Goal: Contribute content: Contribute content

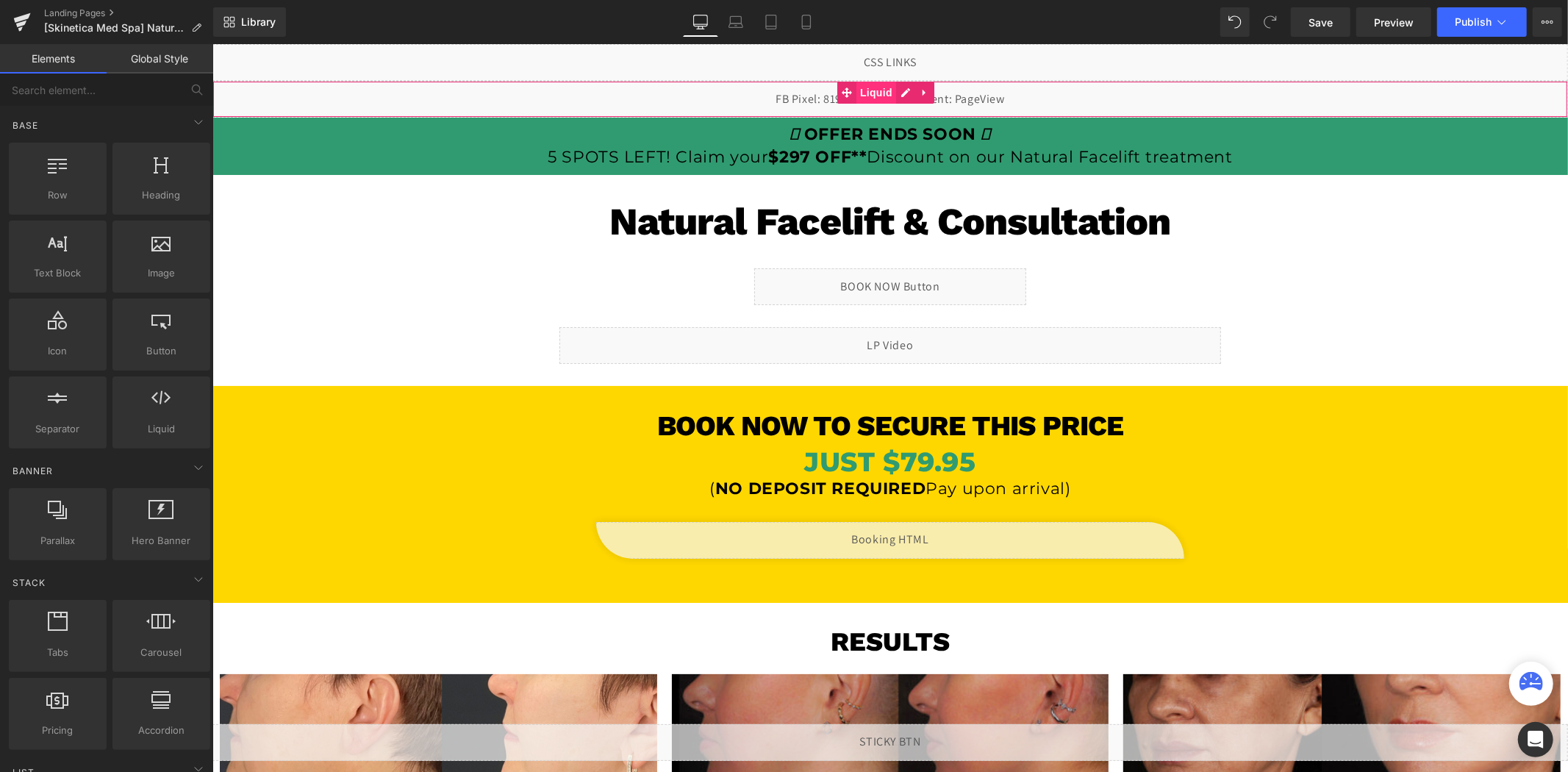
click at [871, 90] on span "Liquid" at bounding box center [875, 92] width 40 height 22
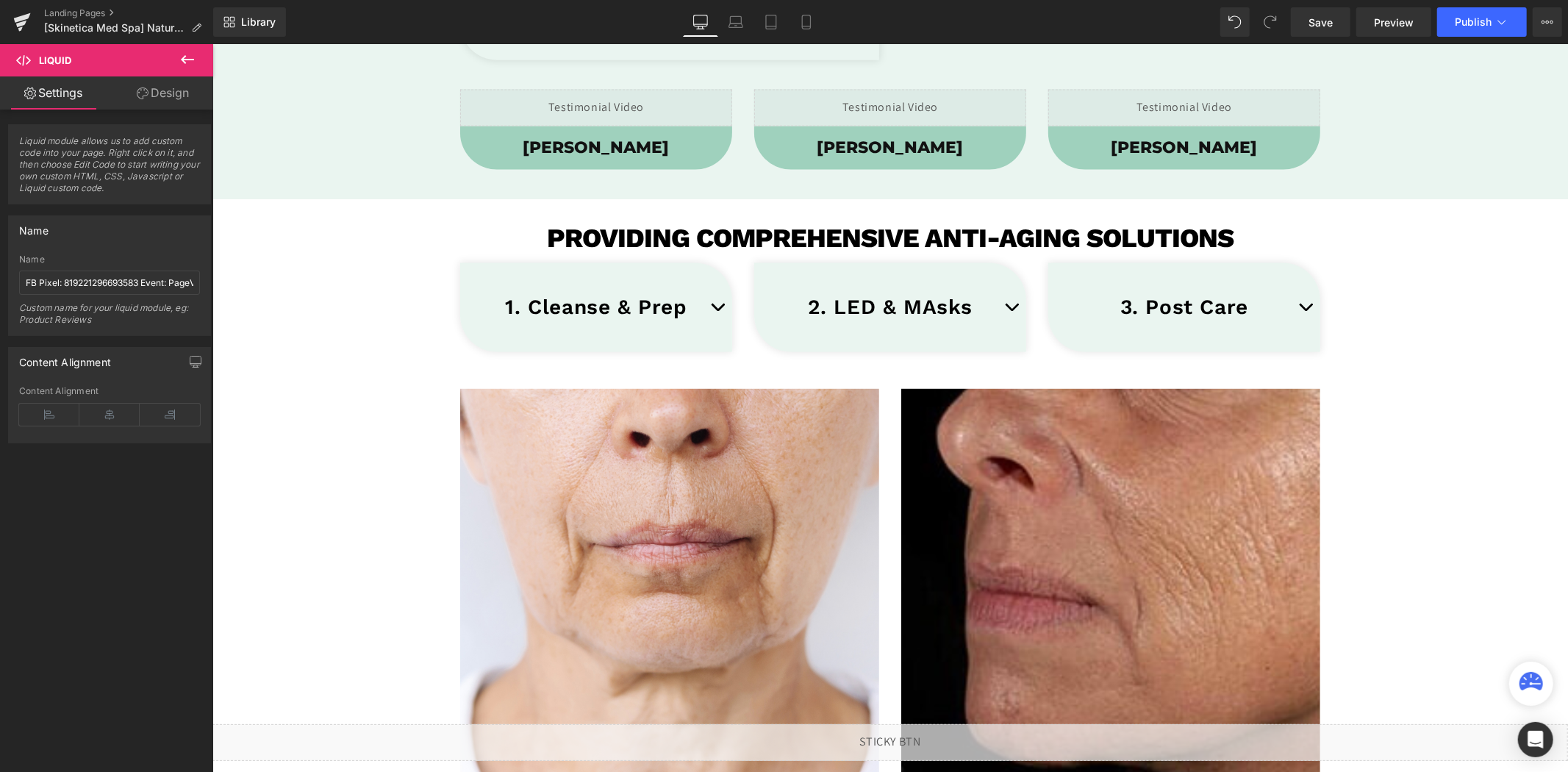
scroll to position [1795, 0]
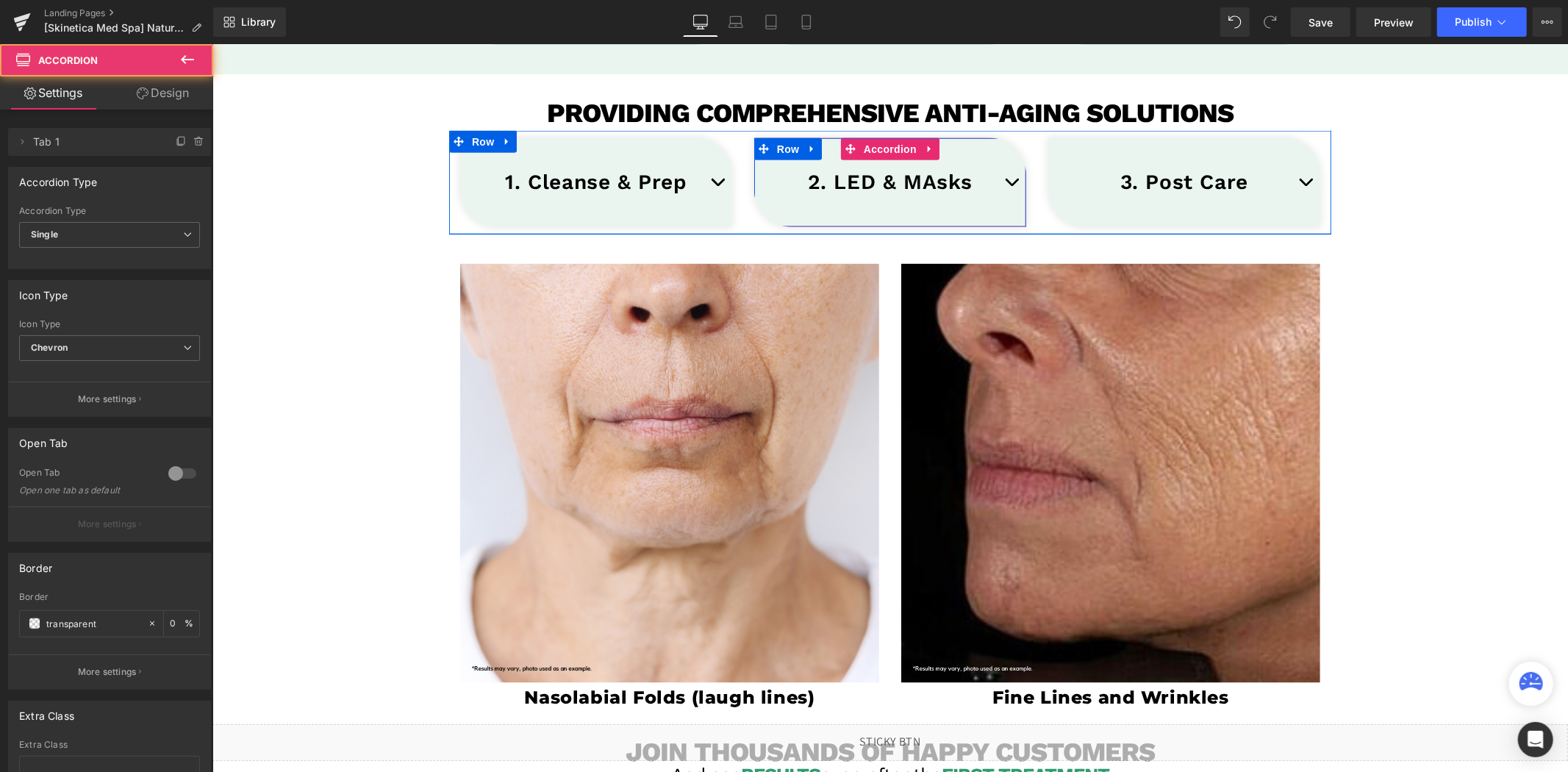
click at [996, 184] on button "button" at bounding box center [1011, 182] width 30 height 45
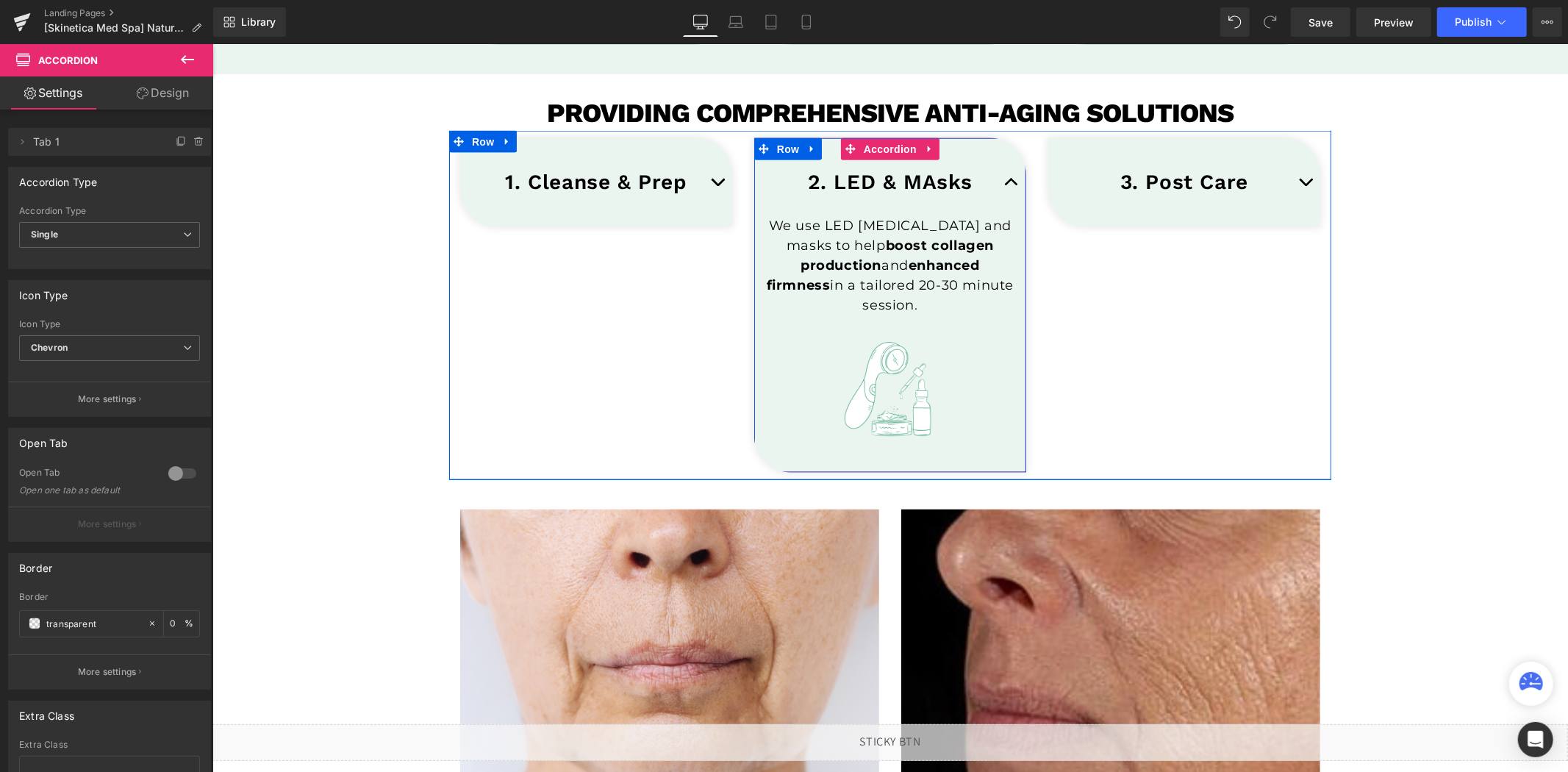
click at [925, 183] on link at bounding box center [924, 181] width 16 height 18
click at [952, 185] on h2 "2. LED & MAsks" at bounding box center [889, 182] width 213 height 22
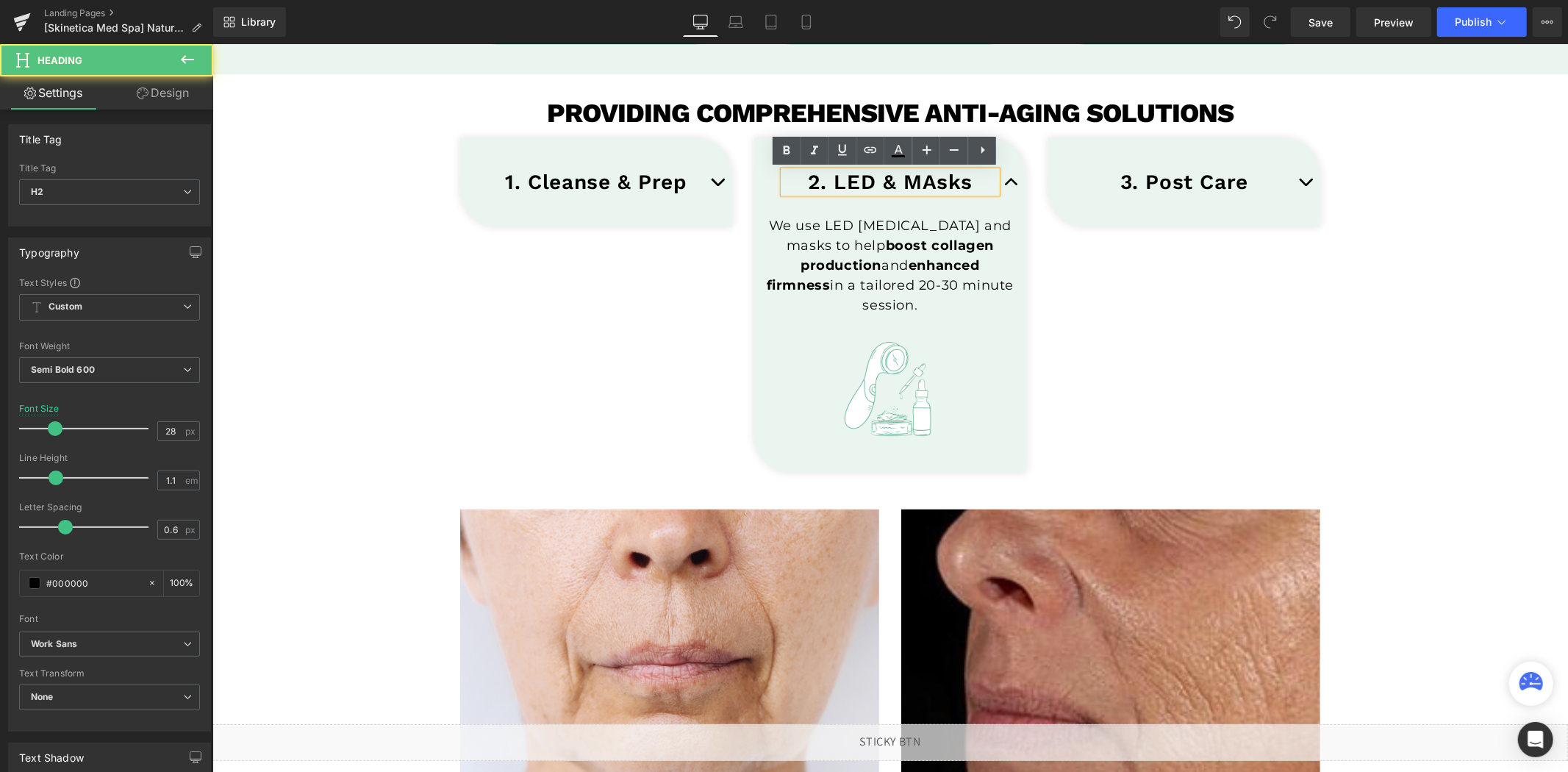
click at [920, 182] on h2 "2. LED & MAsks" at bounding box center [889, 182] width 213 height 22
click at [929, 180] on h2 "2. LED & MAsks" at bounding box center [889, 182] width 213 height 22
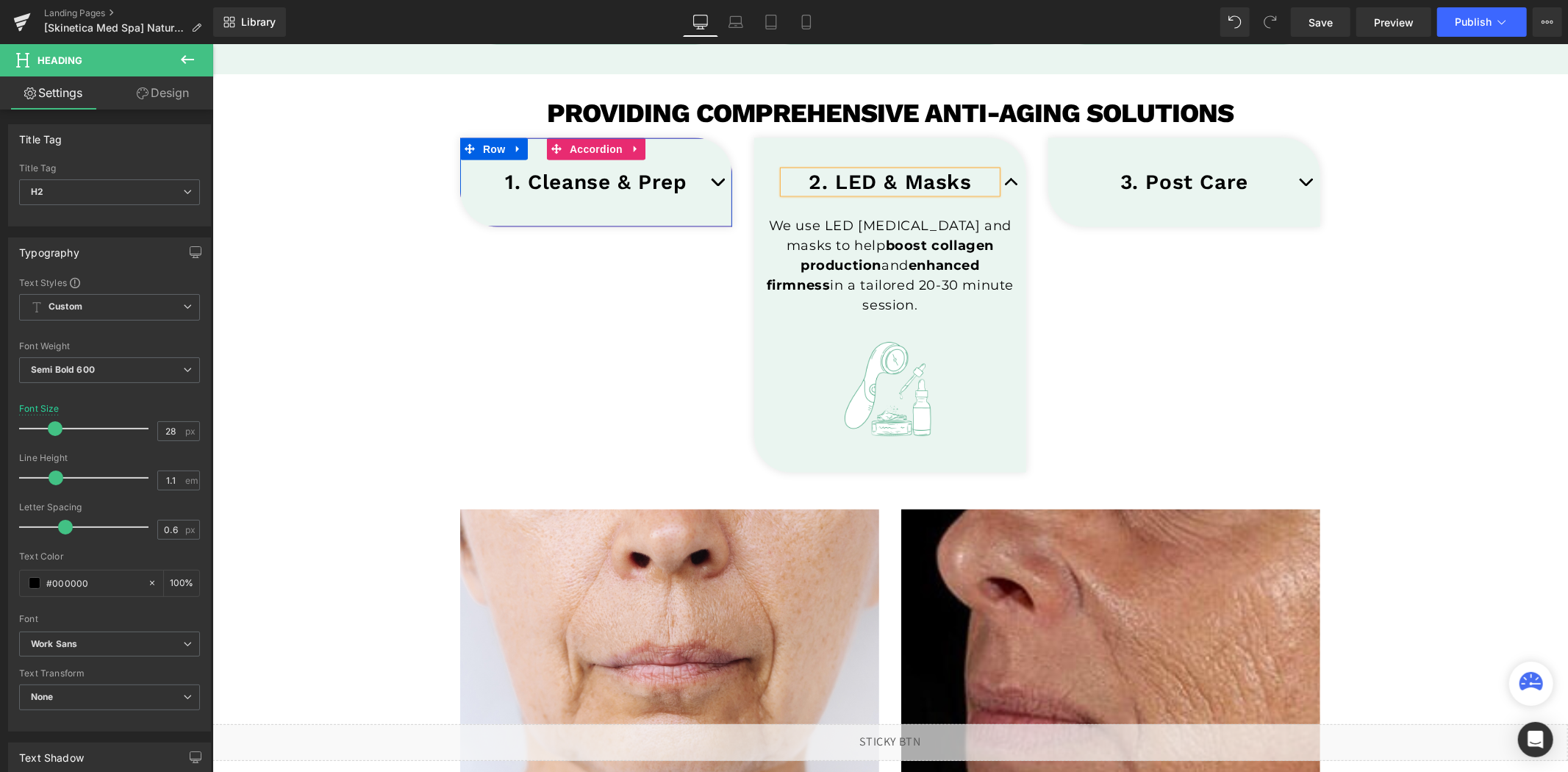
click at [709, 179] on button "button" at bounding box center [717, 182] width 30 height 45
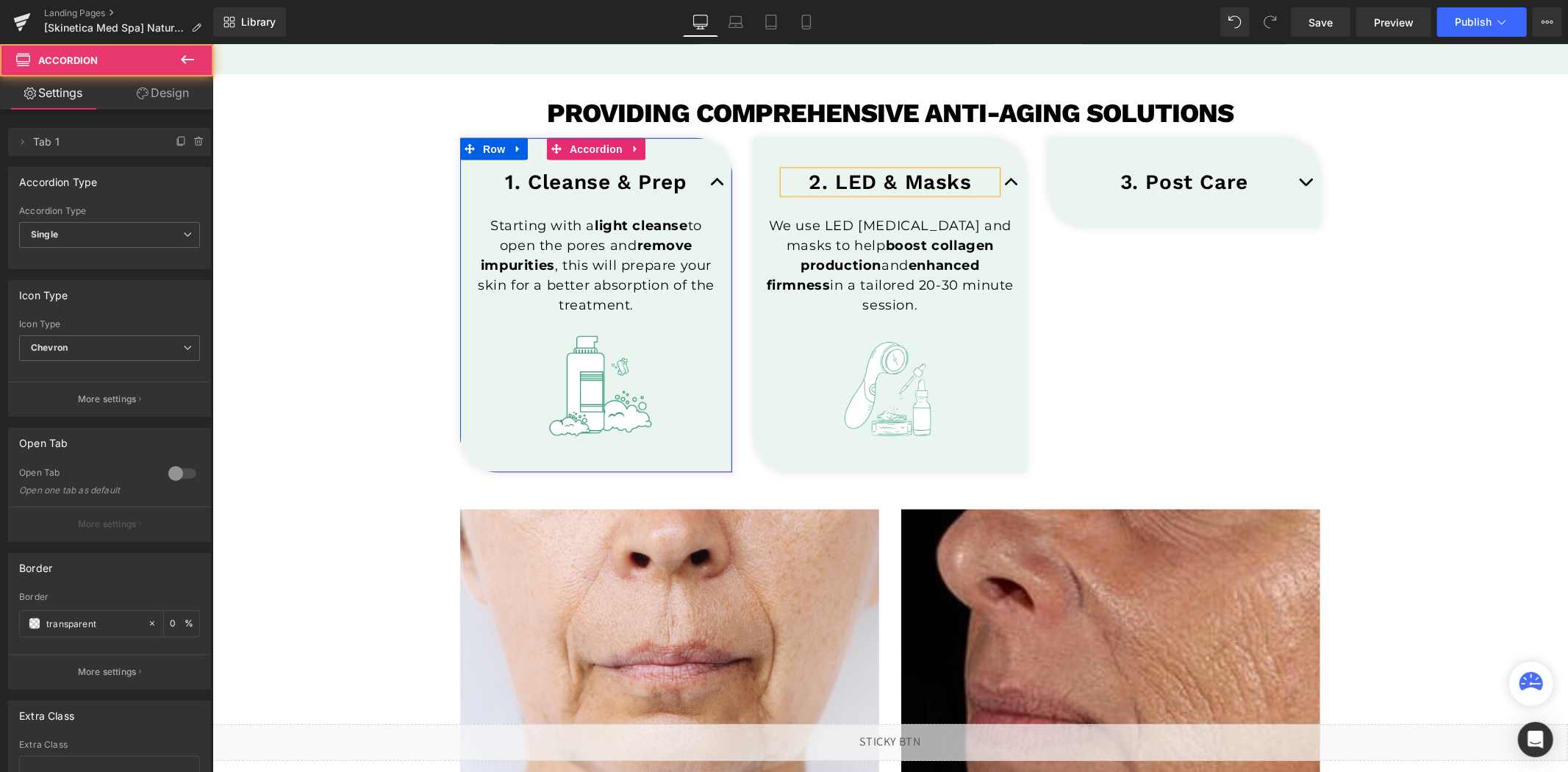
click at [716, 185] on span "button" at bounding box center [716, 185] width 0 height 0
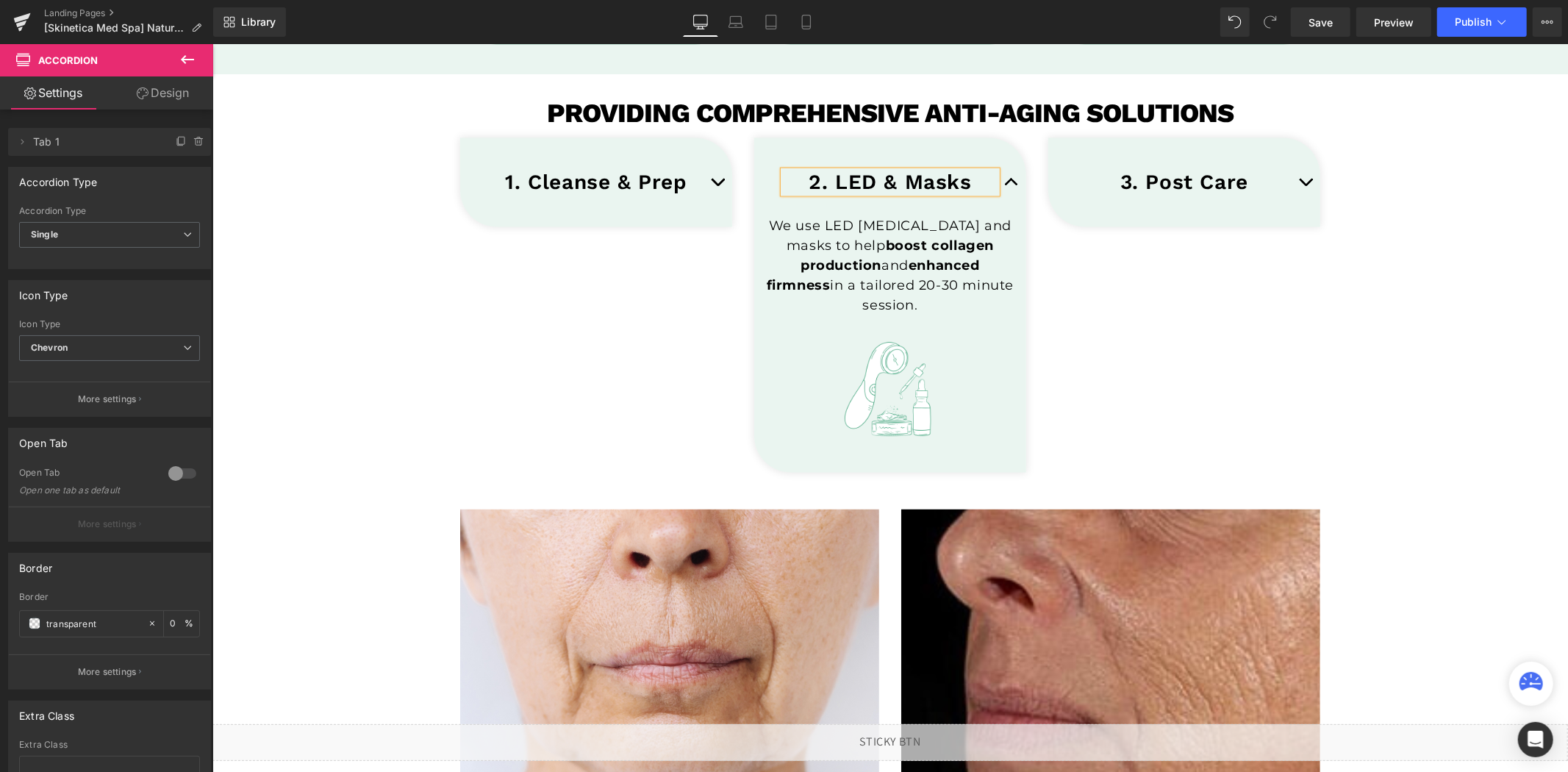
click at [1011, 185] on span "button" at bounding box center [1011, 185] width 0 height 0
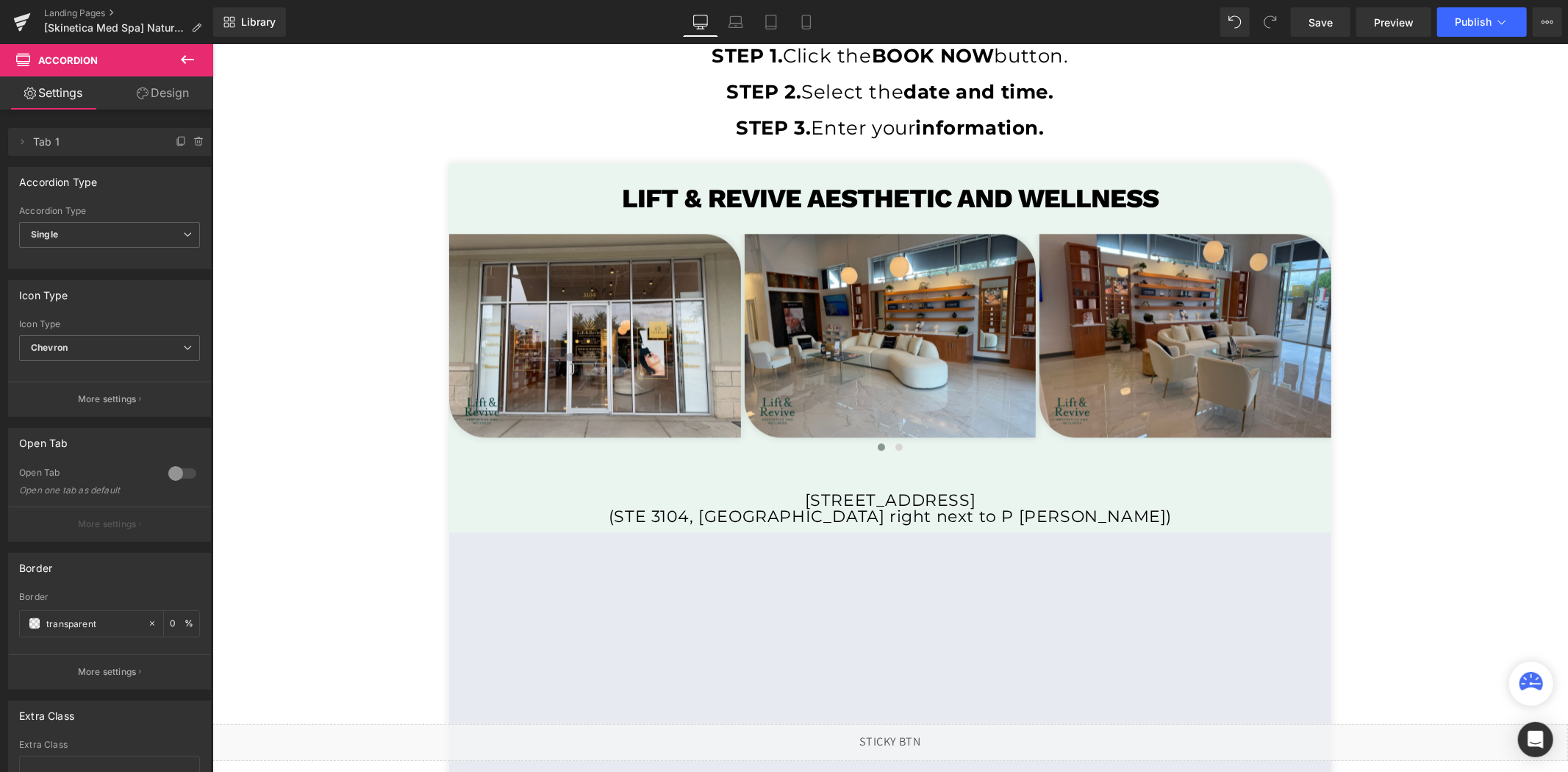
scroll to position [3021, 0]
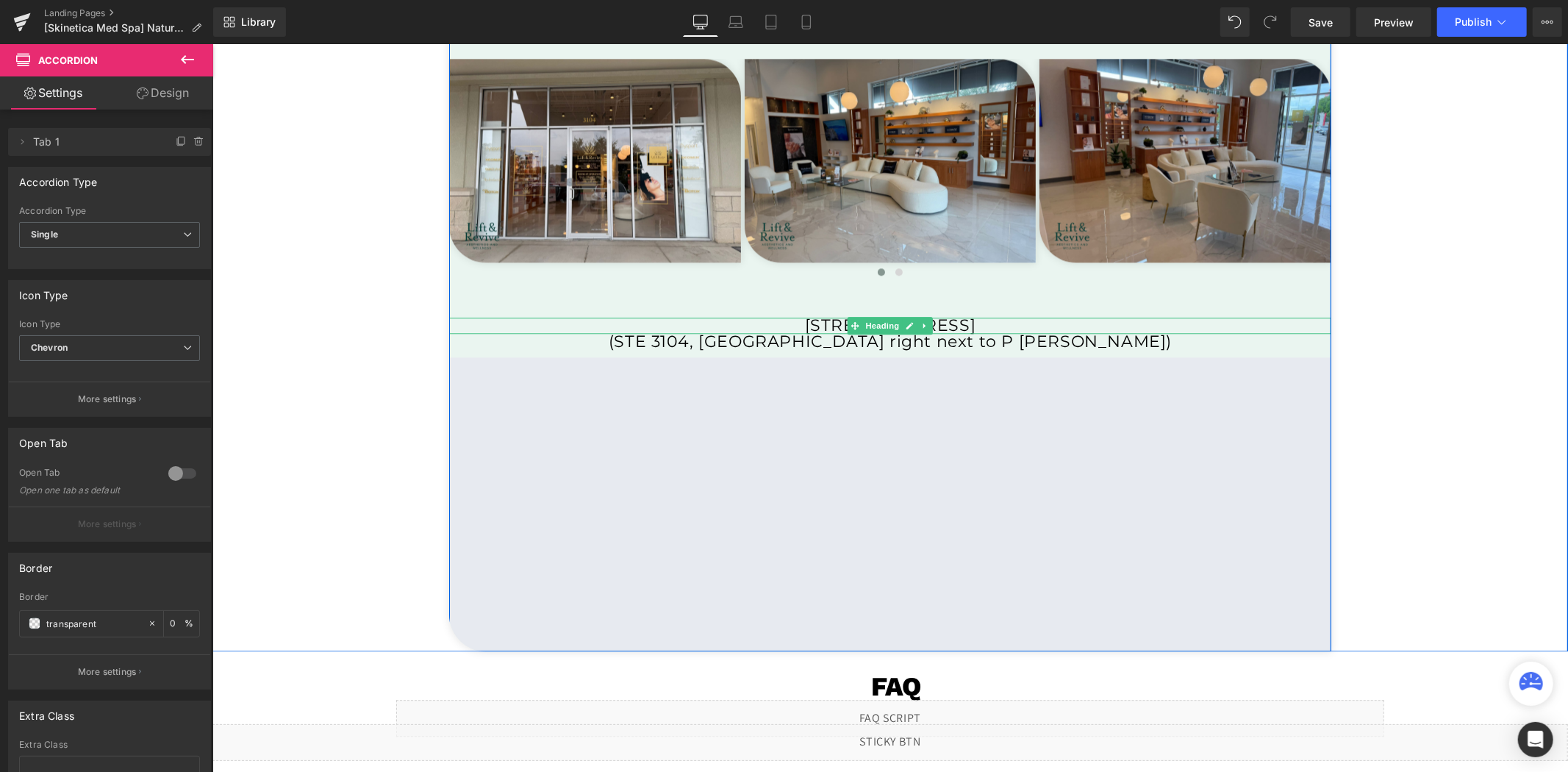
click at [776, 323] on h1 "[STREET_ADDRESS]" at bounding box center [889, 324] width 882 height 16
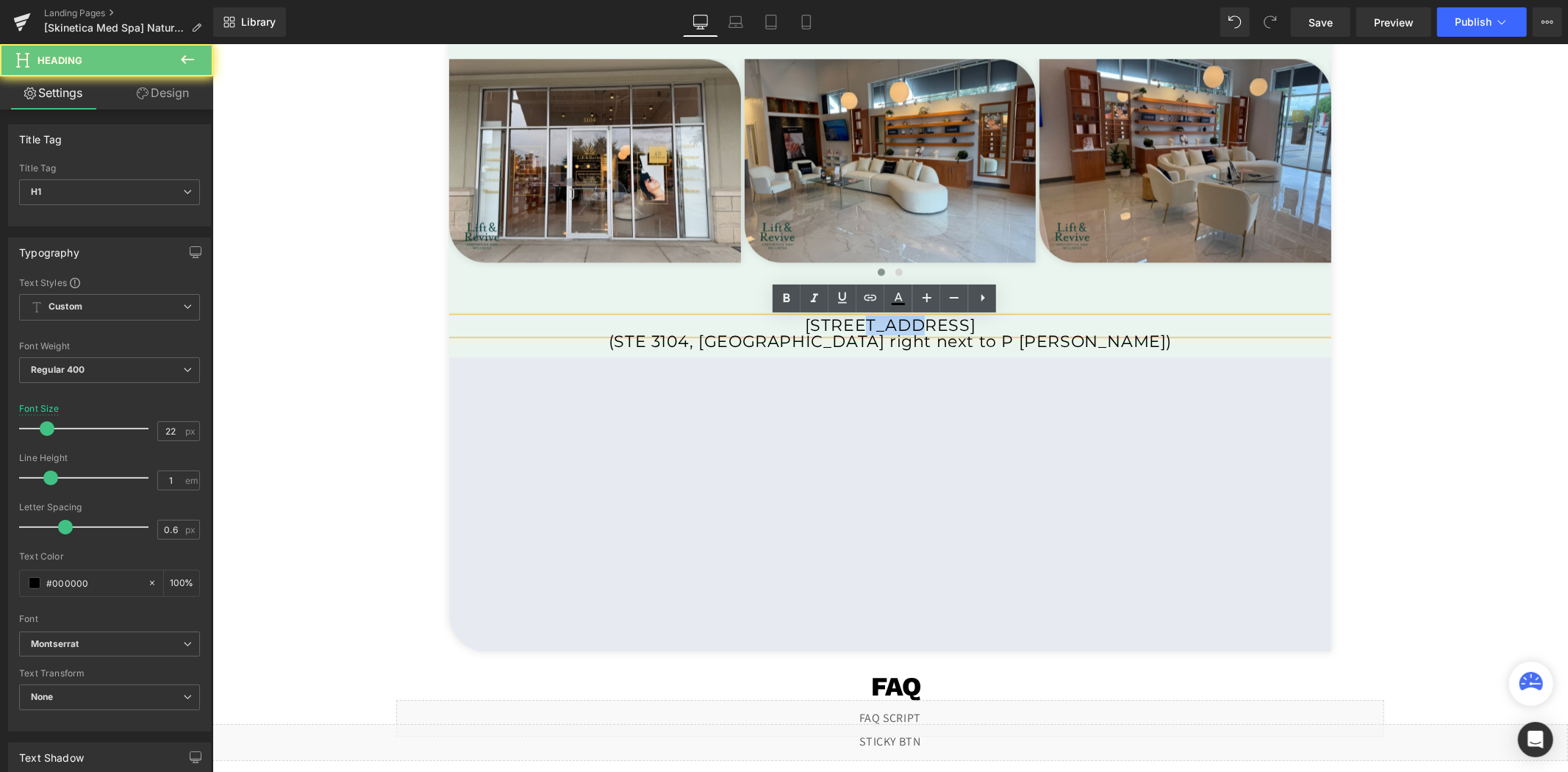
click at [776, 323] on h1 "[STREET_ADDRESS]" at bounding box center [889, 324] width 882 height 16
click at [843, 328] on h1 "[STREET_ADDRESS]" at bounding box center [889, 324] width 882 height 16
drag, startPoint x: 866, startPoint y: 325, endPoint x: 624, endPoint y: 326, distance: 242.0
click at [637, 326] on h1 "[STREET_ADDRESS]" at bounding box center [889, 324] width 882 height 16
paste div
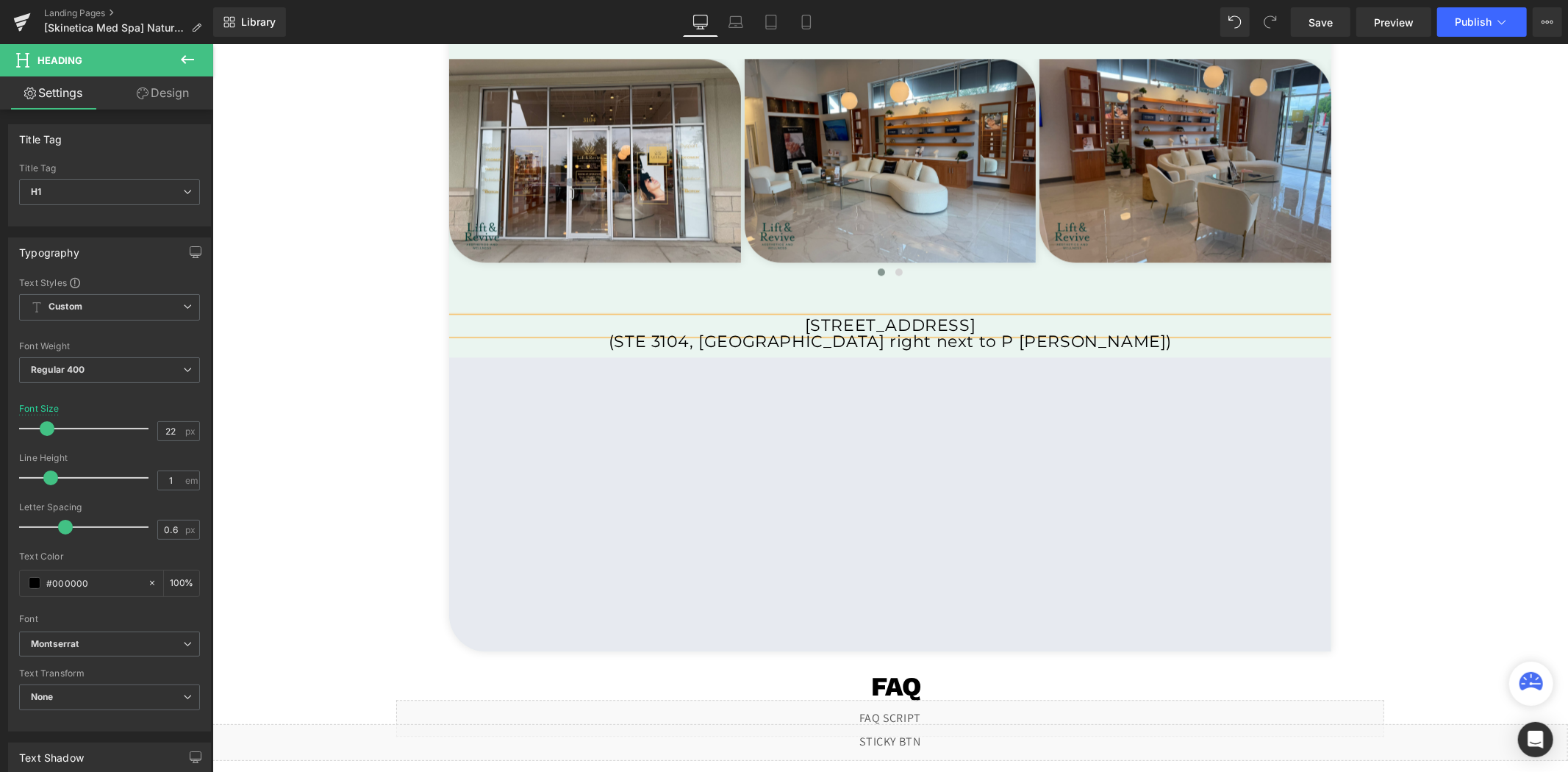
drag, startPoint x: 1009, startPoint y: 322, endPoint x: 943, endPoint y: 325, distance: 66.1
click at [943, 325] on h1 "[STREET_ADDRESS]" at bounding box center [889, 324] width 882 height 16
drag, startPoint x: 1036, startPoint y: 321, endPoint x: 1098, endPoint y: 325, distance: 62.1
click at [1098, 325] on h1 "[STREET_ADDRESS]" at bounding box center [889, 324] width 882 height 16
click at [696, 332] on h1 "(STE 3104, [GEOGRAPHIC_DATA] right next to P [PERSON_NAME])" at bounding box center [889, 340] width 882 height 16
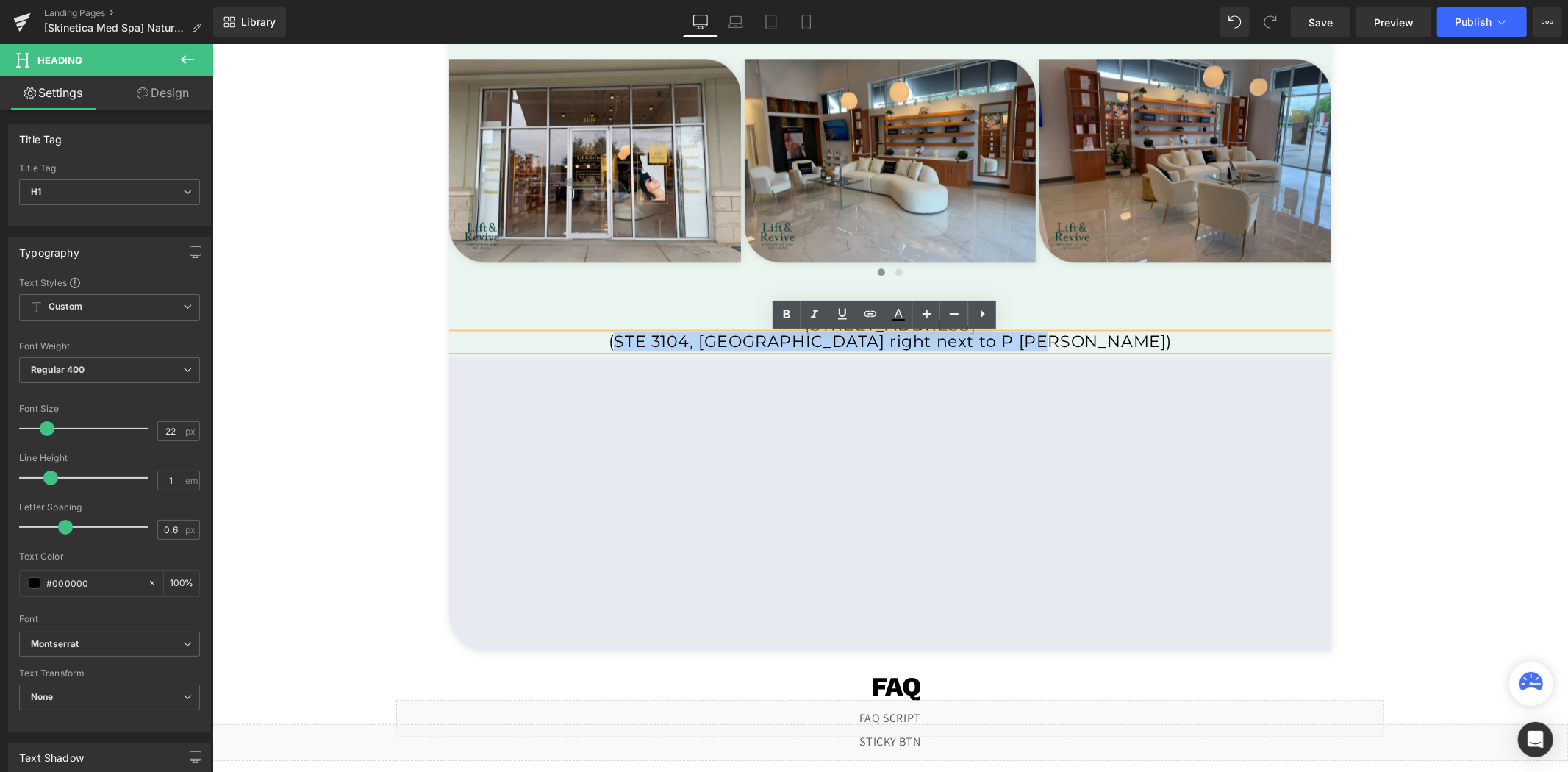
drag, startPoint x: 694, startPoint y: 340, endPoint x: 1075, endPoint y: 343, distance: 381.0
click at [1075, 343] on h1 "(STE 3104, [GEOGRAPHIC_DATA] right next to P [PERSON_NAME])" at bounding box center [889, 340] width 882 height 16
paste div
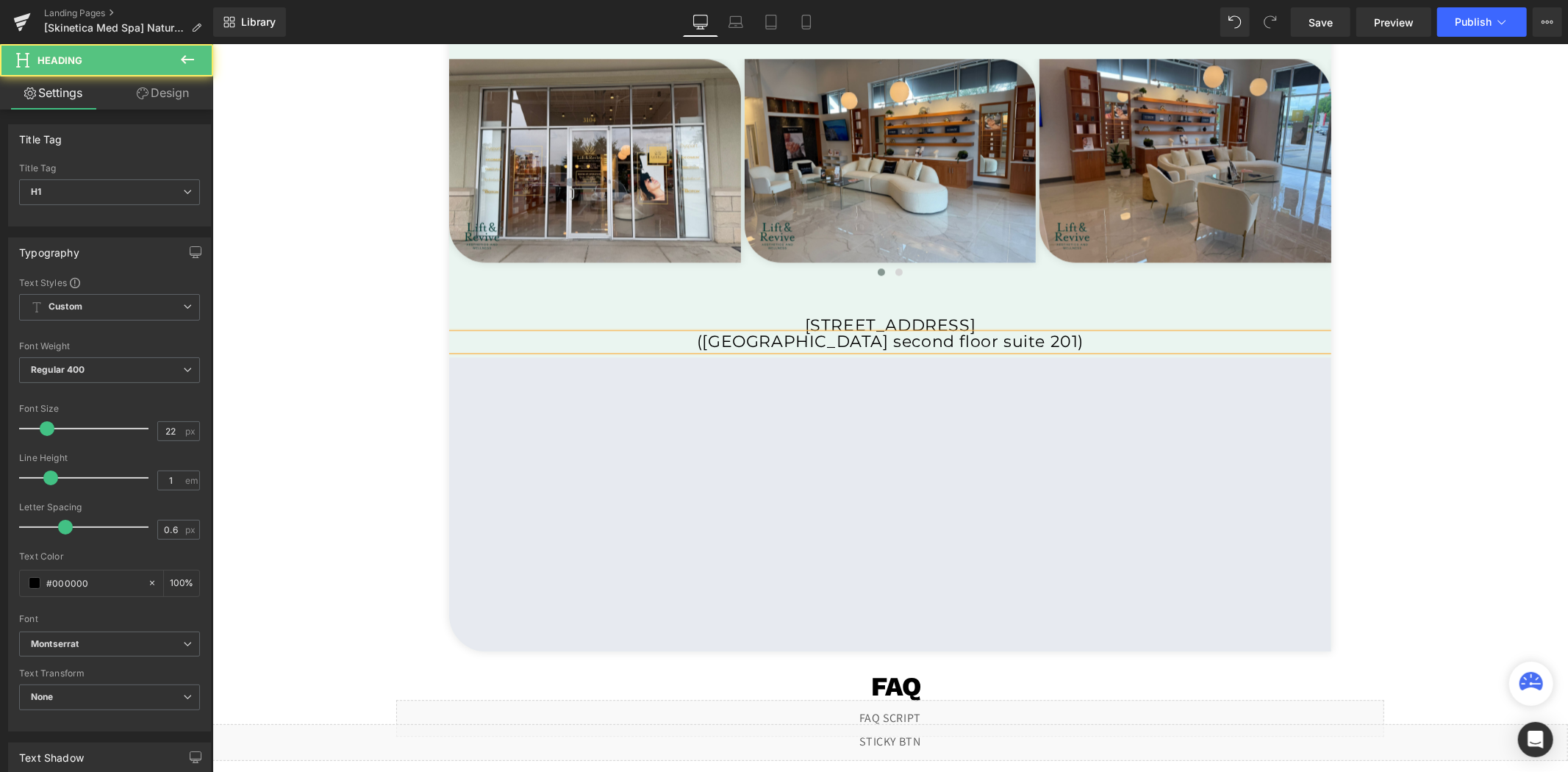
drag, startPoint x: 1047, startPoint y: 343, endPoint x: 1114, endPoint y: 340, distance: 67.1
click at [1114, 340] on h1 "([GEOGRAPHIC_DATA] second floor suite 201)" at bounding box center [889, 340] width 882 height 16
click at [689, 343] on h1 "([GEOGRAPHIC_DATA] second floor)" at bounding box center [889, 340] width 882 height 16
drag, startPoint x: 1007, startPoint y: 343, endPoint x: 1111, endPoint y: 343, distance: 104.0
click at [1111, 343] on h1 "([GEOGRAPHIC_DATA] second floor)" at bounding box center [889, 340] width 882 height 16
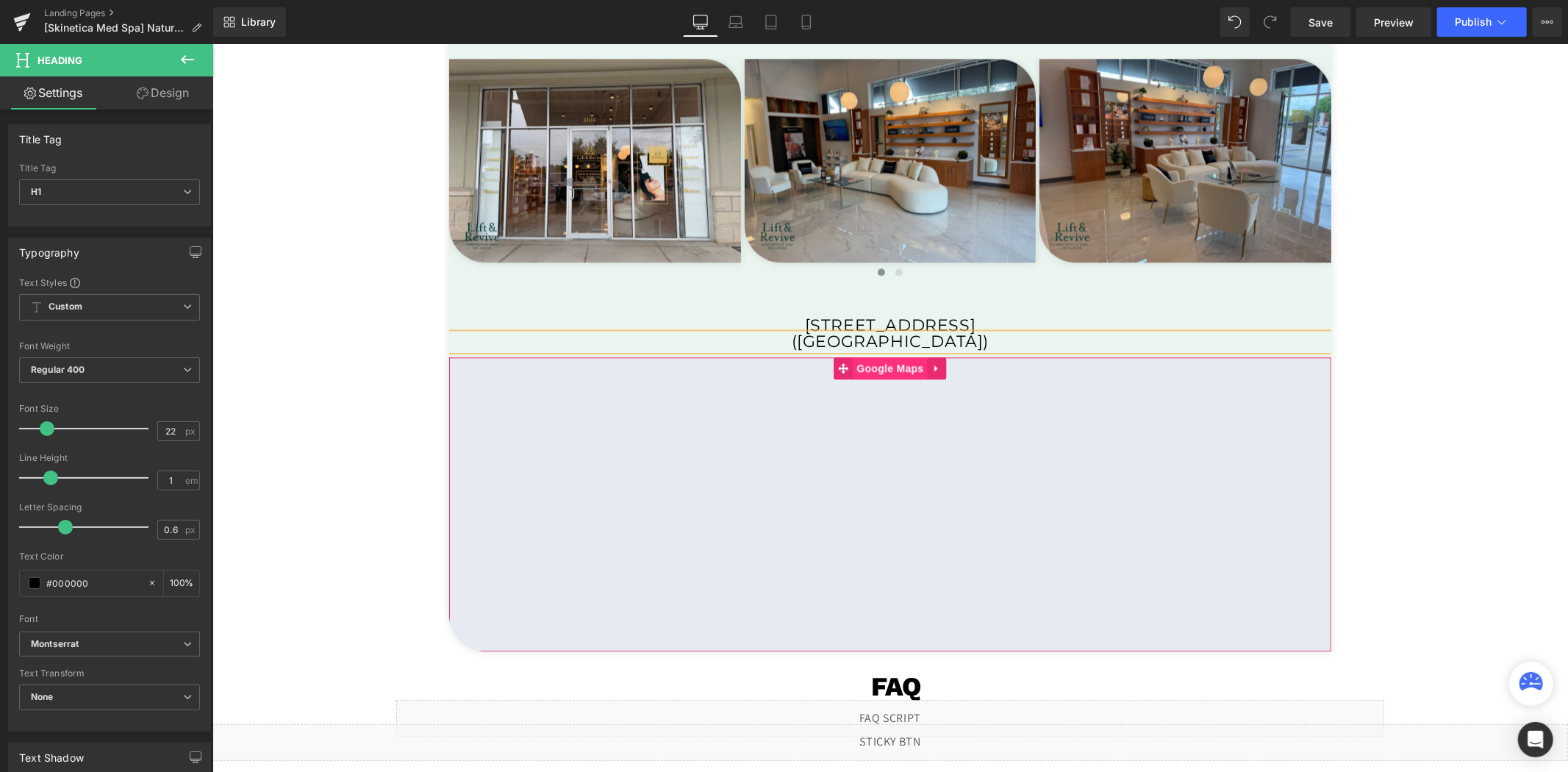
click at [885, 375] on span "Google Maps" at bounding box center [890, 368] width 75 height 22
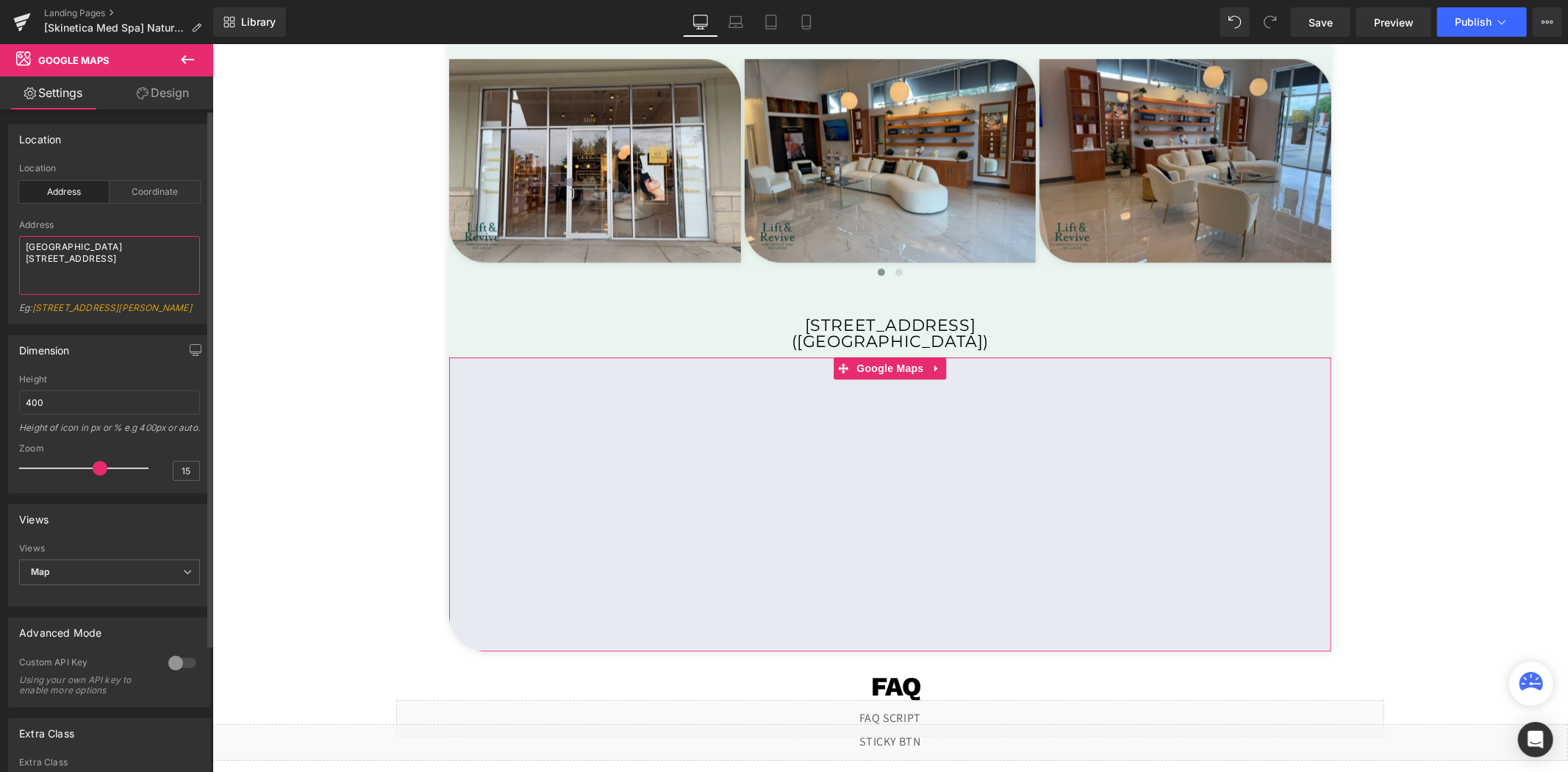
click at [168, 260] on textarea "[GEOGRAPHIC_DATA] [STREET_ADDRESS]" at bounding box center [110, 264] width 181 height 59
type textarea "Skinetica [GEOGRAPHIC_DATA]"
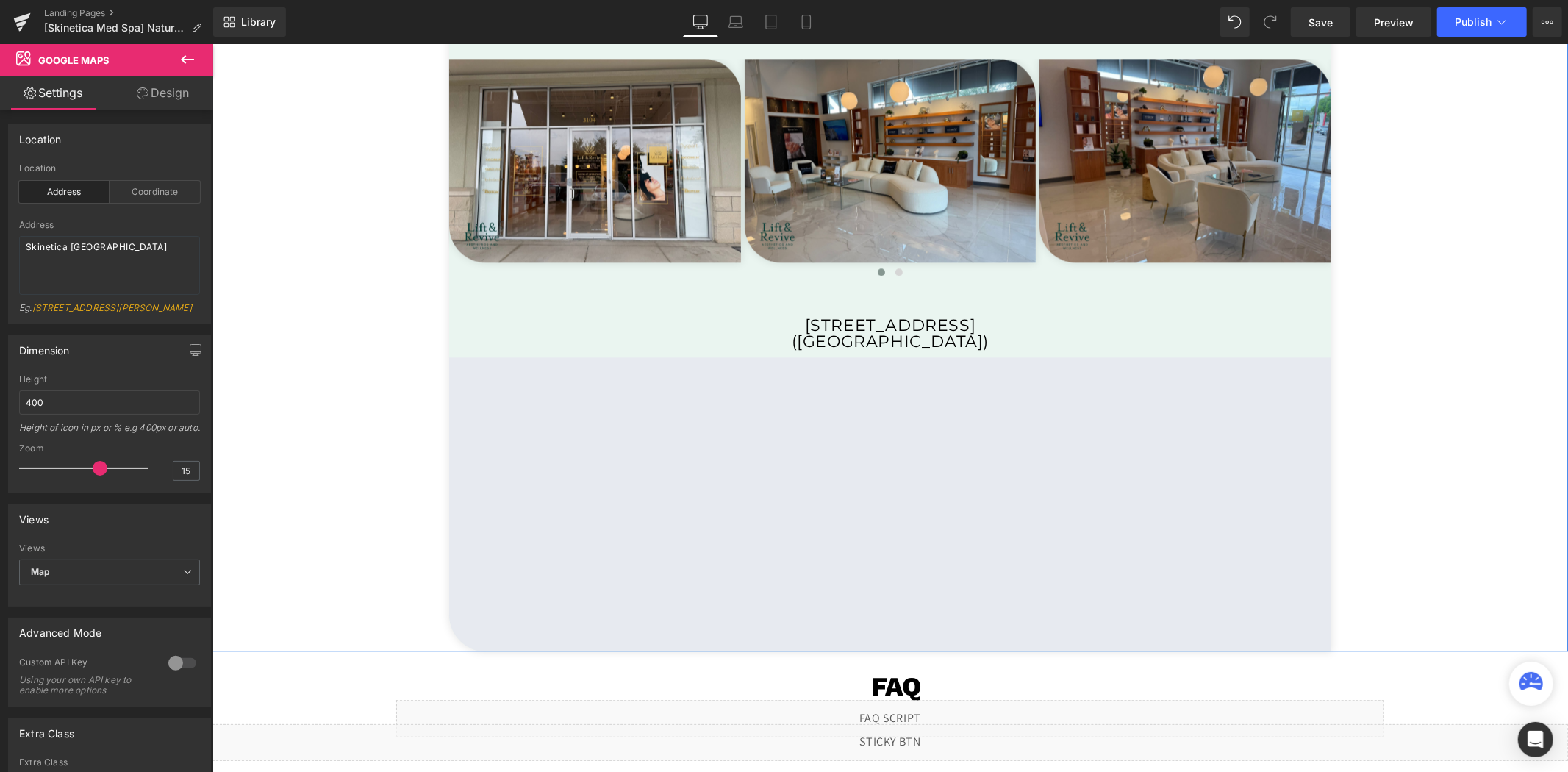
click at [382, 465] on div "LIFT & REVIVE AESTHETIC AND WELLNESS Heading Image Row Image Row Image Row Imag…" at bounding box center [889, 319] width 1356 height 664
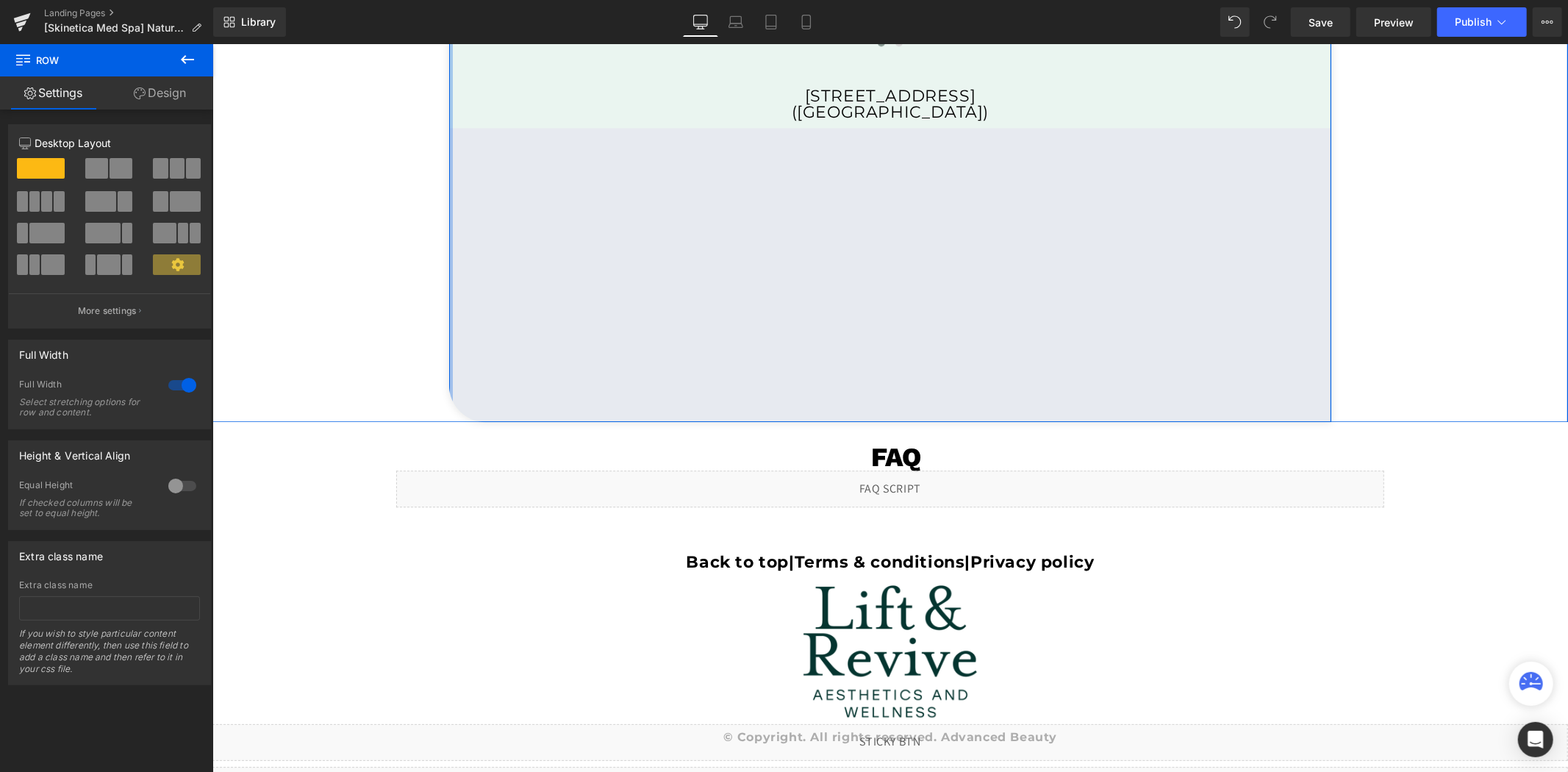
scroll to position [3347, 0]
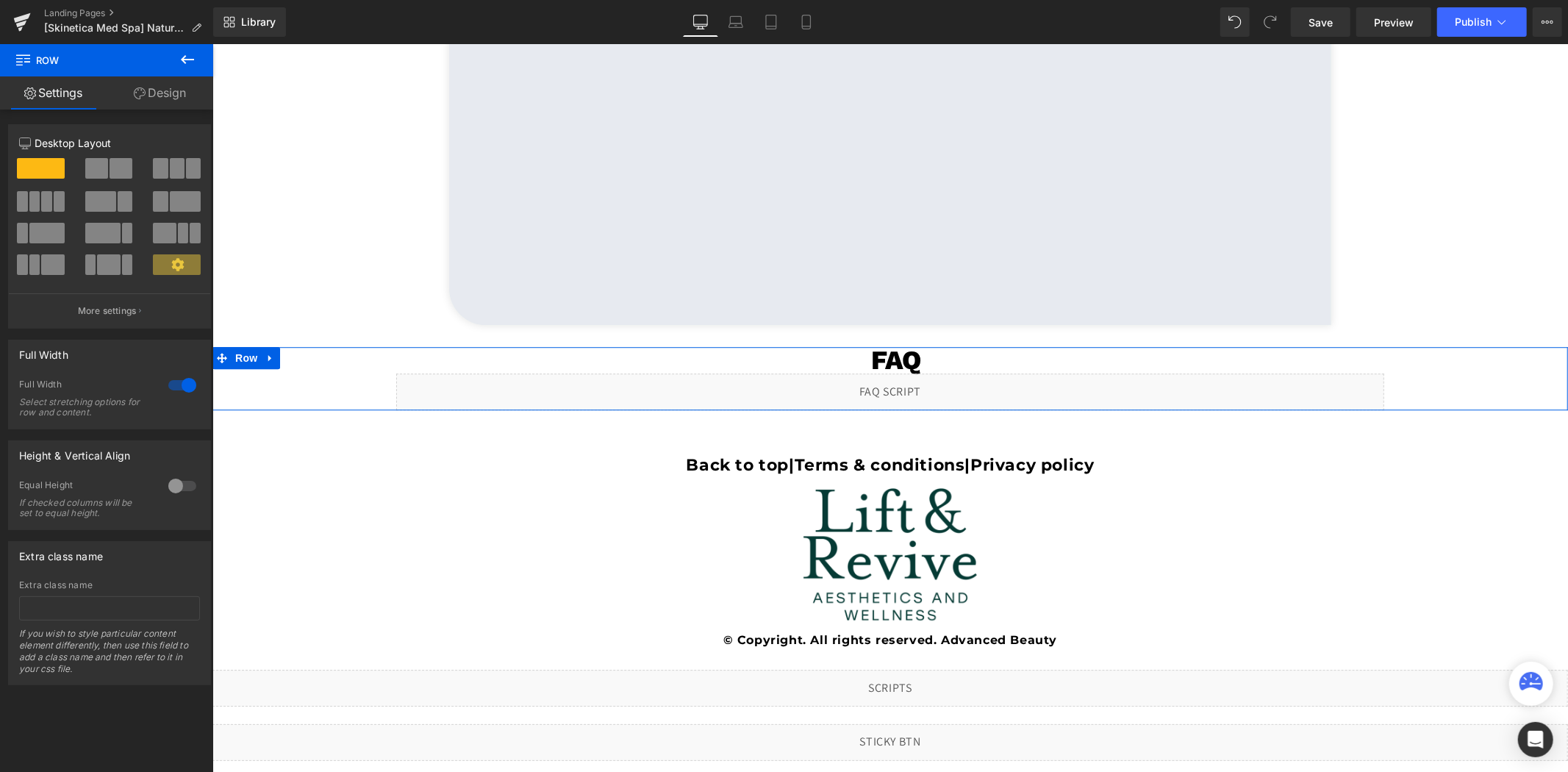
click at [899, 388] on div "Liquid" at bounding box center [890, 390] width 988 height 36
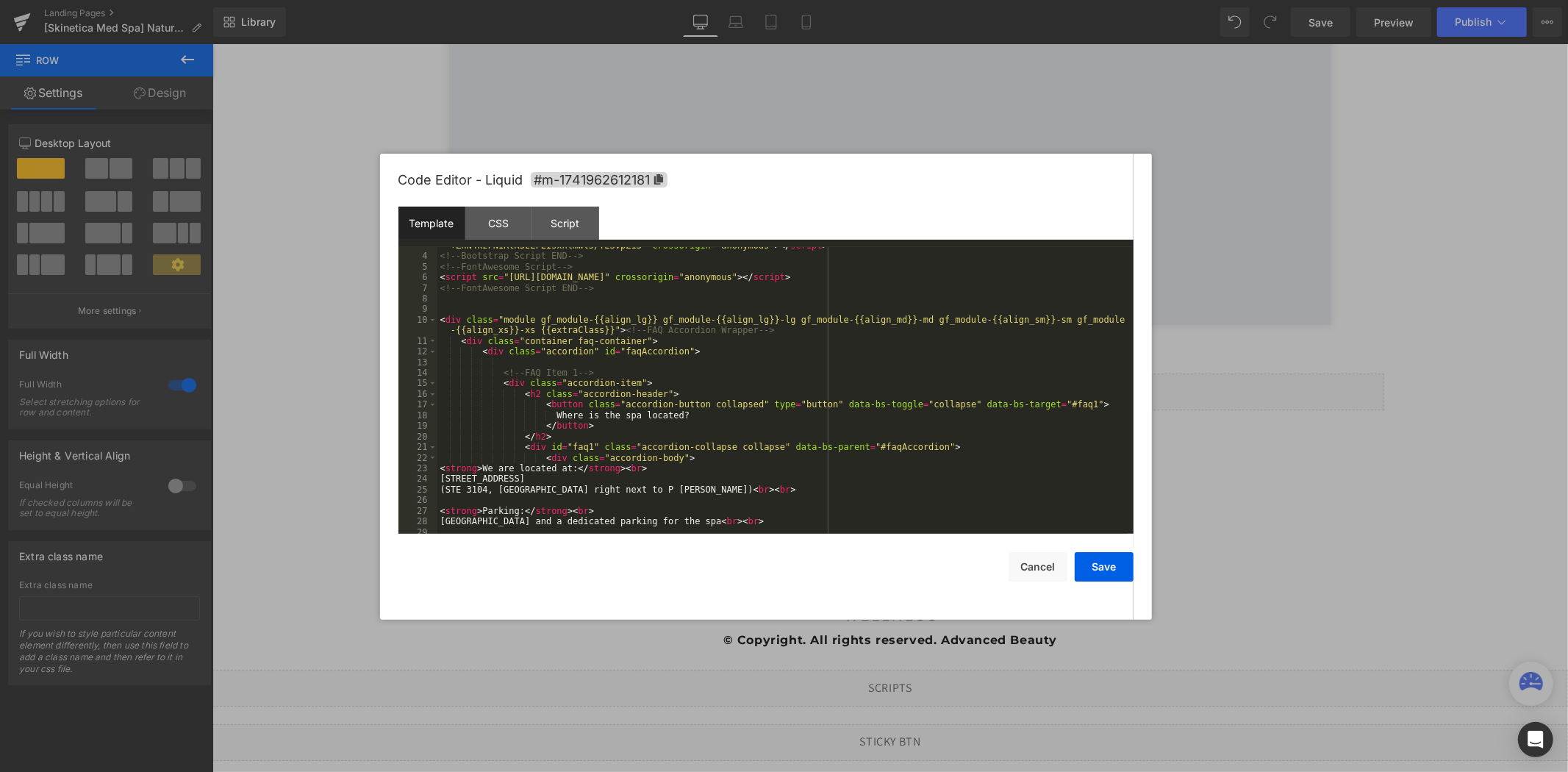
scroll to position [147, 0]
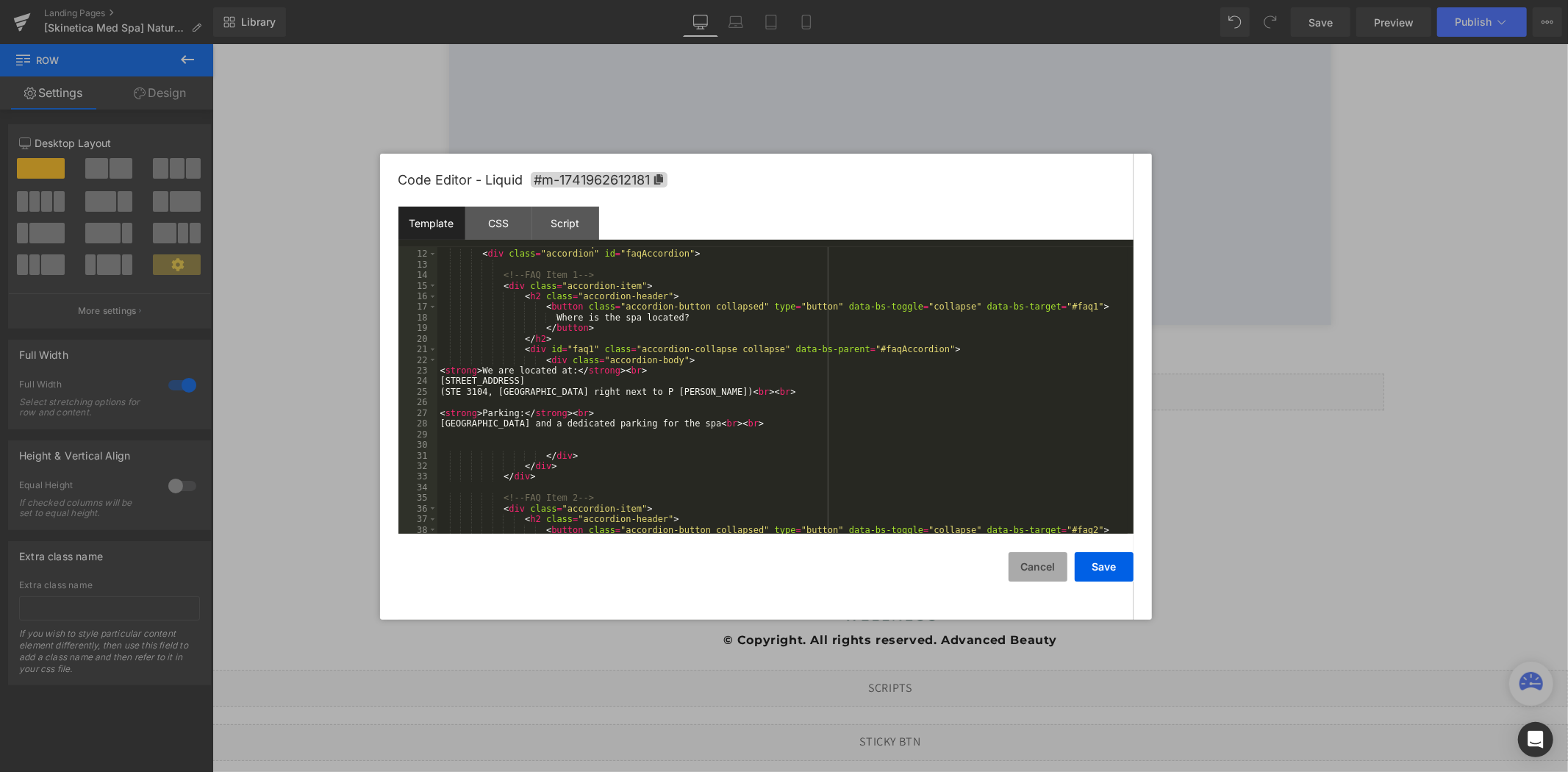
click at [1045, 573] on button "Cancel" at bounding box center [1038, 567] width 59 height 30
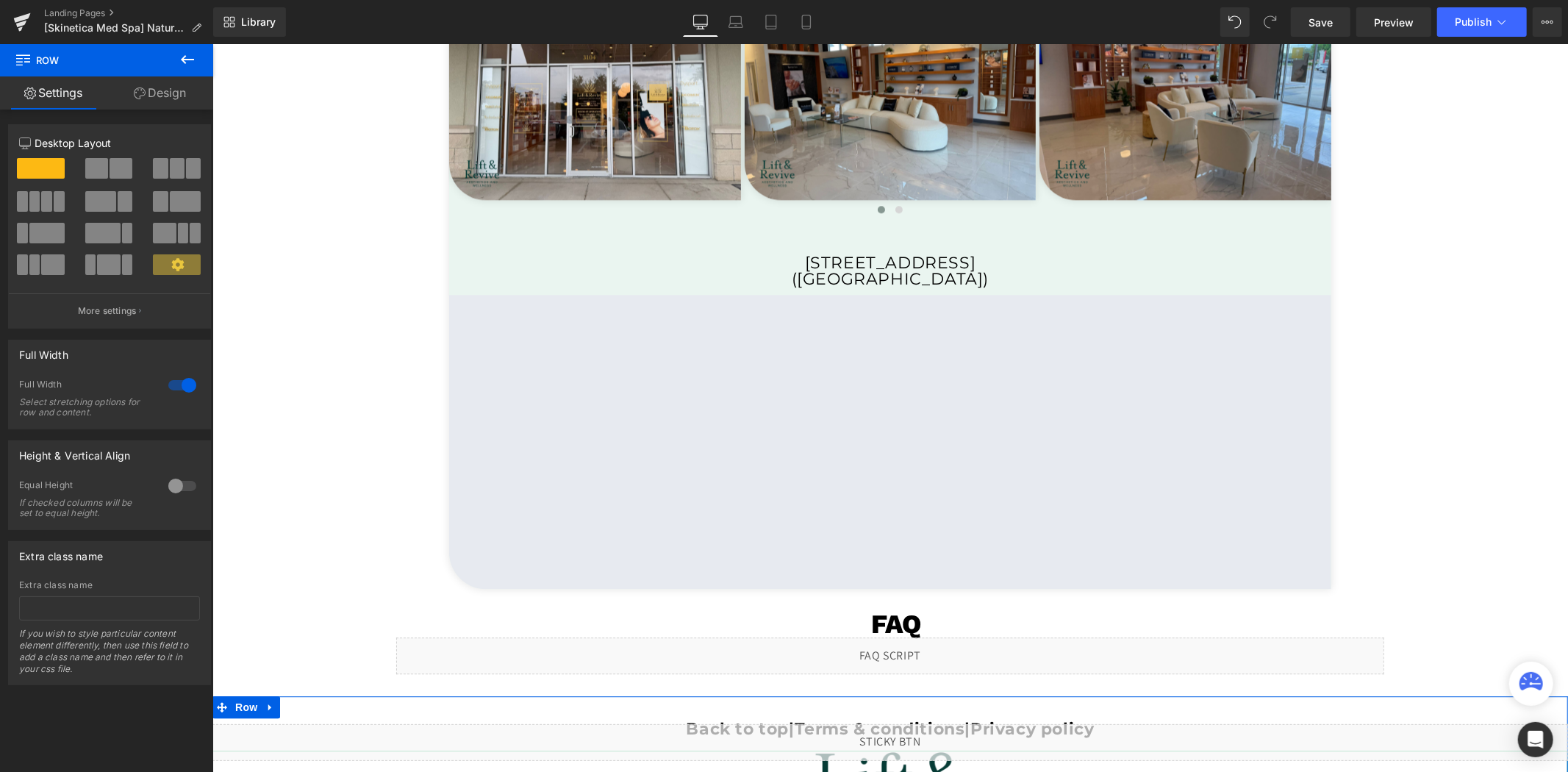
scroll to position [3021, 0]
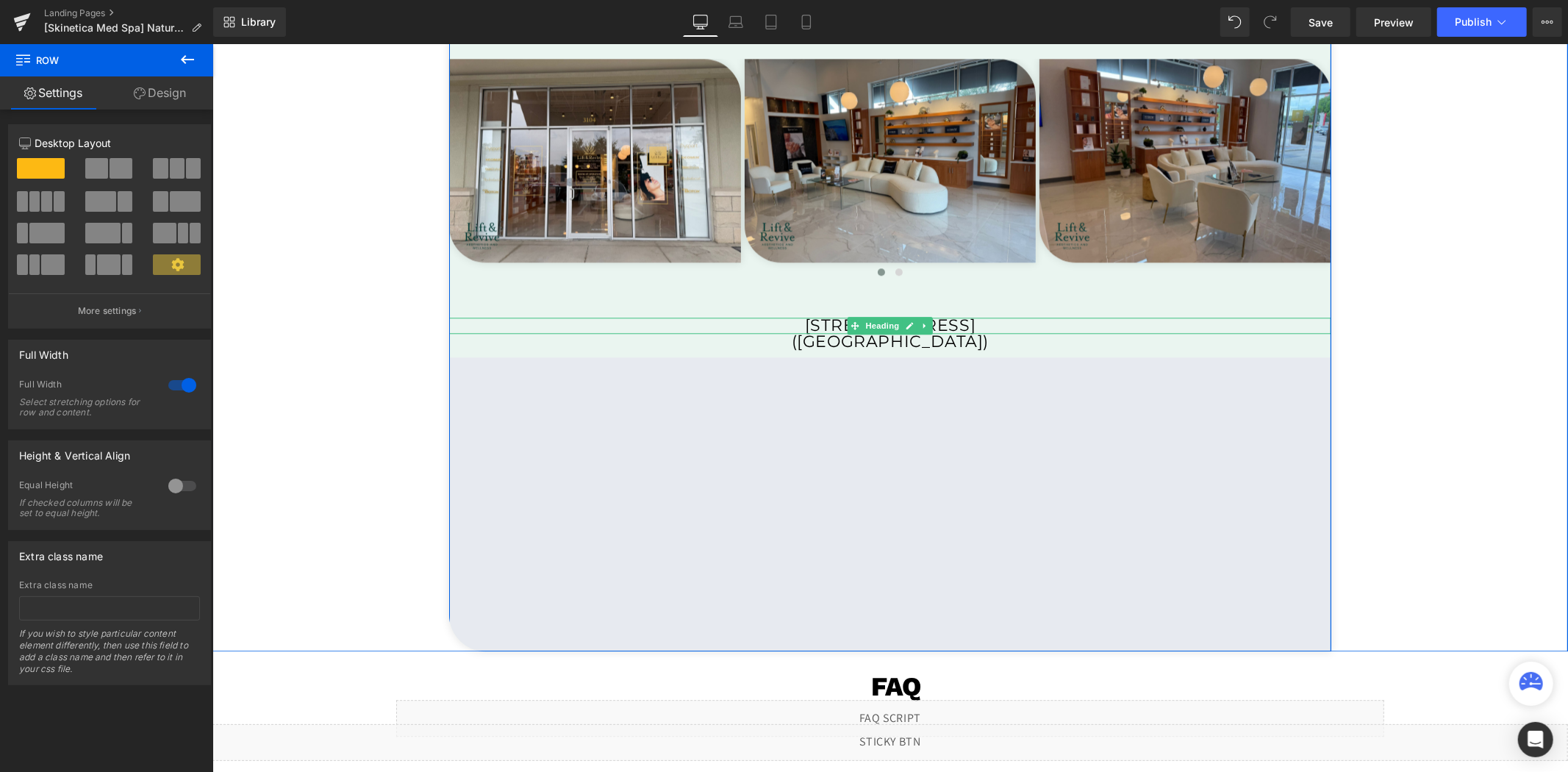
click at [680, 320] on h1 "[STREET_ADDRESS]" at bounding box center [889, 324] width 882 height 16
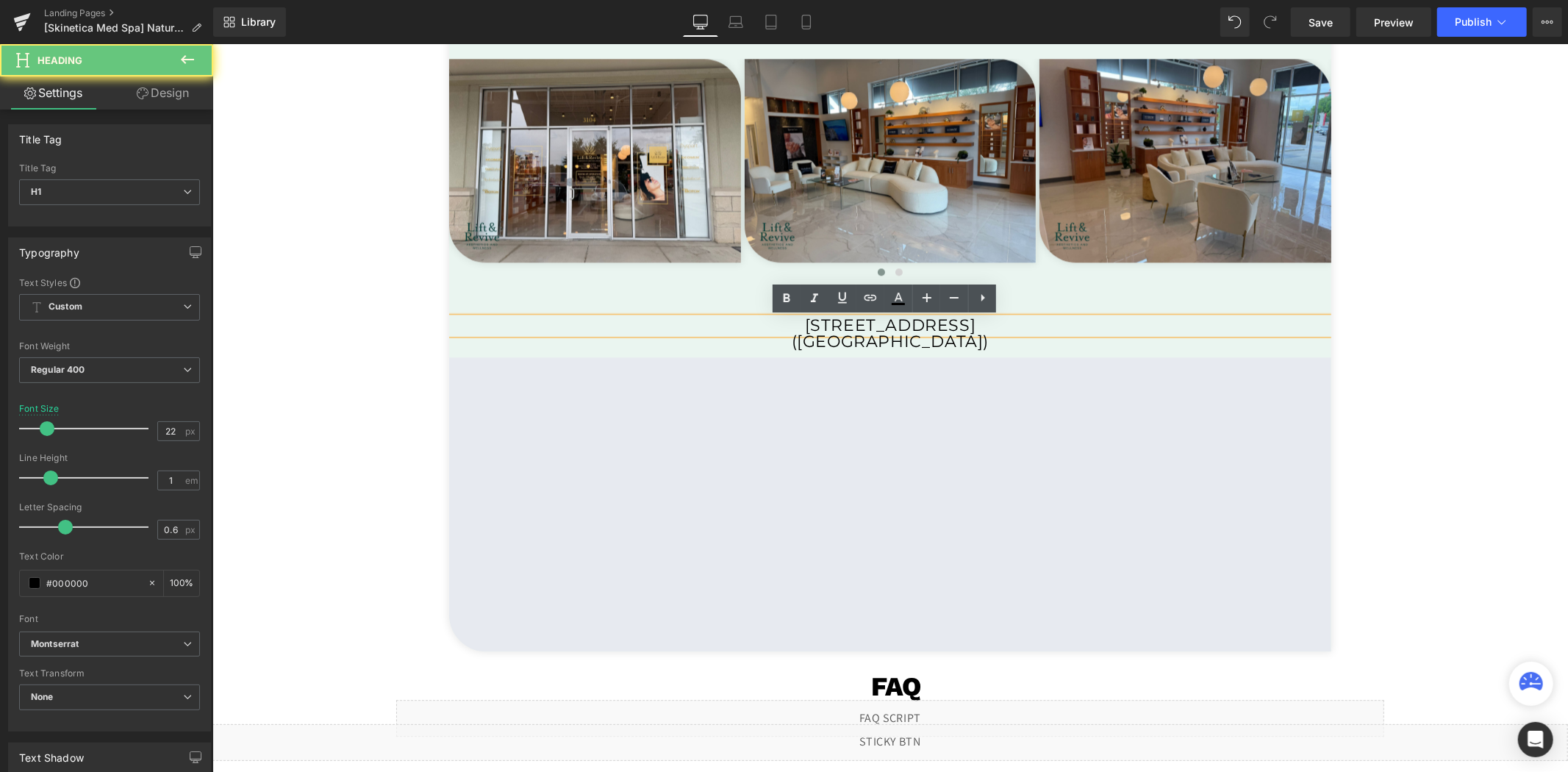
drag, startPoint x: 680, startPoint y: 320, endPoint x: 1137, endPoint y: 326, distance: 457.0
click at [1137, 326] on h1 "[STREET_ADDRESS]" at bounding box center [889, 324] width 882 height 16
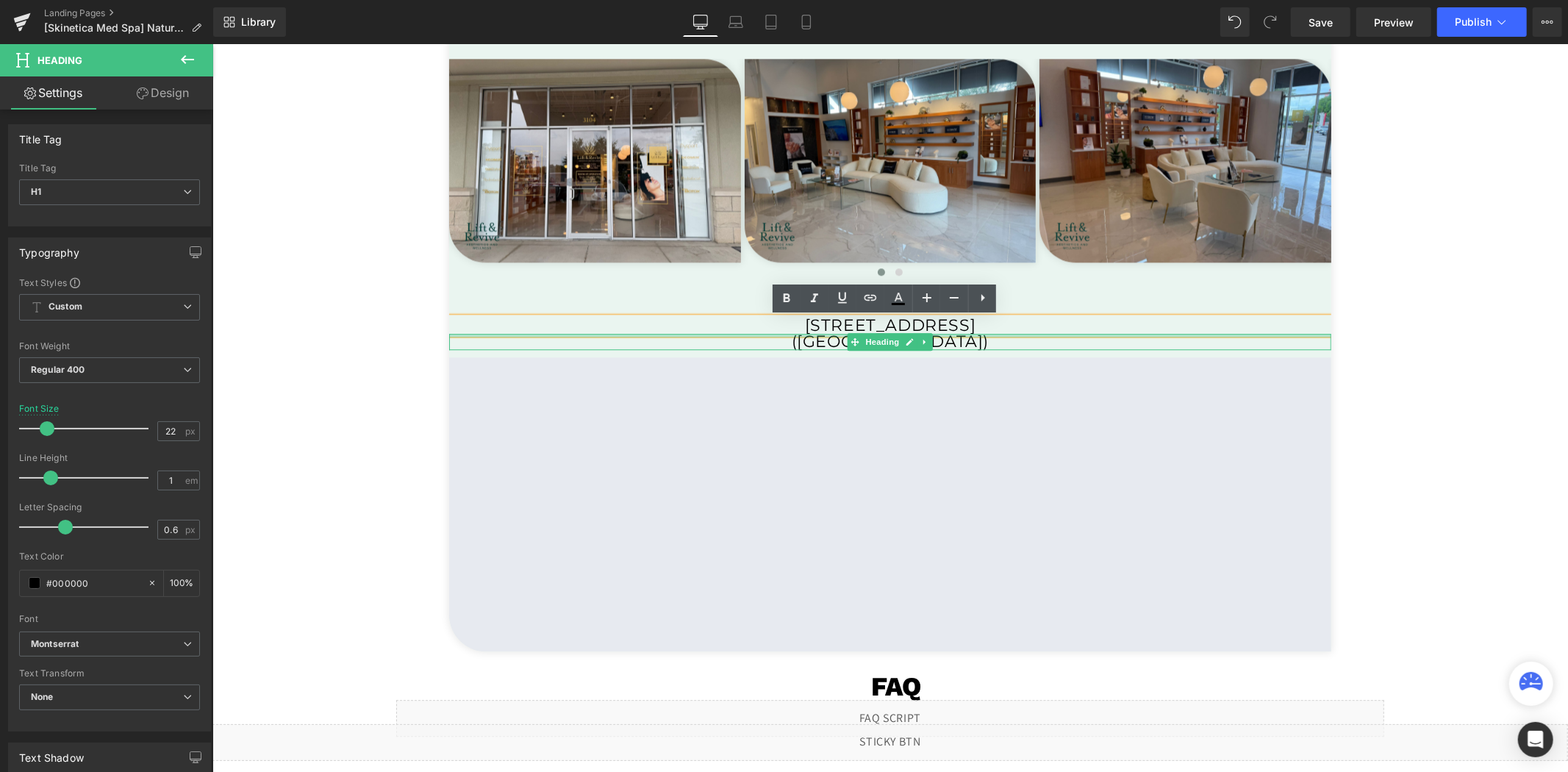
copy h1 "[STREET_ADDRESS]"
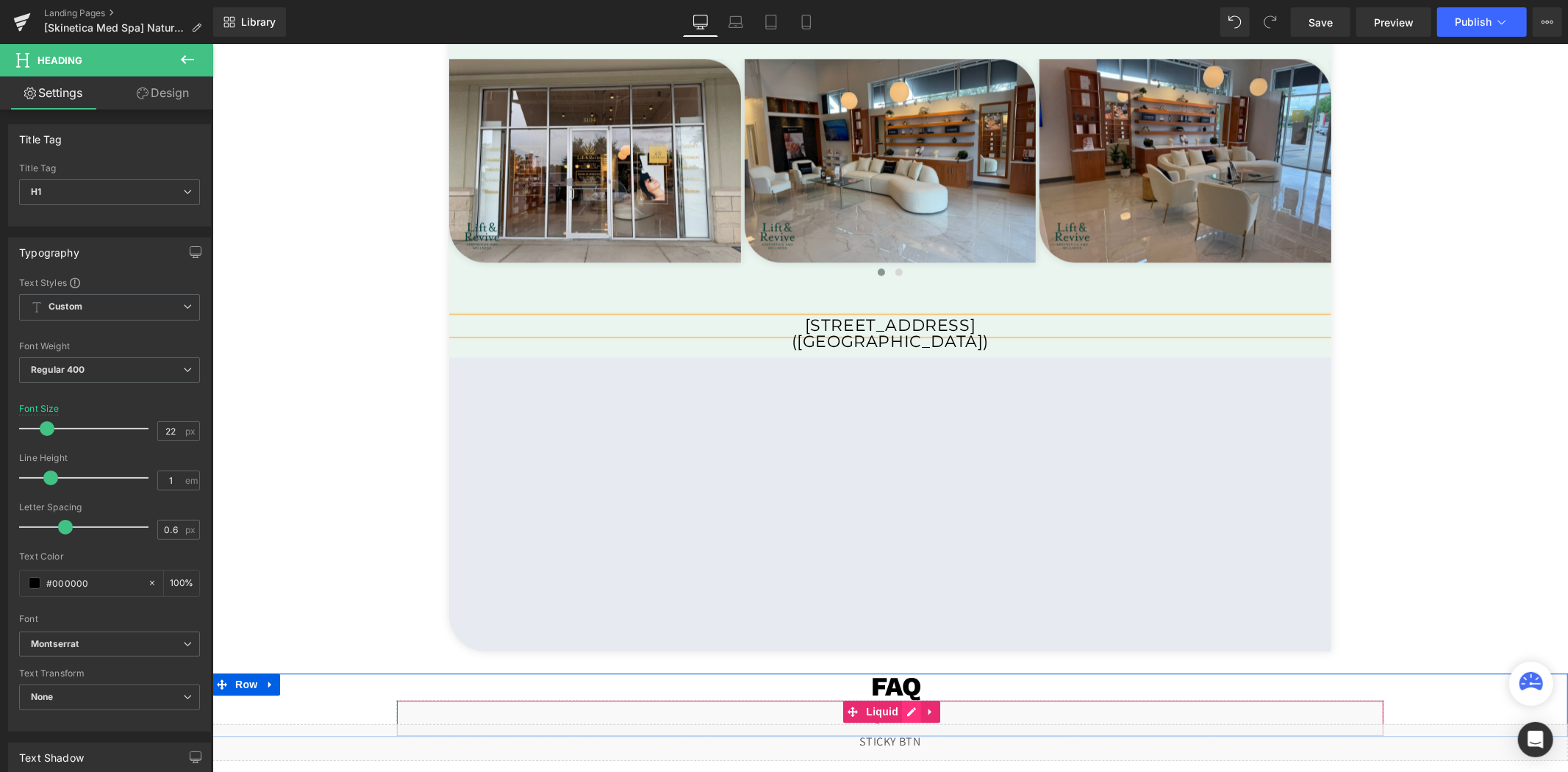
click at [905, 711] on div "Liquid" at bounding box center [890, 716] width 988 height 36
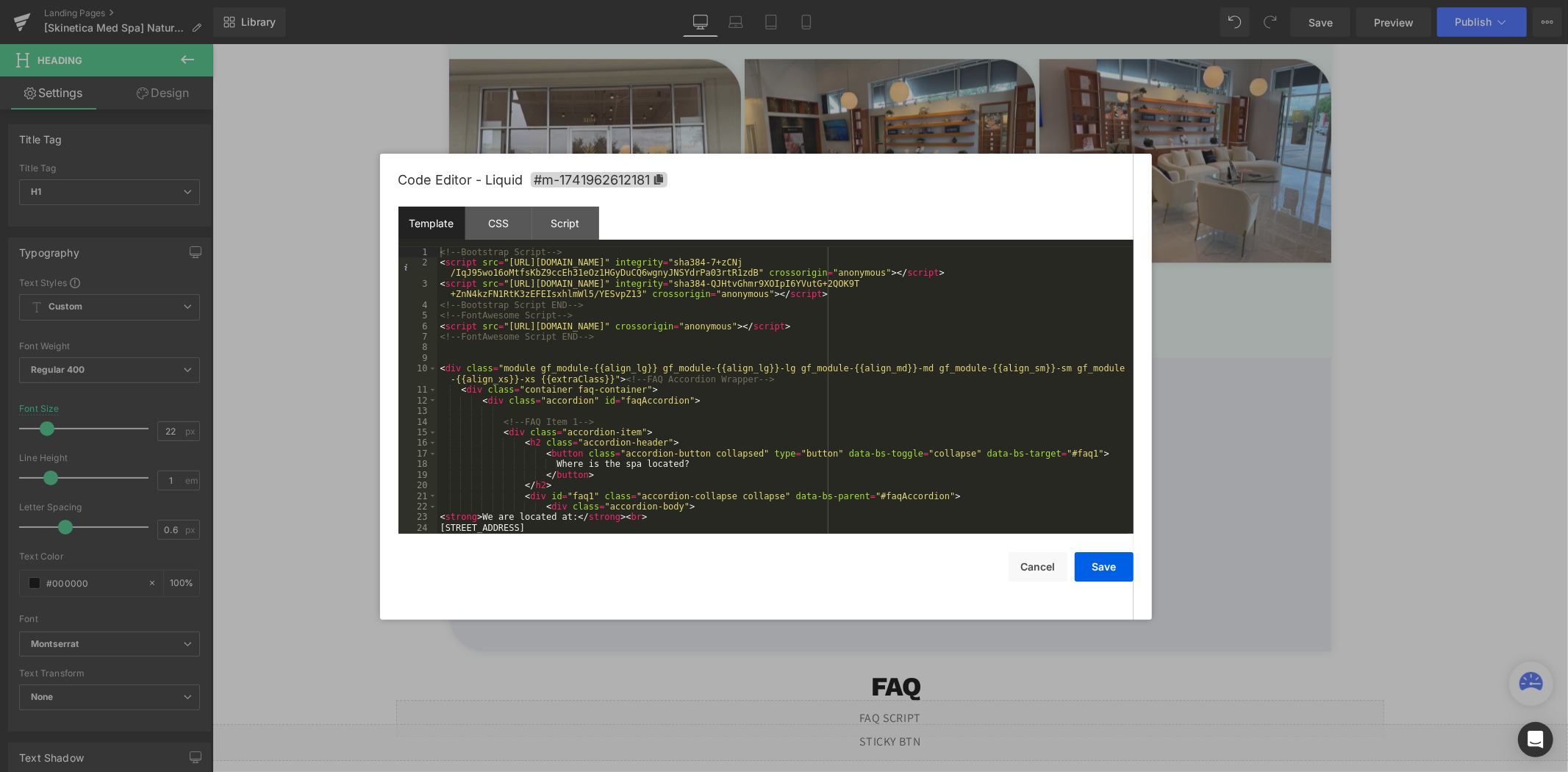
scroll to position [48, 0]
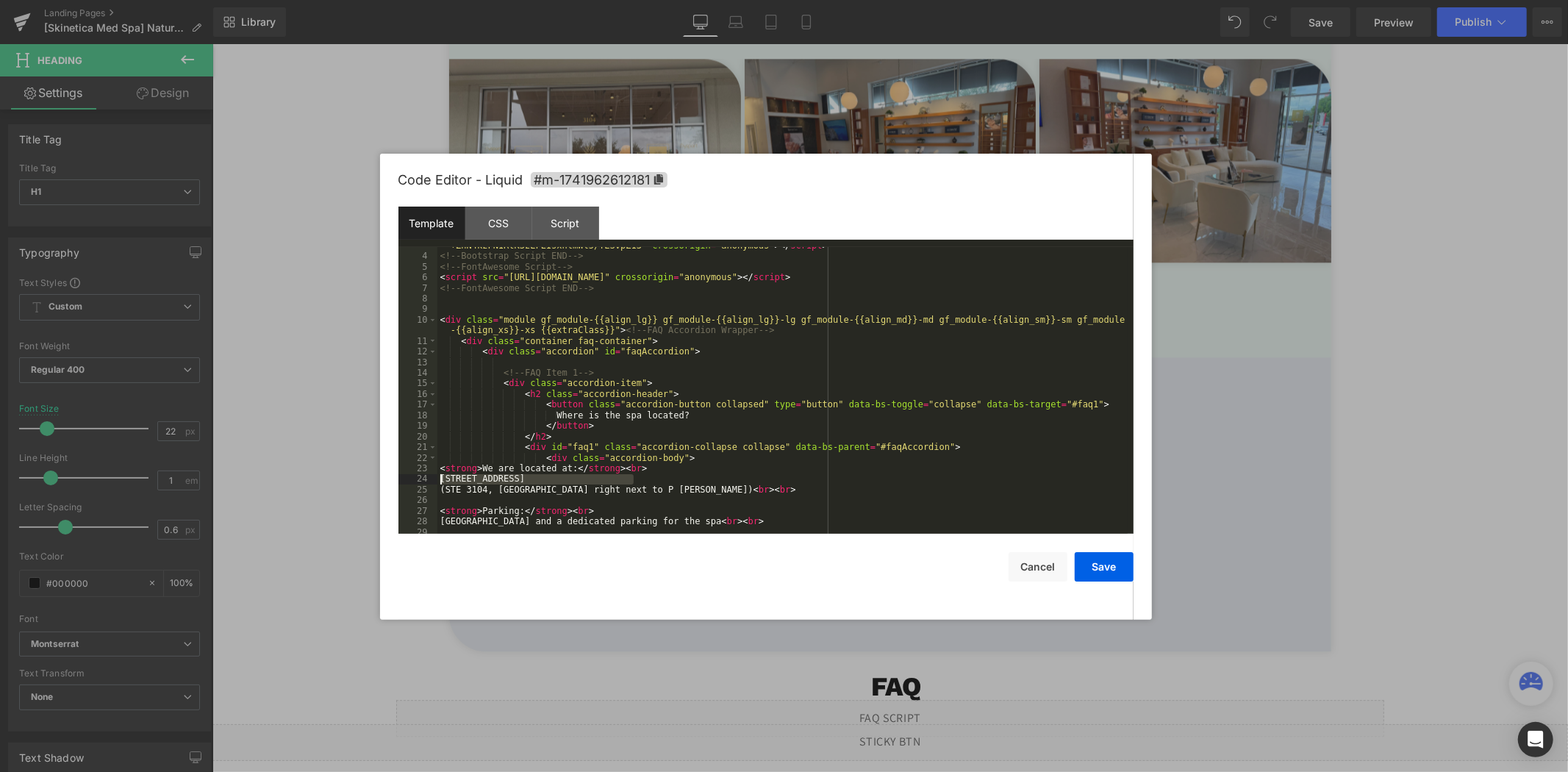
drag, startPoint x: 636, startPoint y: 481, endPoint x: 430, endPoint y: 482, distance: 206.0
click at [430, 482] on pre "3 4 5 6 7 8 9 10 11 12 13 14 15 16 17 18 19 20 21 22 23 24 25 26 27 28 29 30 31…" at bounding box center [766, 390] width 735 height 287
click at [1108, 574] on button "Save" at bounding box center [1104, 567] width 59 height 30
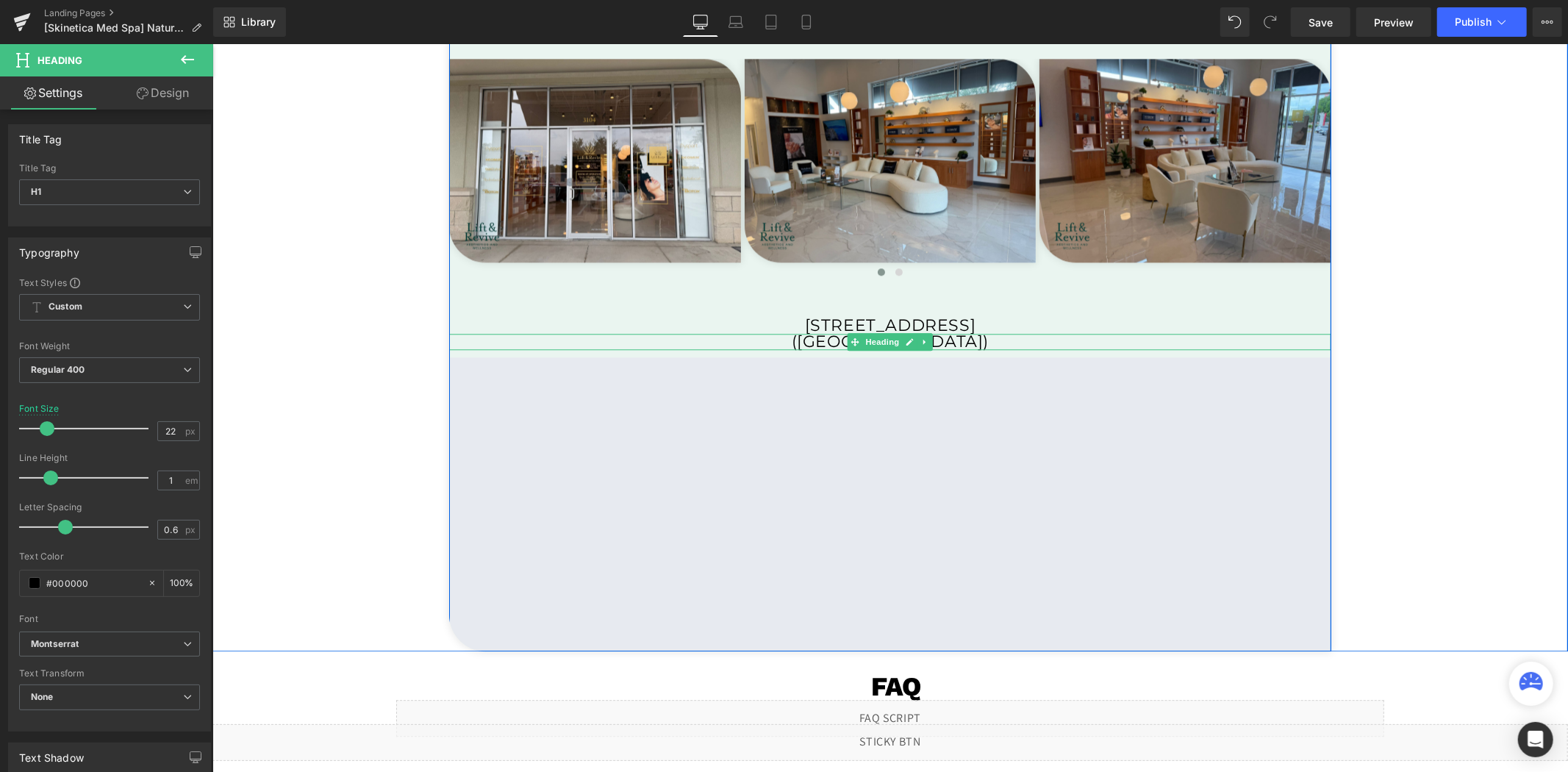
click at [686, 346] on div at bounding box center [889, 347] width 882 height 4
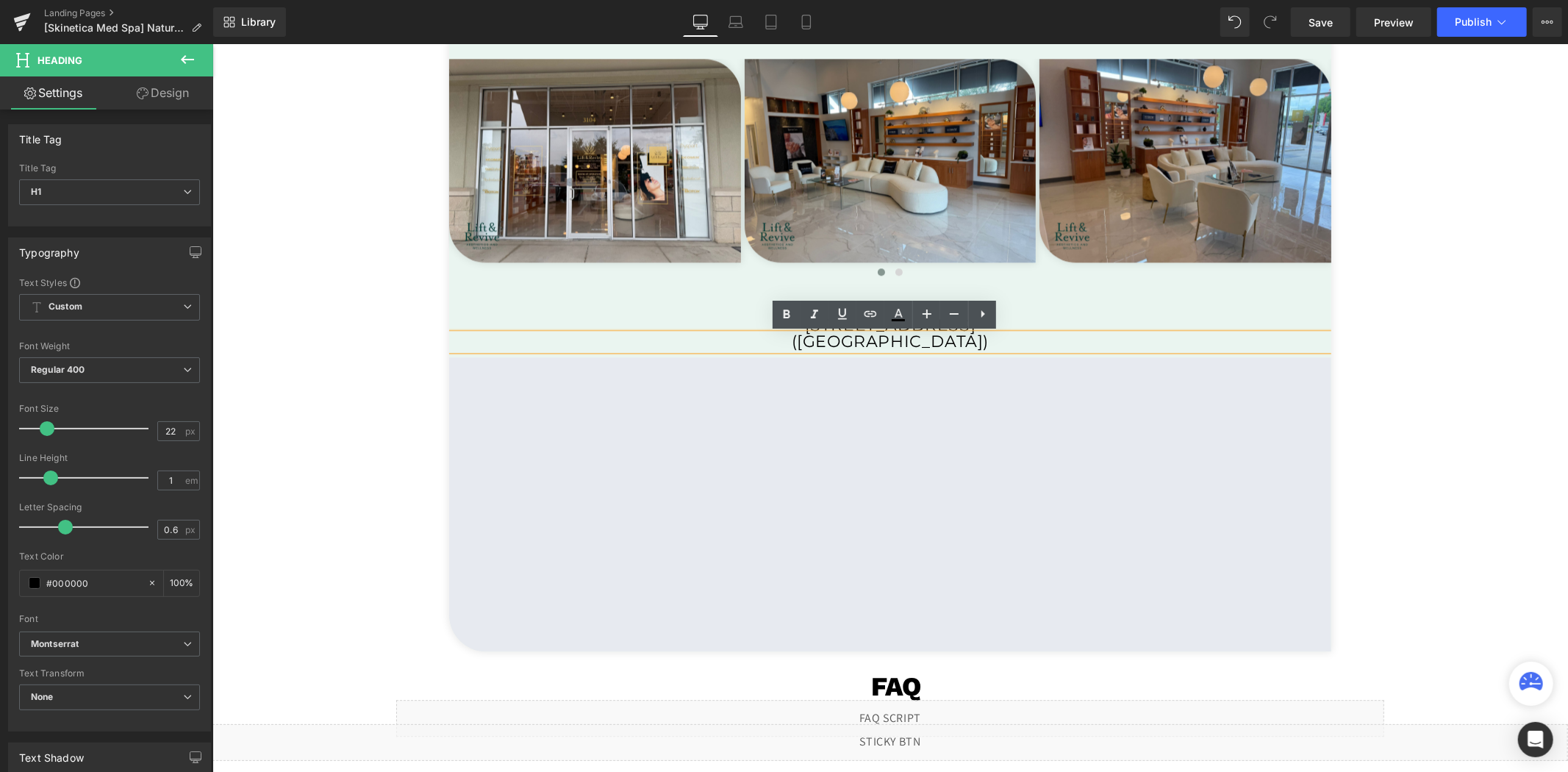
drag, startPoint x: 666, startPoint y: 342, endPoint x: 1100, endPoint y: 340, distance: 434.0
click at [1100, 340] on h1 "([GEOGRAPHIC_DATA])" at bounding box center [889, 340] width 882 height 16
copy h1 "[GEOGRAPHIC_DATA]"
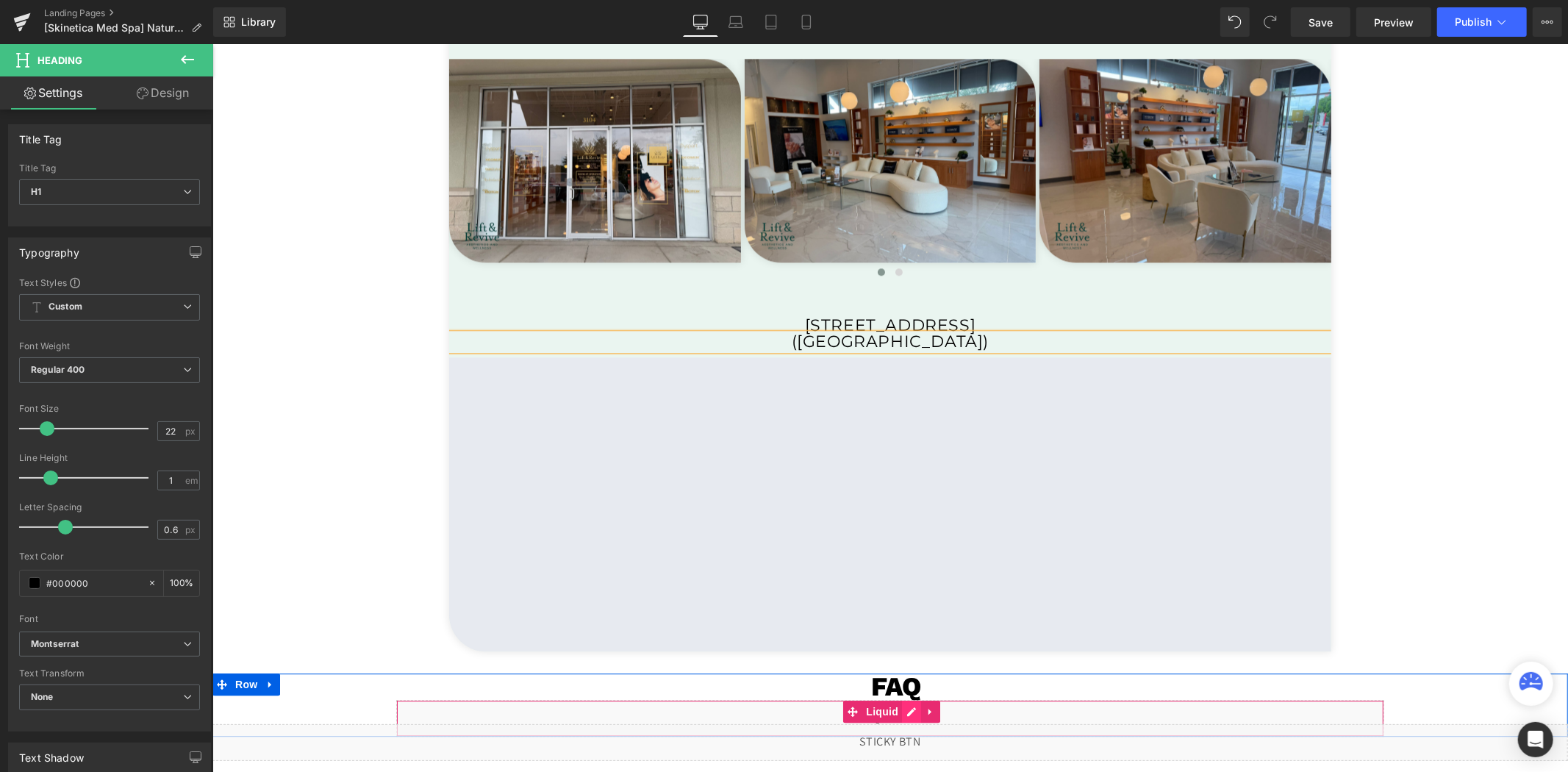
click at [905, 712] on div "Liquid" at bounding box center [890, 716] width 988 height 36
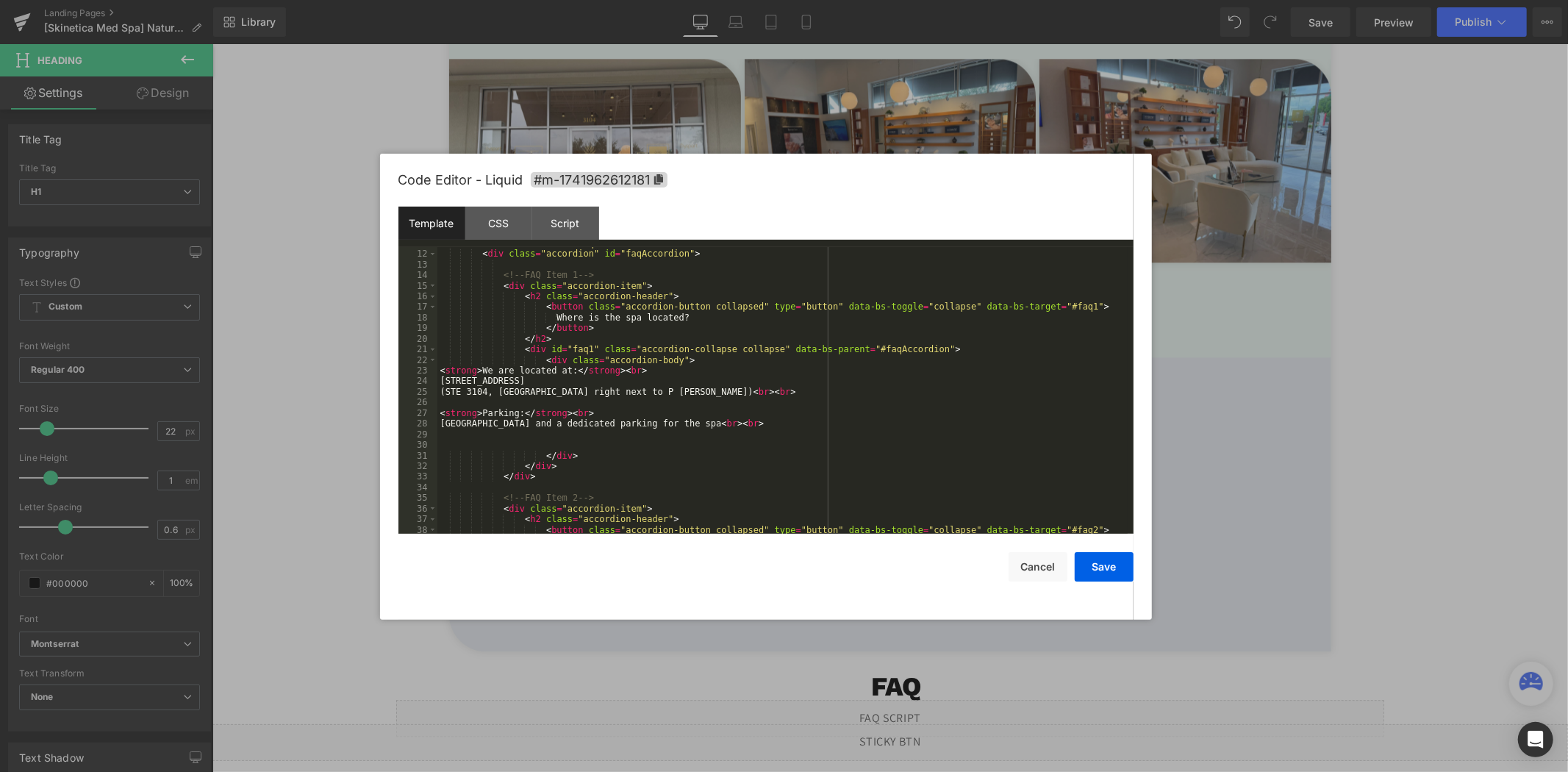
scroll to position [147, 0]
drag, startPoint x: 671, startPoint y: 393, endPoint x: 444, endPoint y: 393, distance: 227.0
click at [444, 393] on div "< div class = "container faq-container" > < div class = "accordion" id = "faqAc…" at bounding box center [782, 392] width 690 height 308
click at [1109, 572] on button "Save" at bounding box center [1104, 567] width 59 height 30
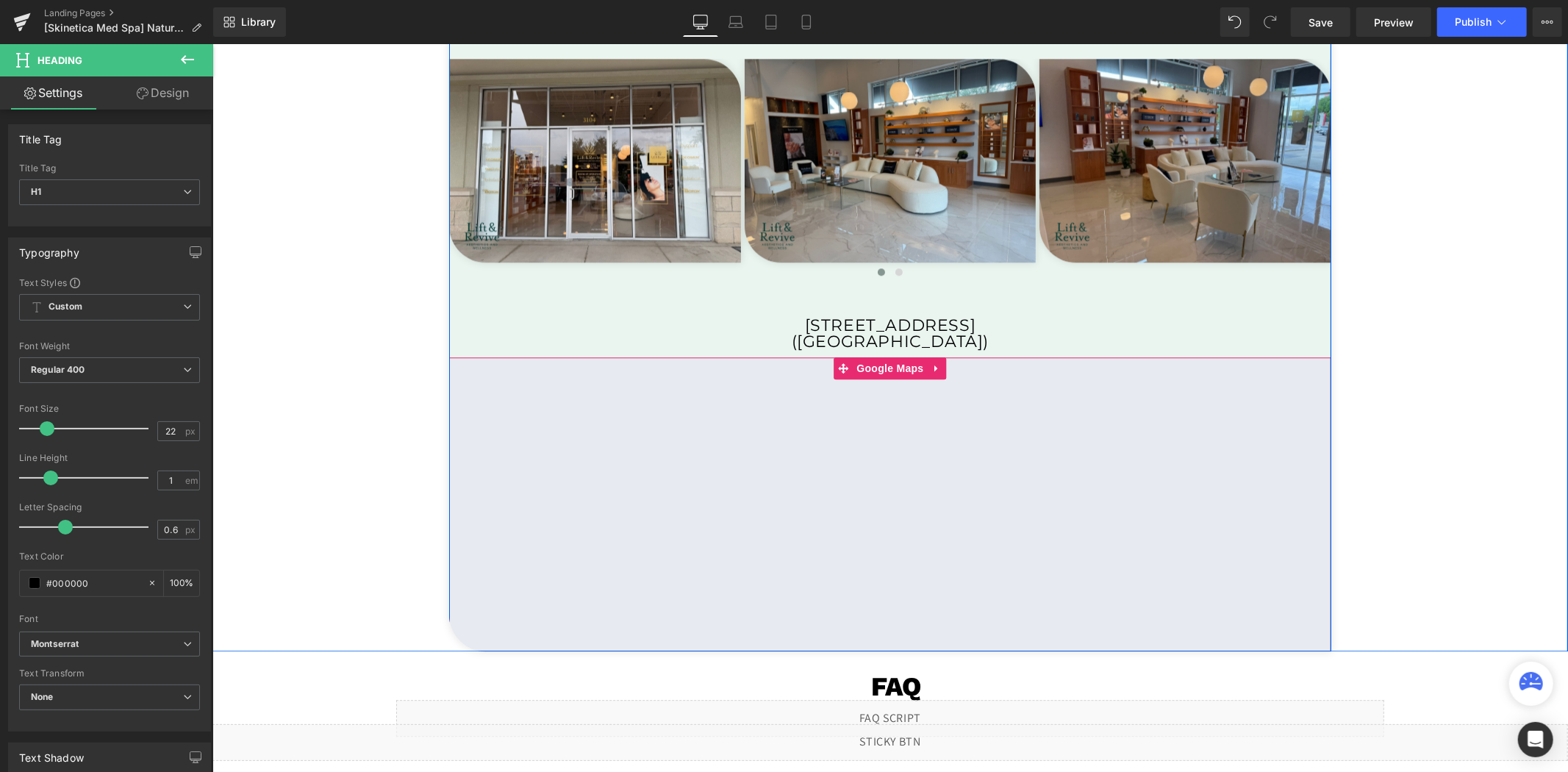
scroll to position [3266, 0]
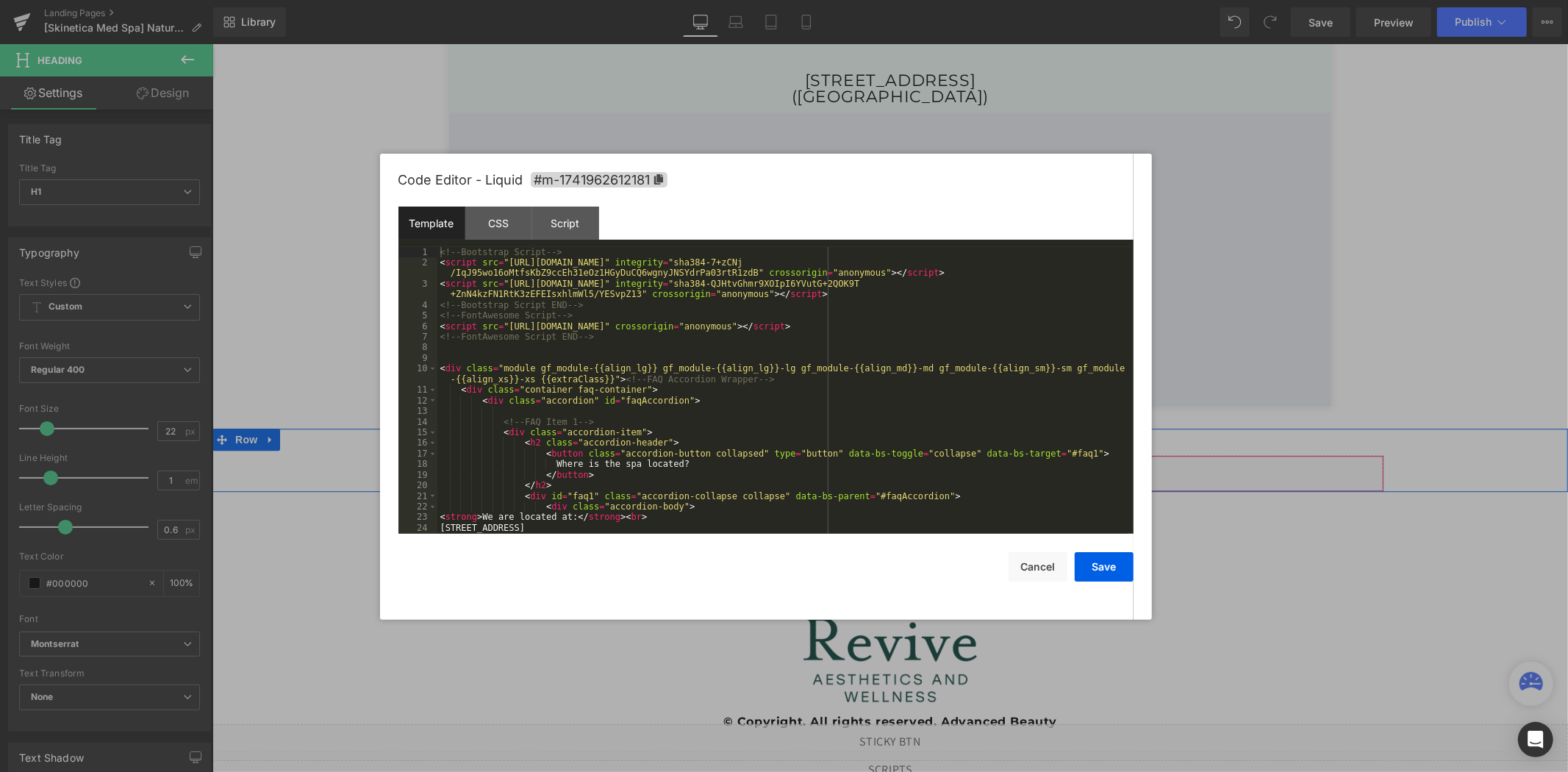
click at [901, 469] on div "Liquid" at bounding box center [890, 472] width 988 height 36
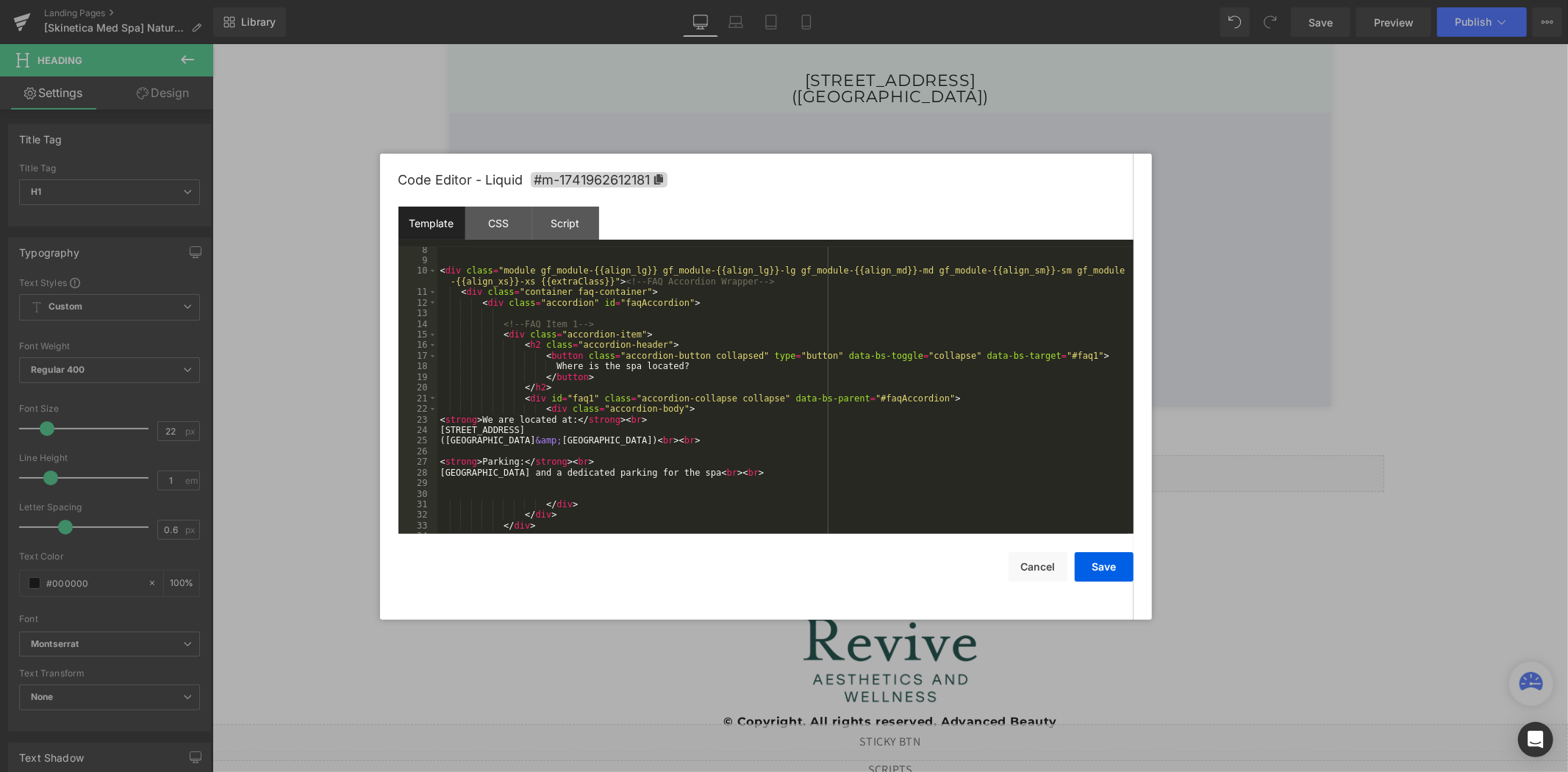
scroll to position [98, 0]
drag, startPoint x: 671, startPoint y: 474, endPoint x: 429, endPoint y: 471, distance: 242.0
click at [429, 471] on pre "8 9 10 11 12 13 14 15 16 17 18 19 20 21 22 23 24 25 26 27 28 29 30 31 32 33 34 …" at bounding box center [766, 390] width 735 height 287
click at [467, 485] on div "< div class = "module gf_module-{{align_lg}} gf_module-{{align_lg}}-lg gf_modul…" at bounding box center [782, 399] width 690 height 308
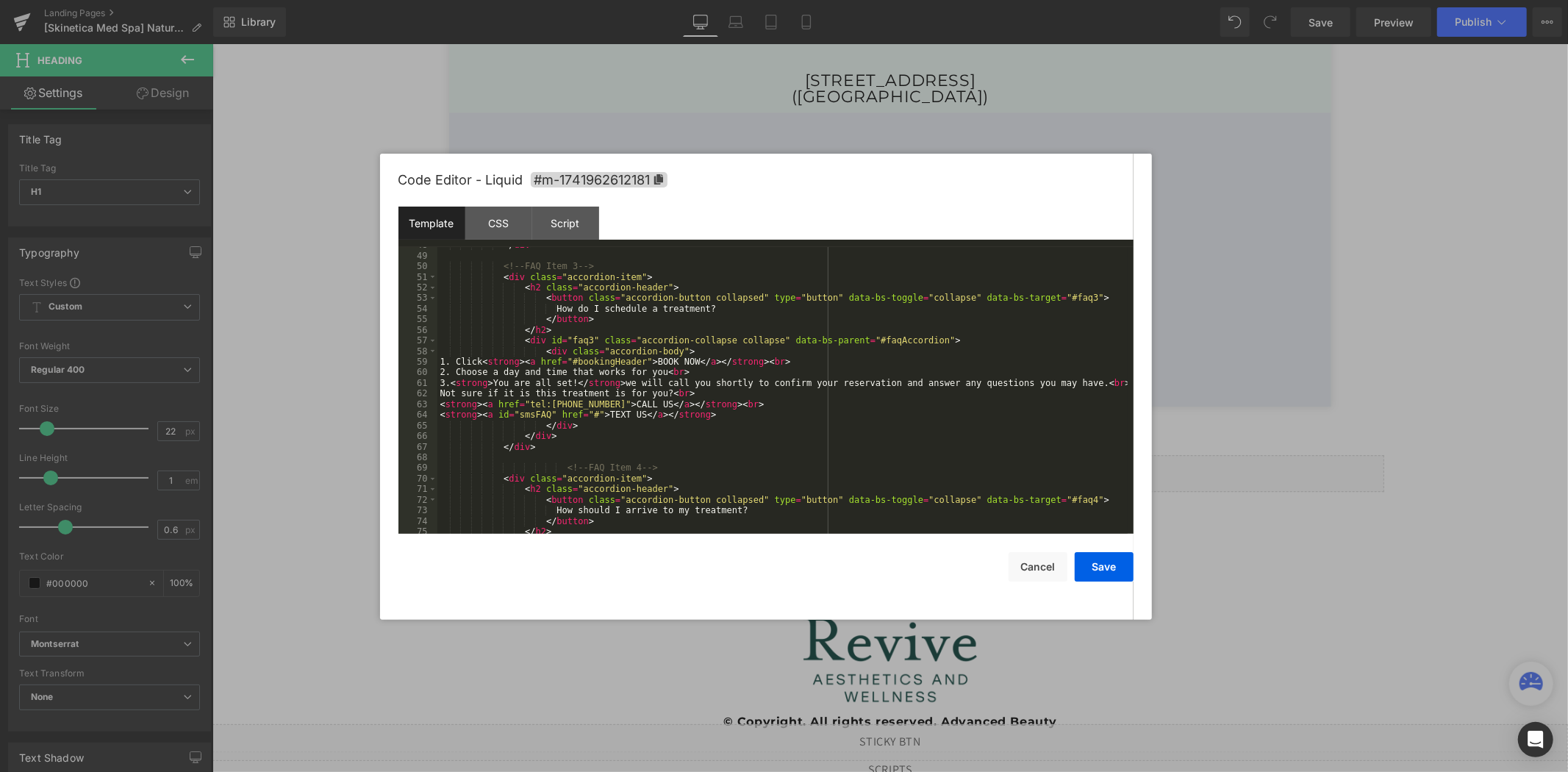
scroll to position [537, 0]
drag, startPoint x: 589, startPoint y: 407, endPoint x: 542, endPoint y: 406, distance: 47.0
click at [542, 406] on div "</ div > <!-- FAQ Item 3 --> < div class = "accordion-item" > < h2 class = "acc…" at bounding box center [782, 393] width 690 height 308
drag, startPoint x: 581, startPoint y: 406, endPoint x: 523, endPoint y: 406, distance: 58.0
click at [523, 406] on div "</ div > <!-- FAQ Item 3 --> < div class = "accordion-item" > < h2 class = "acc…" at bounding box center [782, 393] width 690 height 308
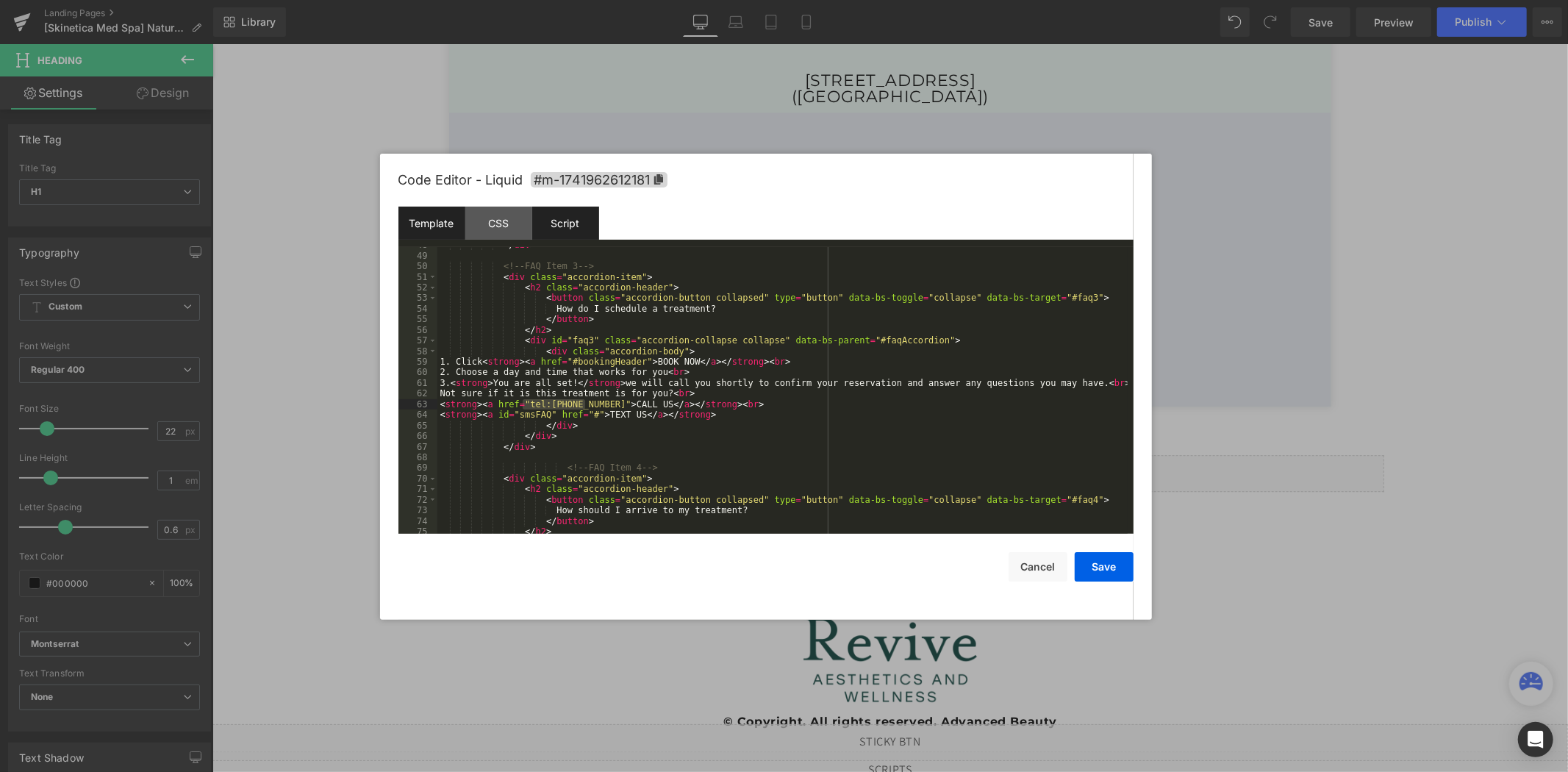
click at [562, 223] on div "Script" at bounding box center [566, 223] width 67 height 34
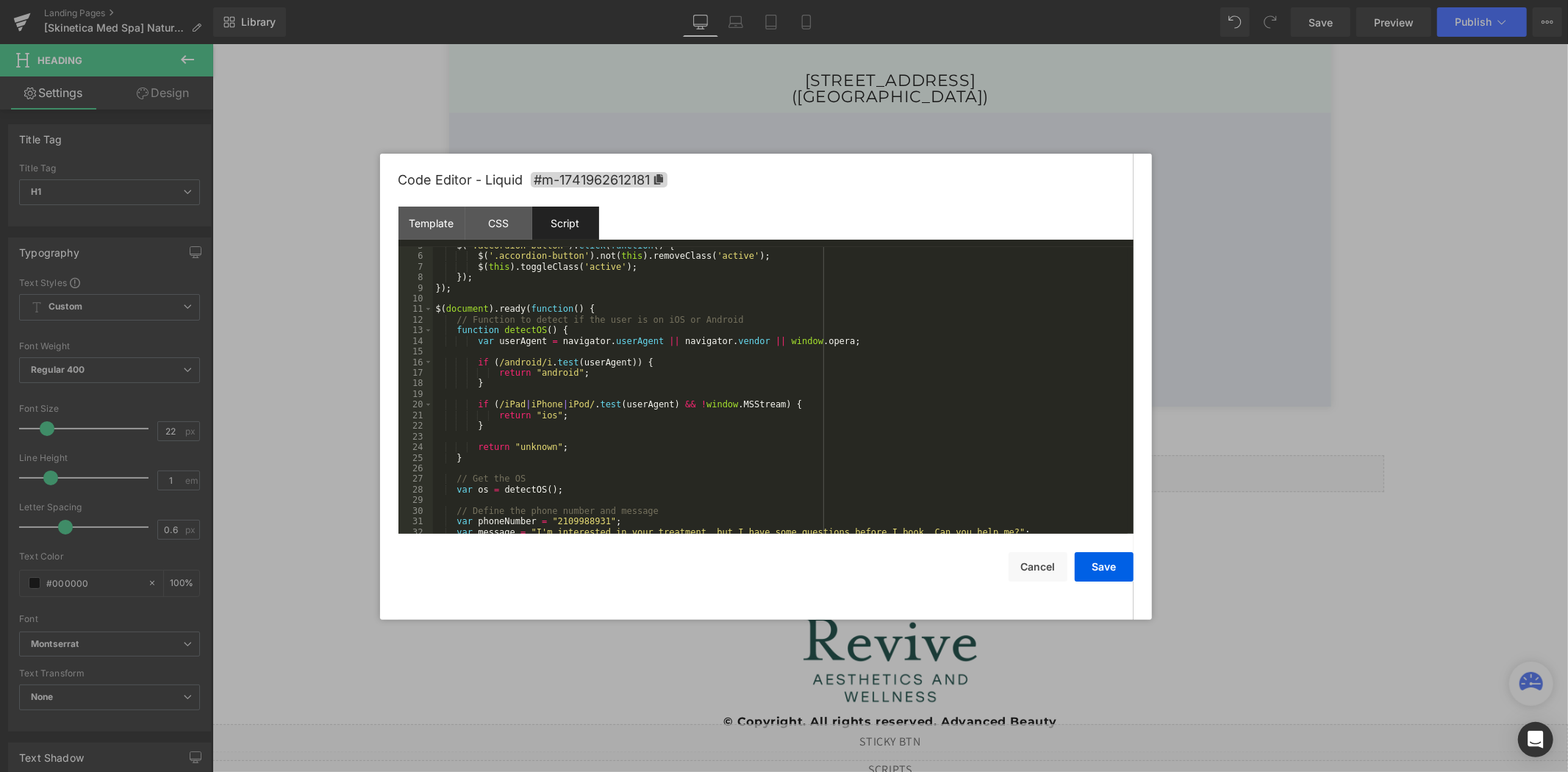
scroll to position [147, 0]
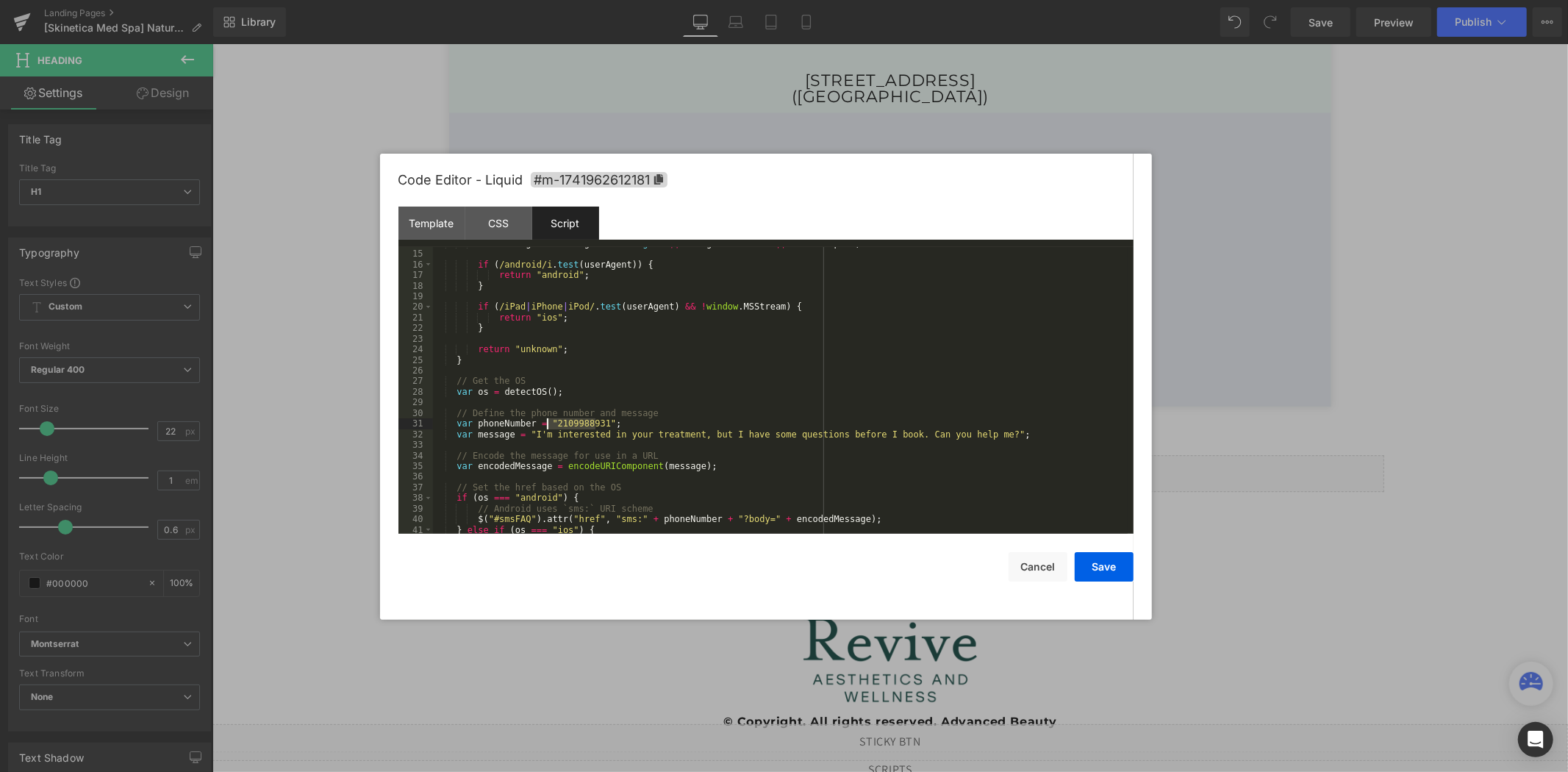
drag, startPoint x: 595, startPoint y: 424, endPoint x: 549, endPoint y: 424, distance: 46.0
click at [549, 424] on div "var userAgent = navigator . userAgent || navigator . vendor || window . opera ;…" at bounding box center [781, 392] width 695 height 308
drag, startPoint x: 566, startPoint y: 427, endPoint x: 546, endPoint y: 427, distance: 20.0
click at [546, 427] on div "var userAgent = navigator . userAgent || navigator . vendor || window . opera ;…" at bounding box center [781, 392] width 695 height 308
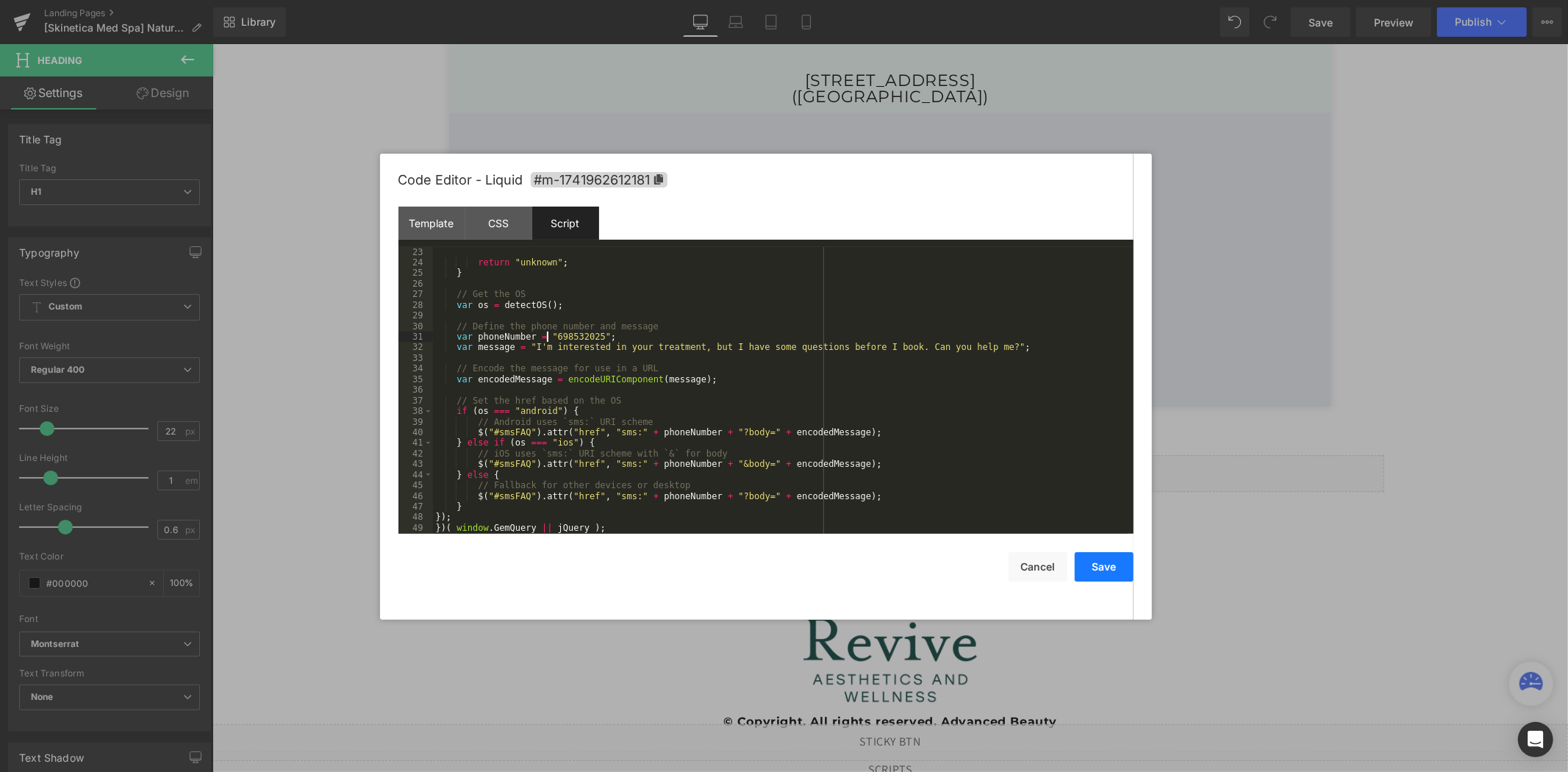
click at [1107, 566] on button "Save" at bounding box center [1104, 567] width 59 height 30
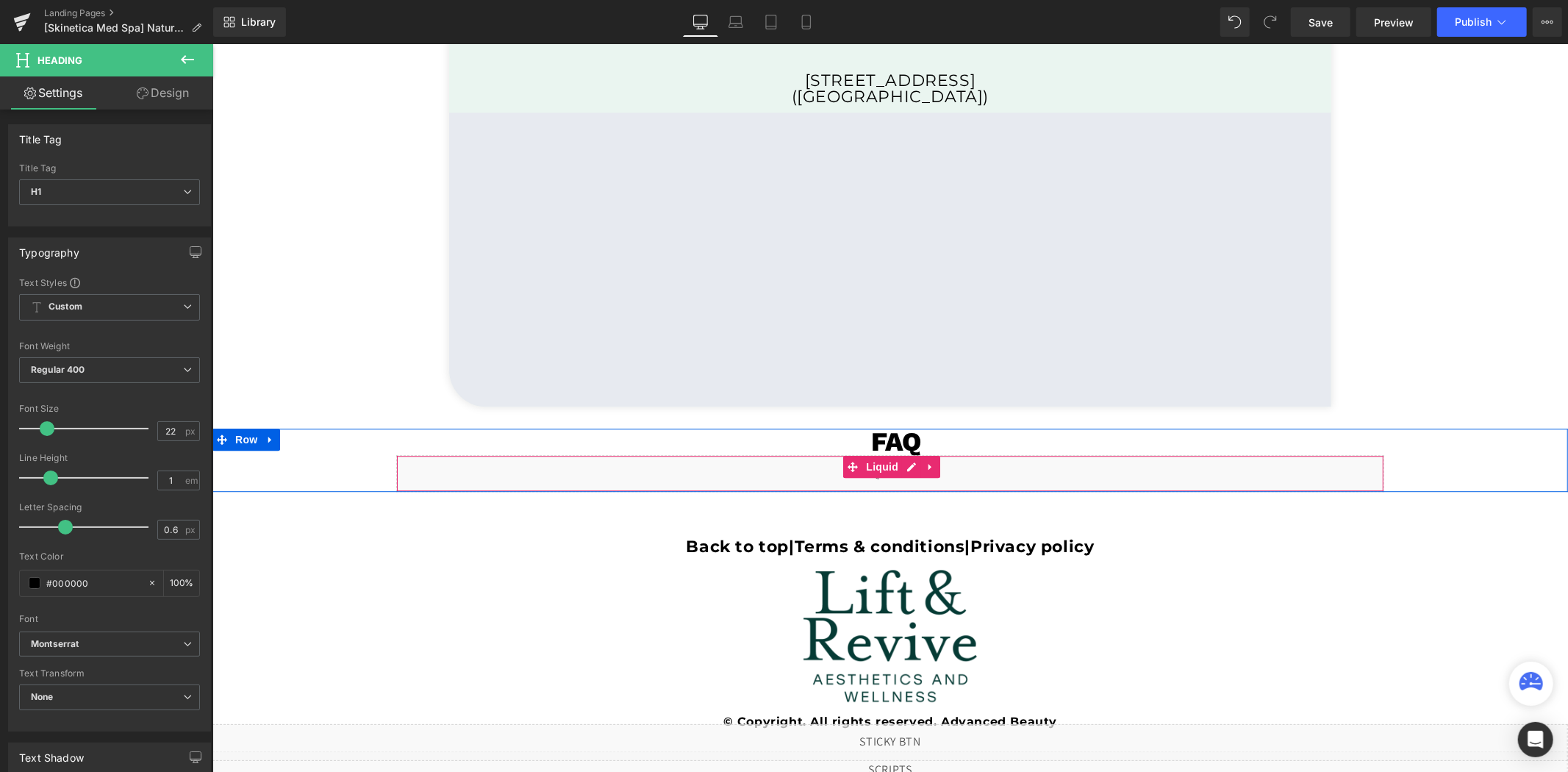
click at [908, 469] on div "Liquid" at bounding box center [890, 472] width 988 height 36
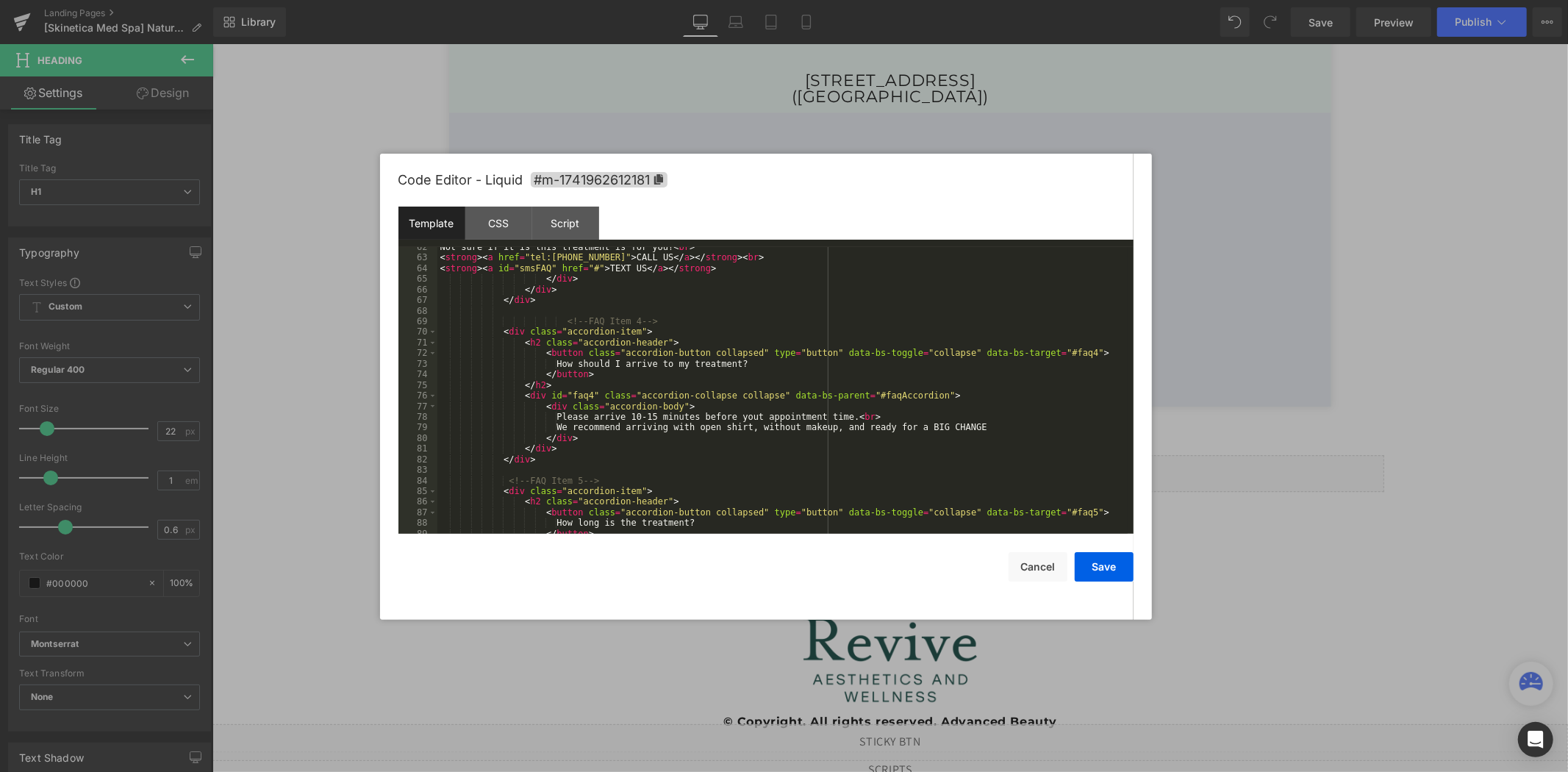
scroll to position [782, 0]
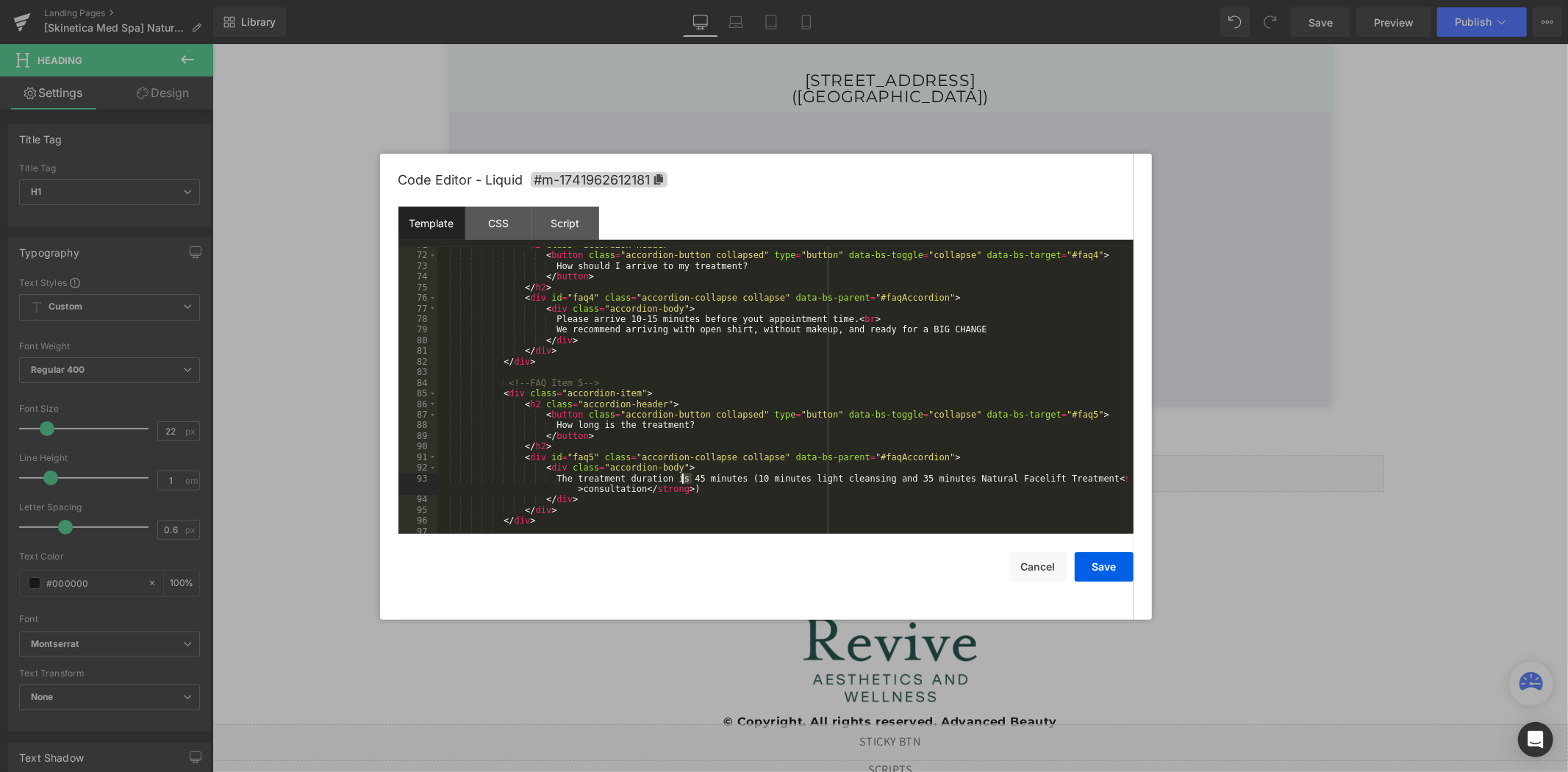
drag, startPoint x: 689, startPoint y: 479, endPoint x: 681, endPoint y: 479, distance: 8.0
click at [681, 479] on div "< h2 class = "accordion-header" > < button class = "accordion-button collapsed"…" at bounding box center [782, 393] width 690 height 308
click at [748, 481] on div "< h2 class = "accordion-header" > < button class = "accordion-button collapsed"…" at bounding box center [782, 393] width 690 height 308
click at [897, 482] on div "< h2 class = "accordion-header" > < button class = "accordion-button collapsed"…" at bounding box center [782, 393] width 690 height 308
click at [1070, 481] on div "< h2 class = "accordion-header" > < button class = "accordion-button collapsed"…" at bounding box center [782, 393] width 690 height 308
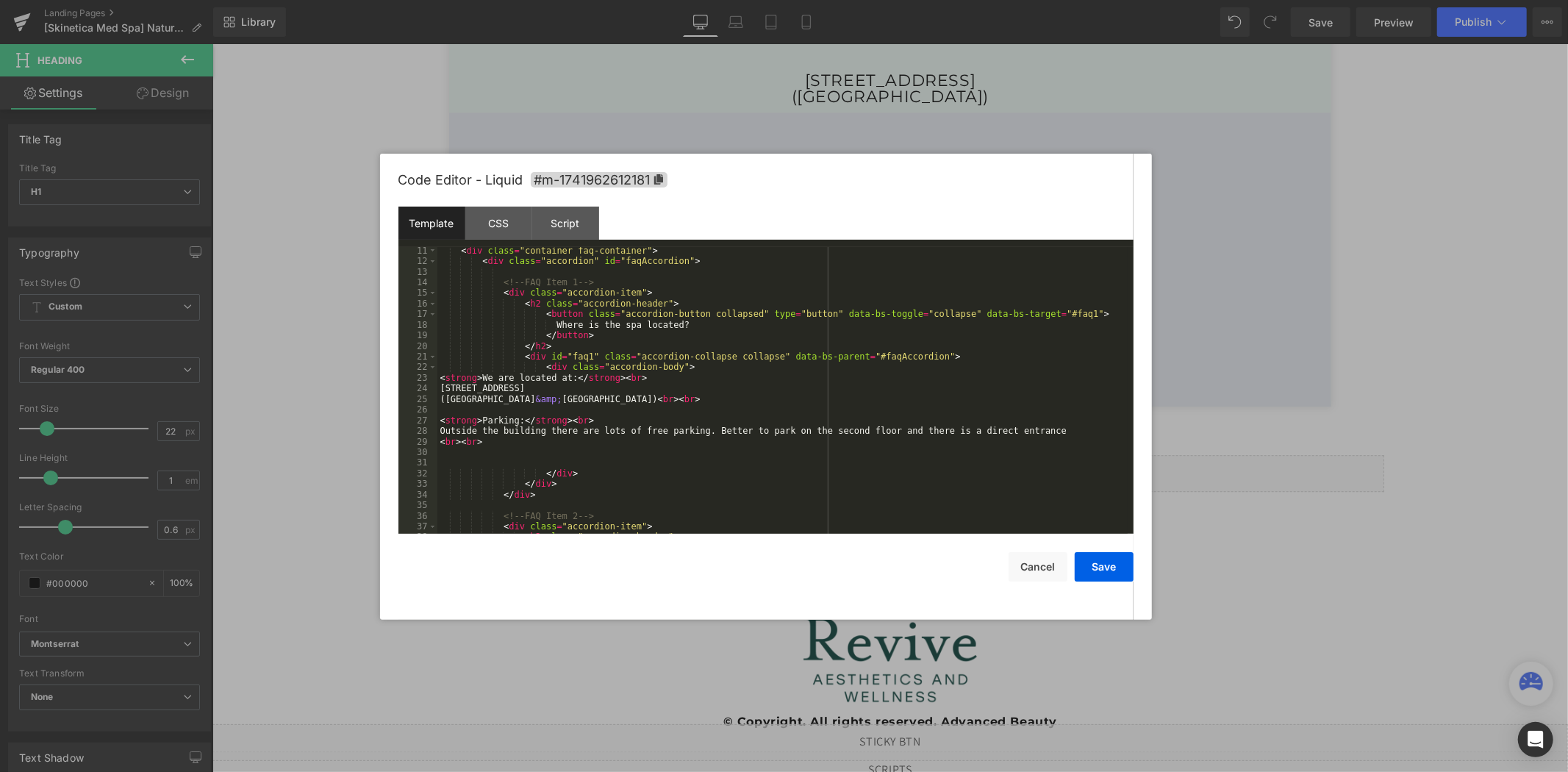
scroll to position [0, 0]
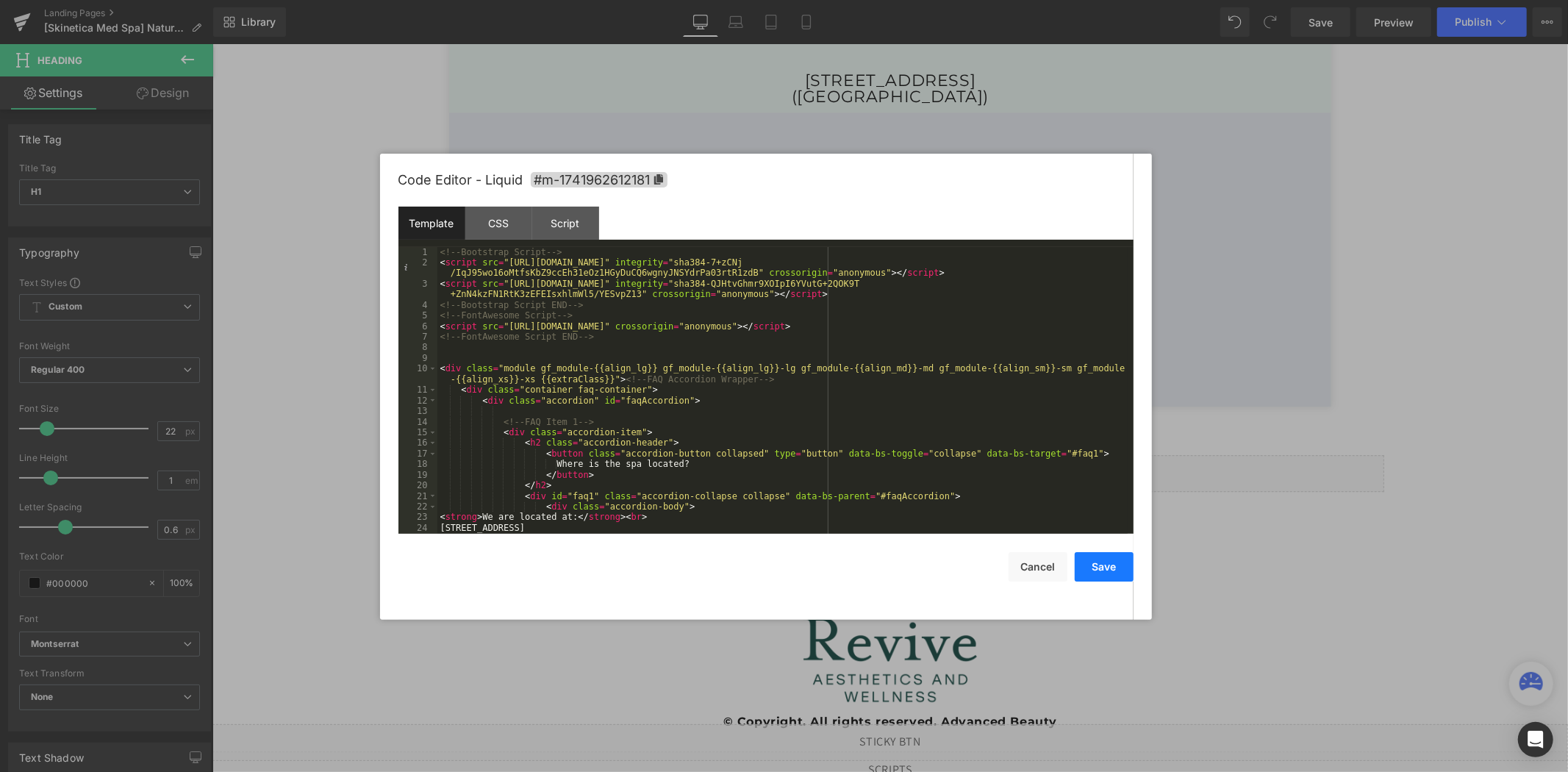
click at [1112, 570] on button "Save" at bounding box center [1104, 567] width 59 height 30
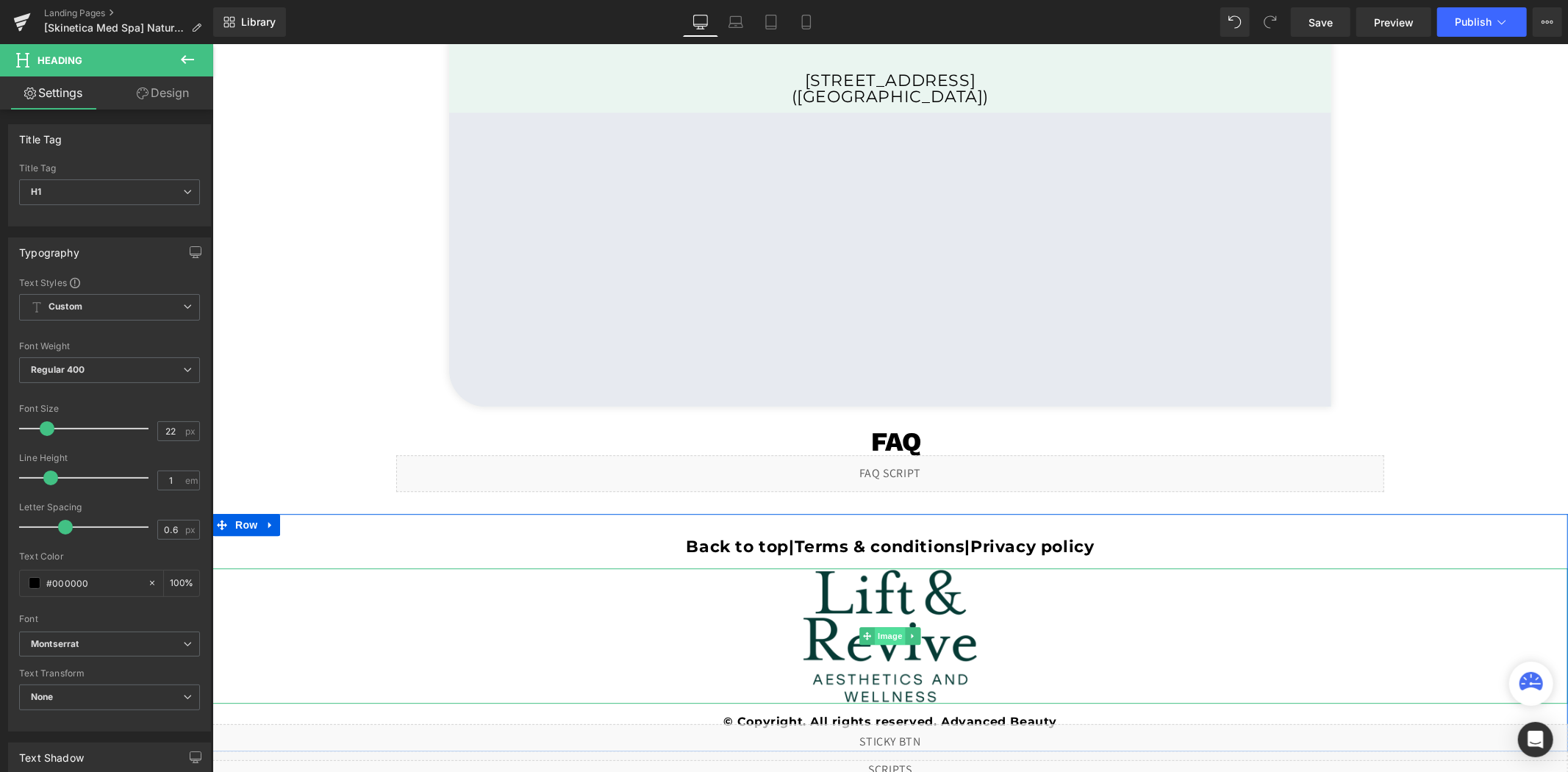
click at [884, 636] on span "Image" at bounding box center [889, 634] width 31 height 18
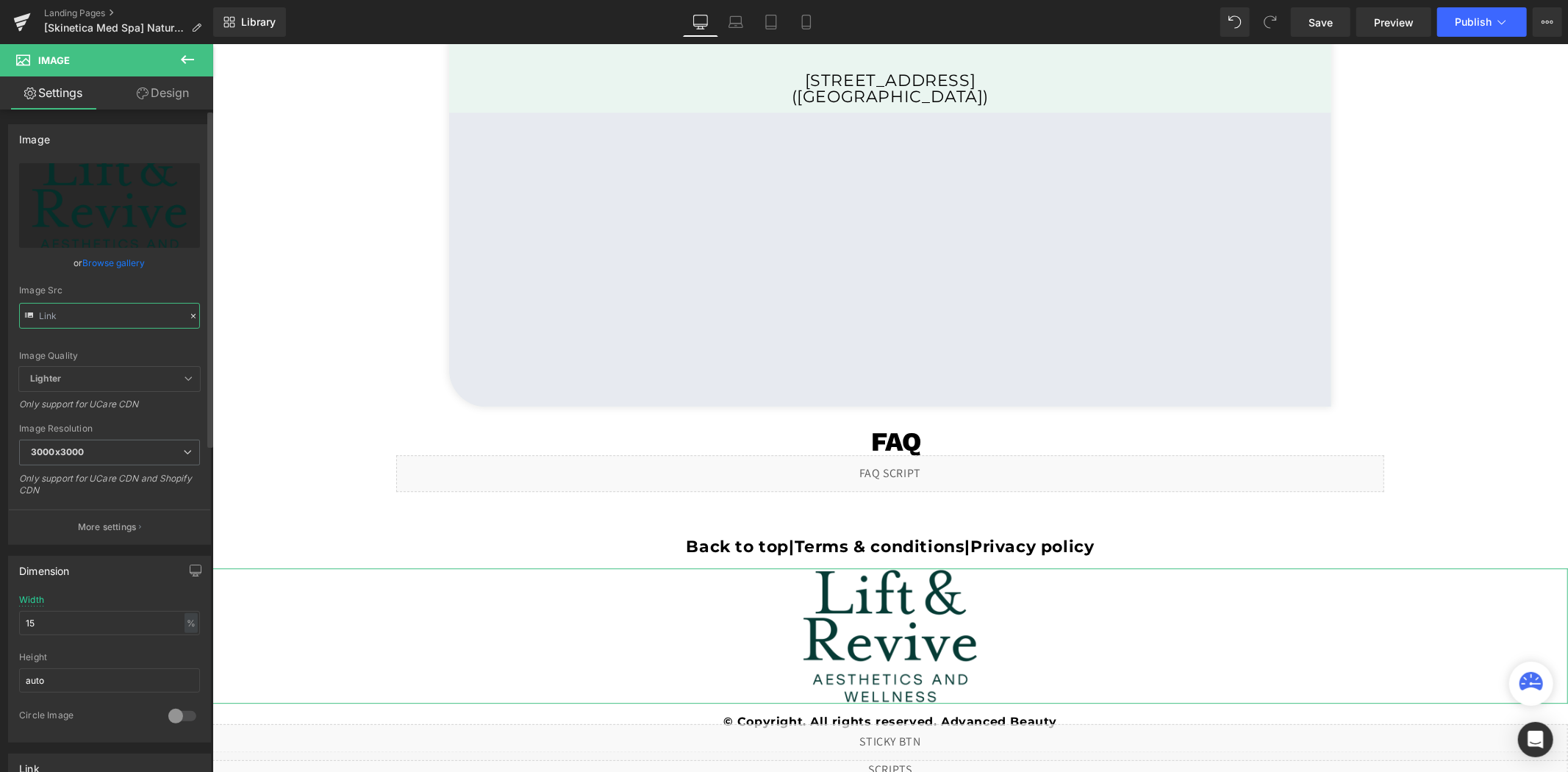
click at [125, 324] on input "text" at bounding box center [110, 316] width 181 height 26
paste input "Skinetica.png?v=175606524"
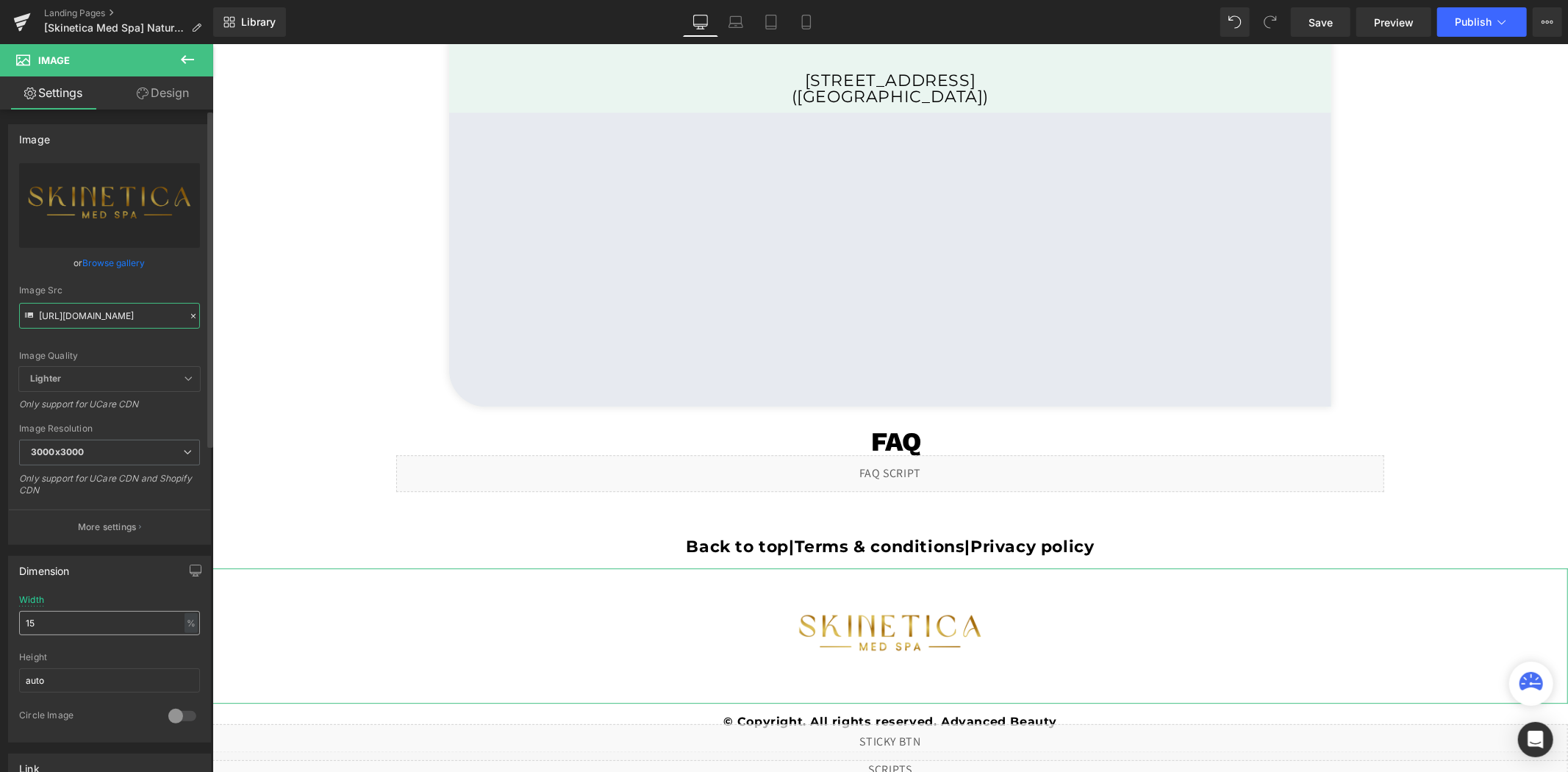
type input "[URL][DOMAIN_NAME]"
click at [86, 627] on input "15" at bounding box center [110, 623] width 181 height 24
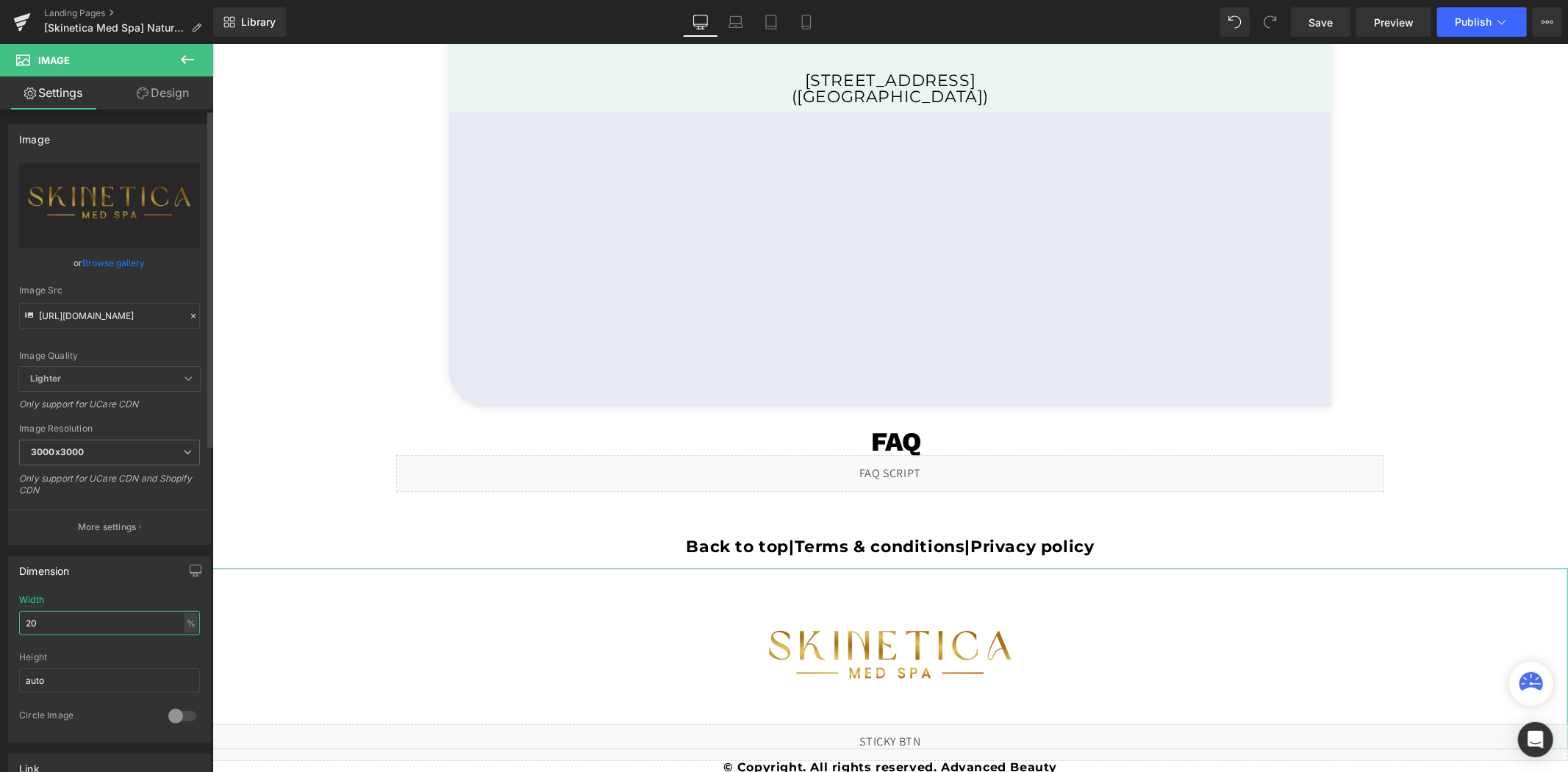
type input "2"
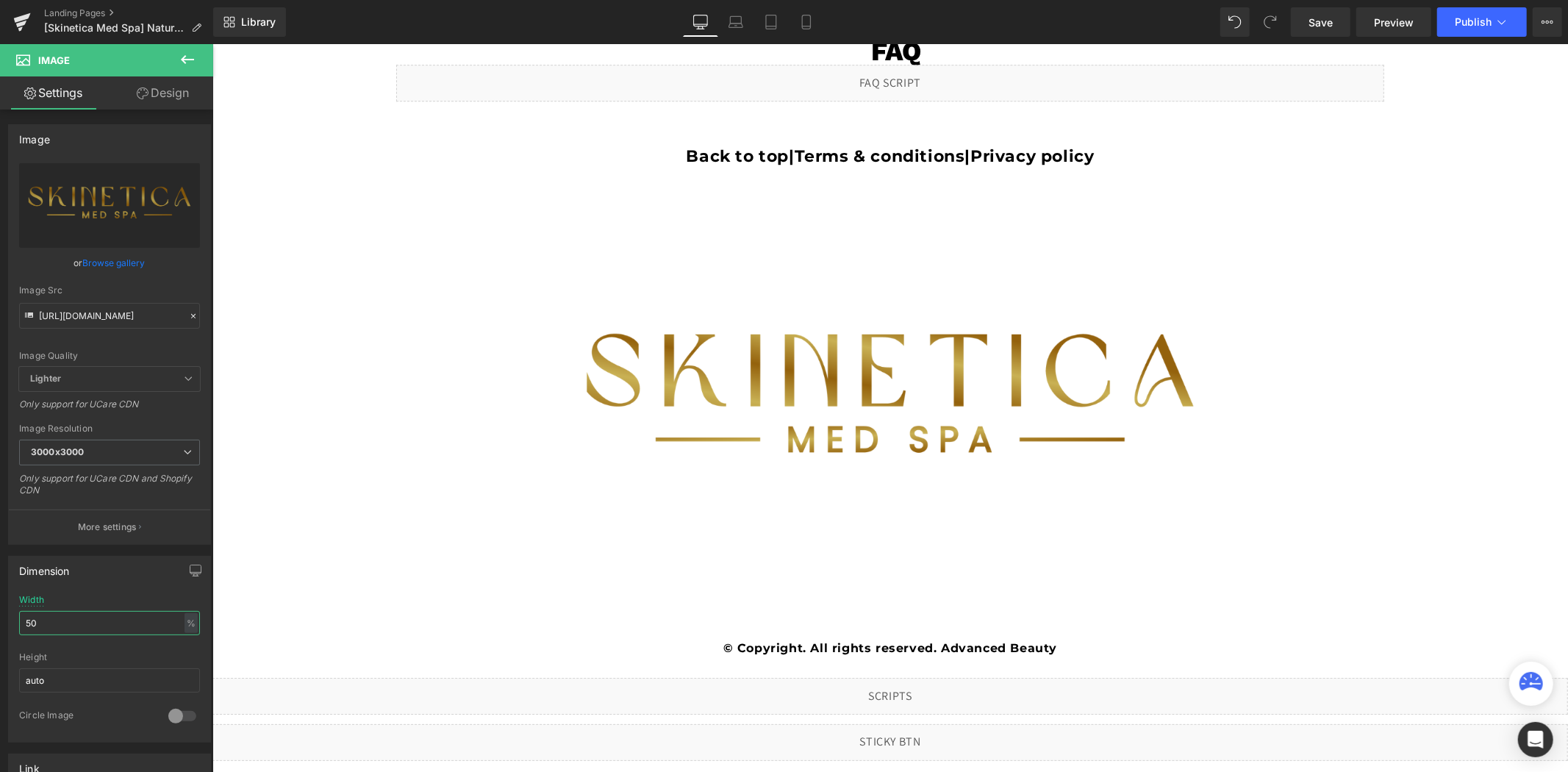
scroll to position [3674, 0]
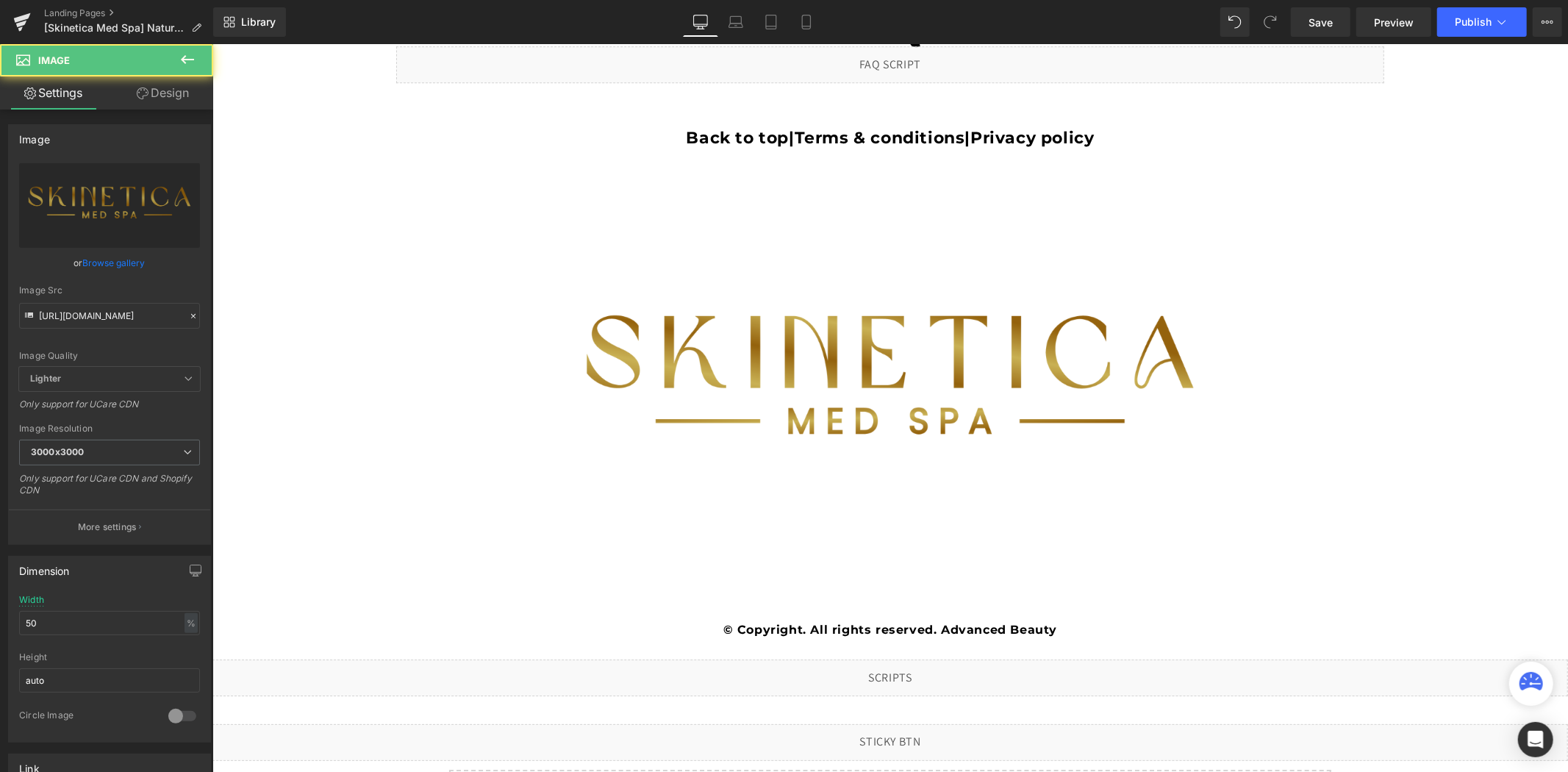
click at [892, 326] on img at bounding box center [890, 384] width 678 height 452
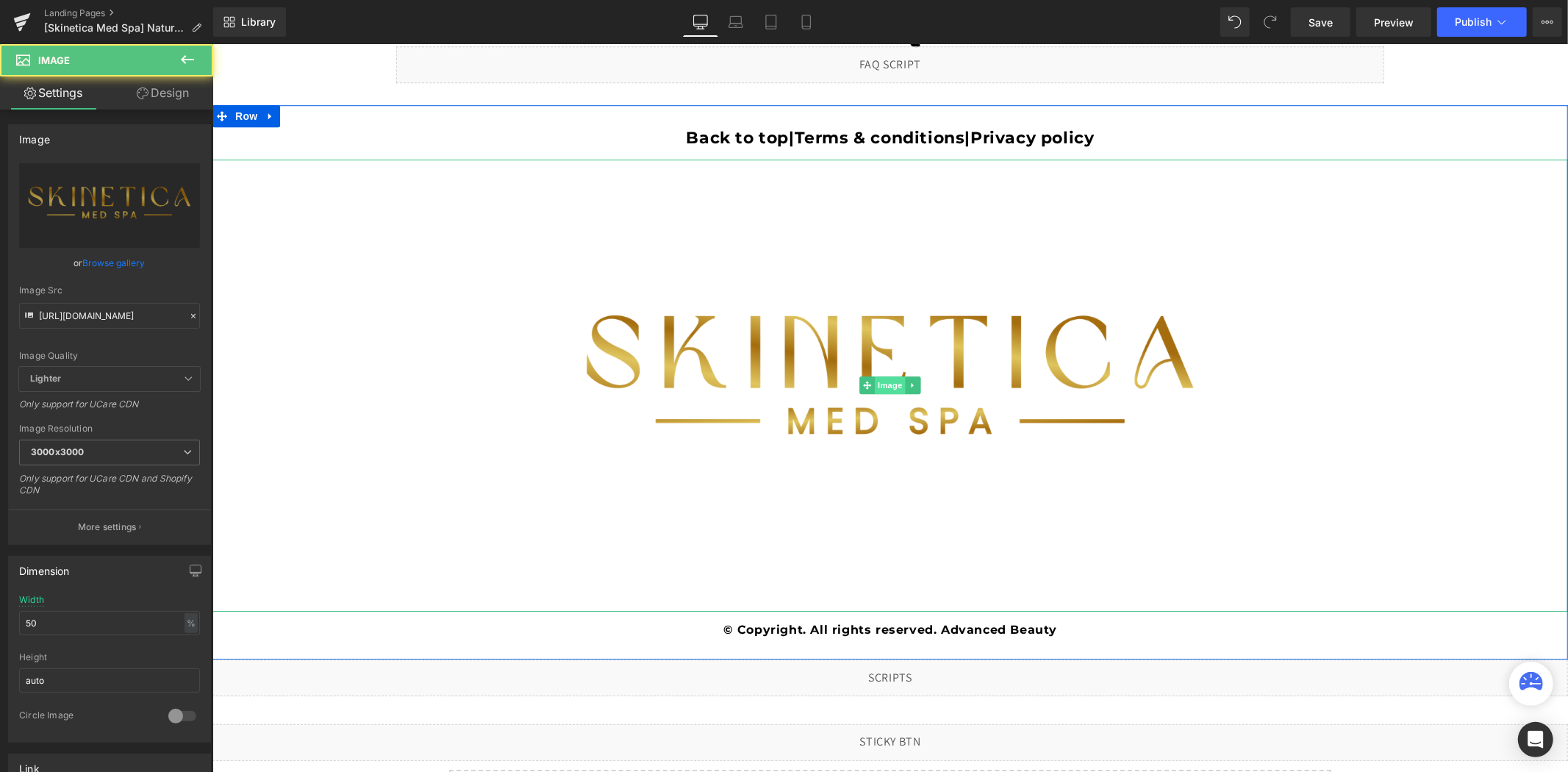
click at [879, 382] on span "Image" at bounding box center [889, 384] width 31 height 18
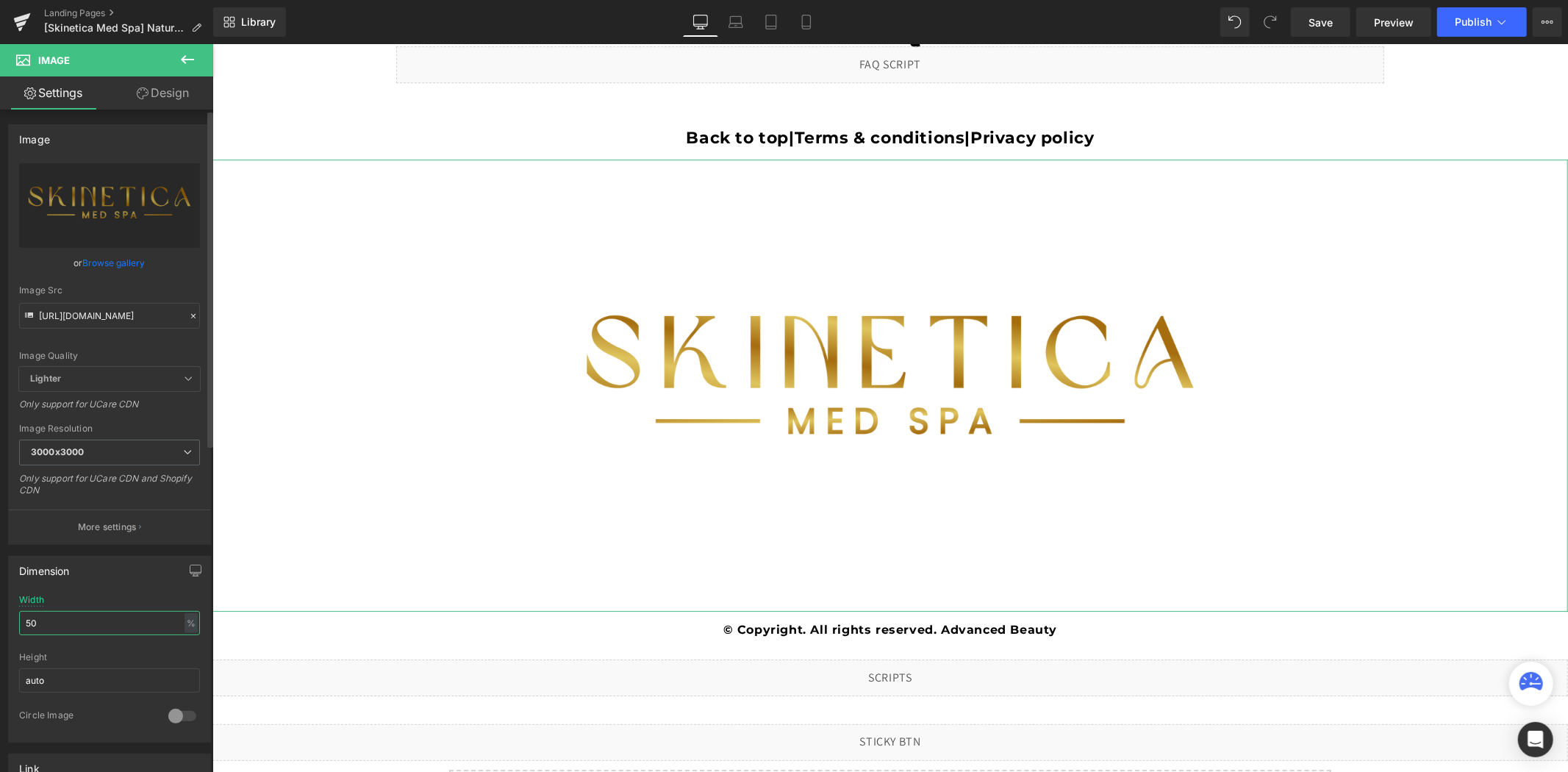
click at [61, 629] on input "50" at bounding box center [110, 623] width 181 height 24
click at [60, 629] on input "50" at bounding box center [110, 623] width 181 height 24
type input "30"
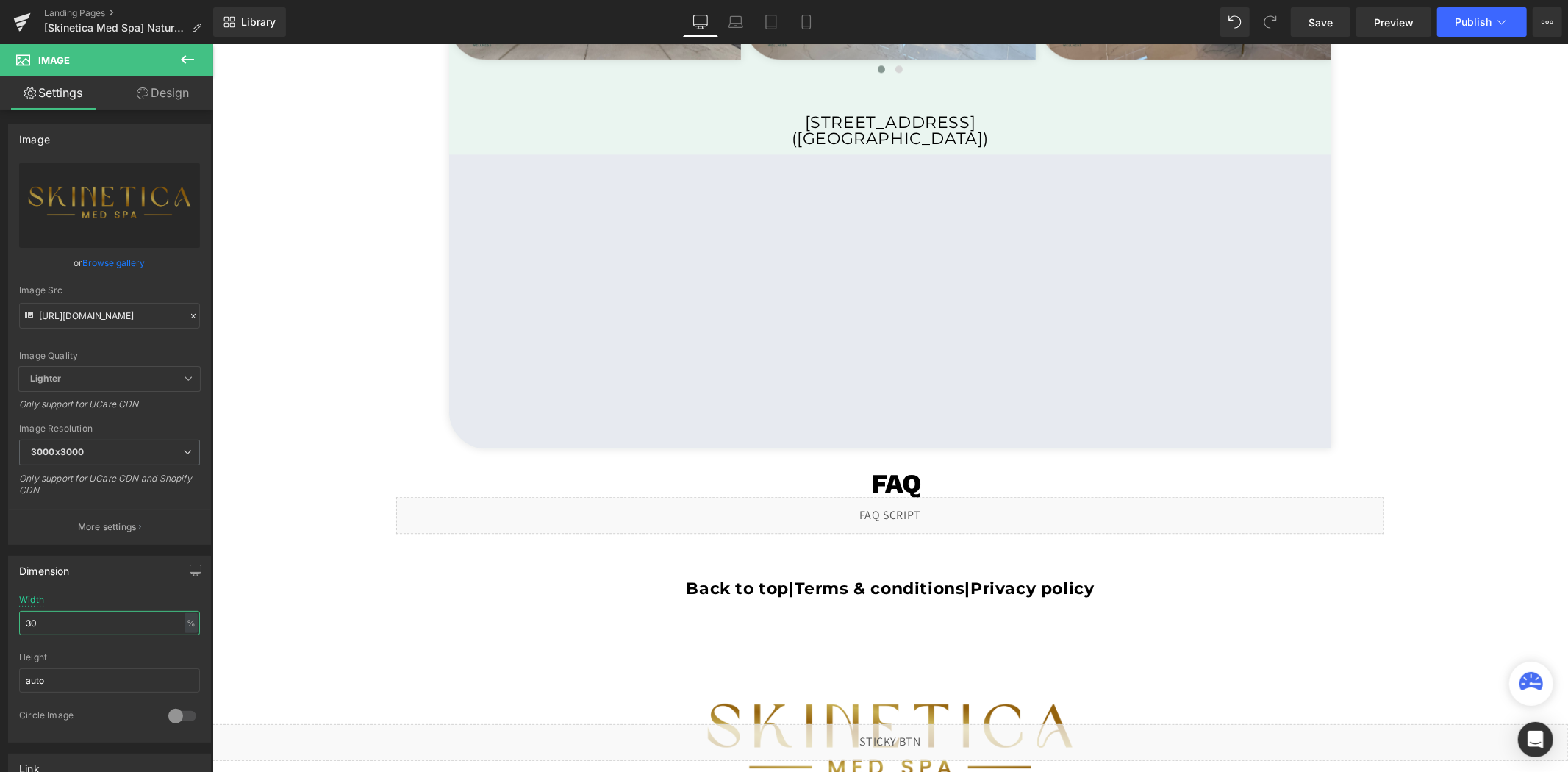
scroll to position [3551, 0]
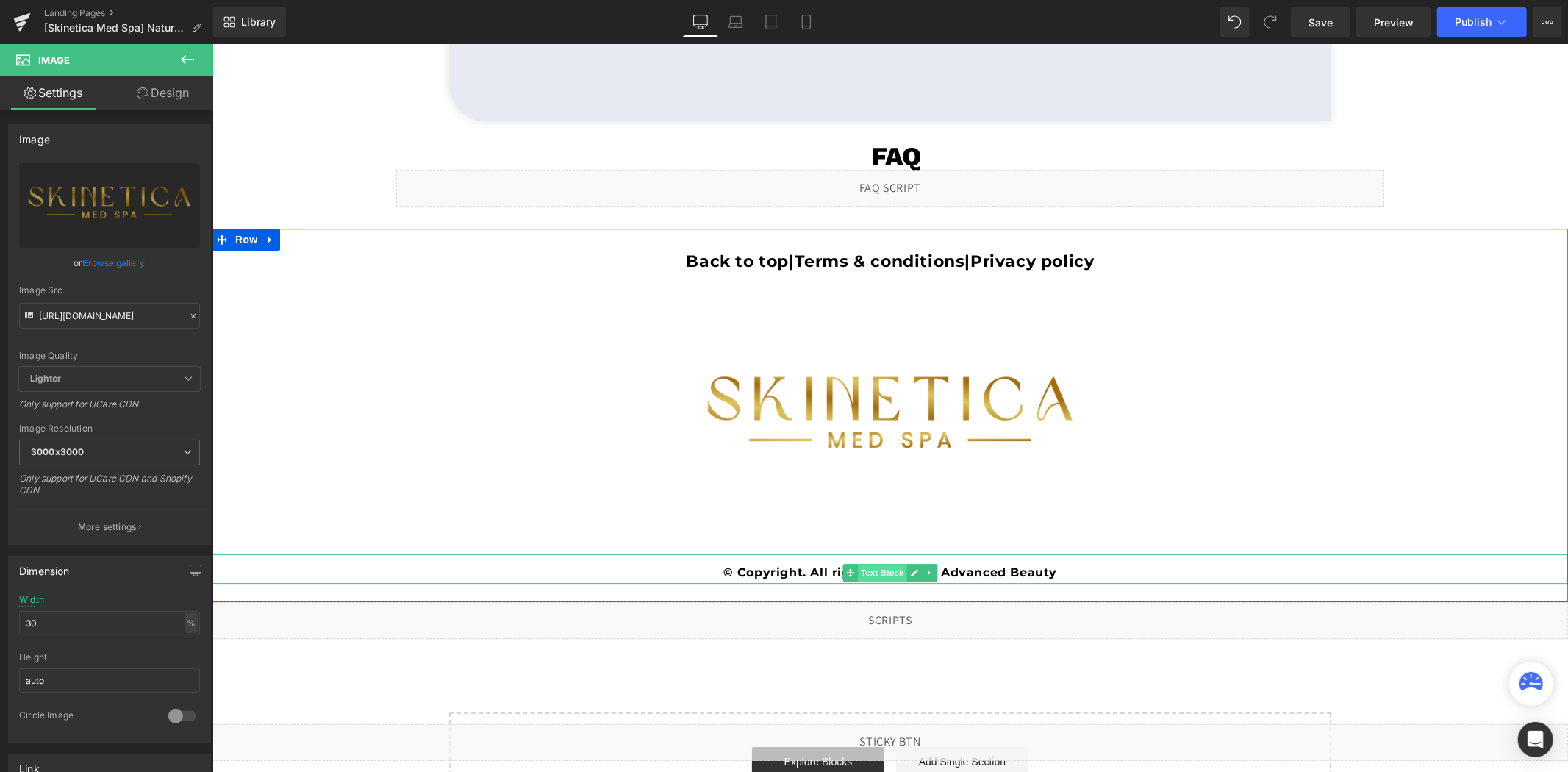
click at [875, 570] on span "Text Block" at bounding box center [882, 571] width 48 height 18
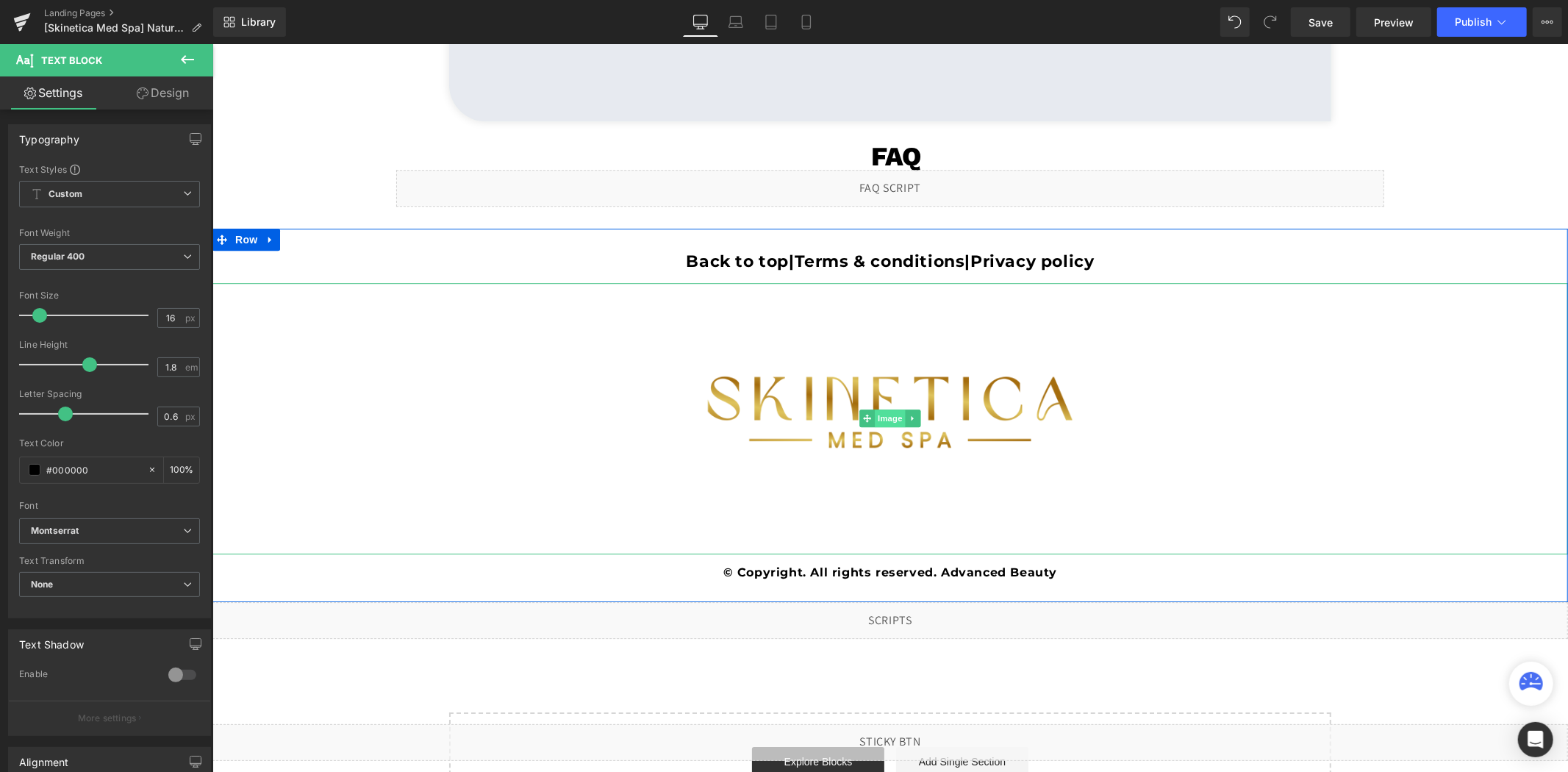
click at [874, 413] on span "Image" at bounding box center [889, 417] width 31 height 18
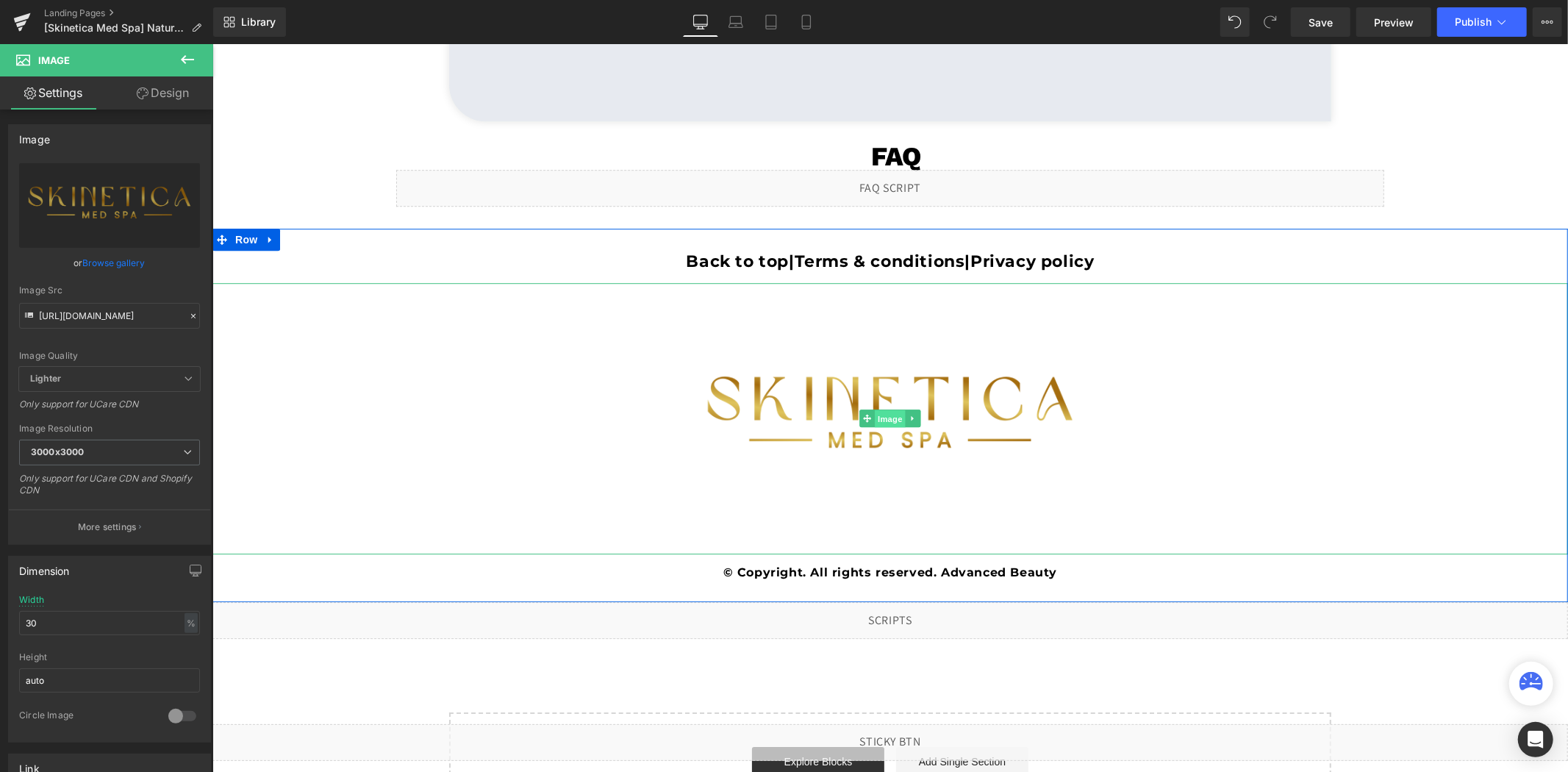
click at [882, 420] on span "Image" at bounding box center [889, 418] width 31 height 18
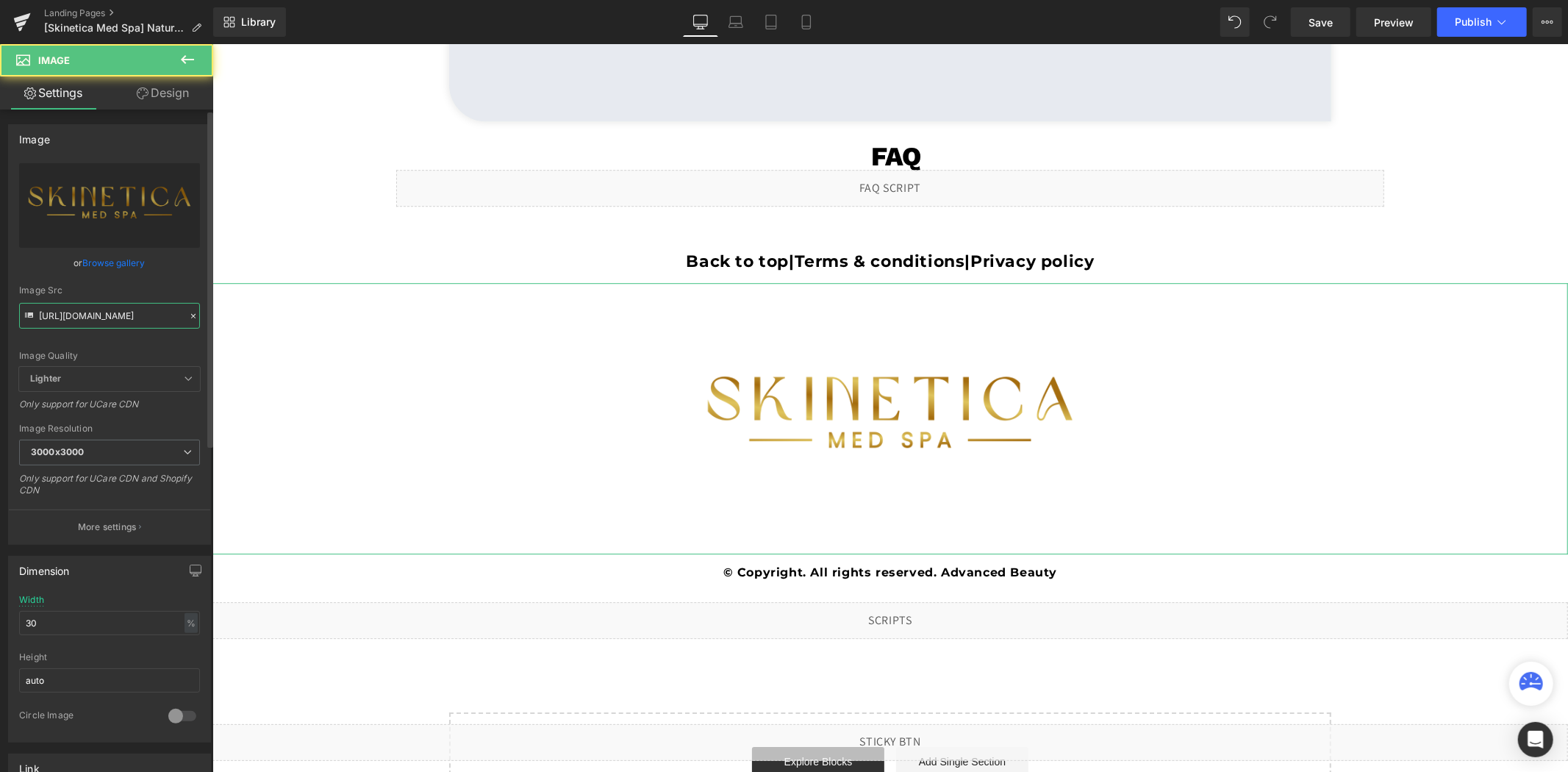
click at [116, 311] on input "[URL][DOMAIN_NAME]" at bounding box center [110, 316] width 181 height 26
paste input "PNG-2b_-_Skinetica_Med_spa.png?v=1756065293"
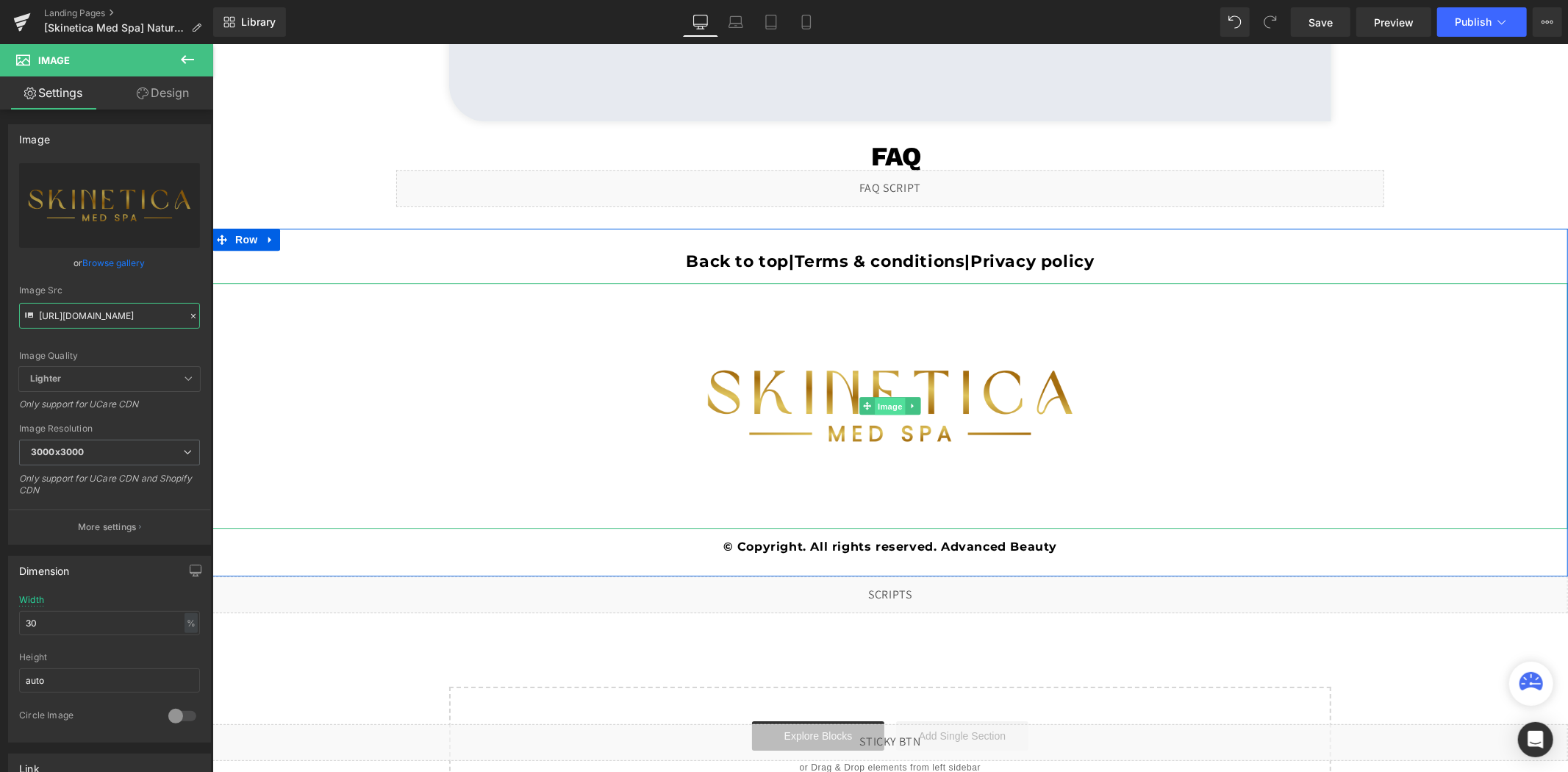
click at [877, 399] on span "Image" at bounding box center [889, 405] width 31 height 18
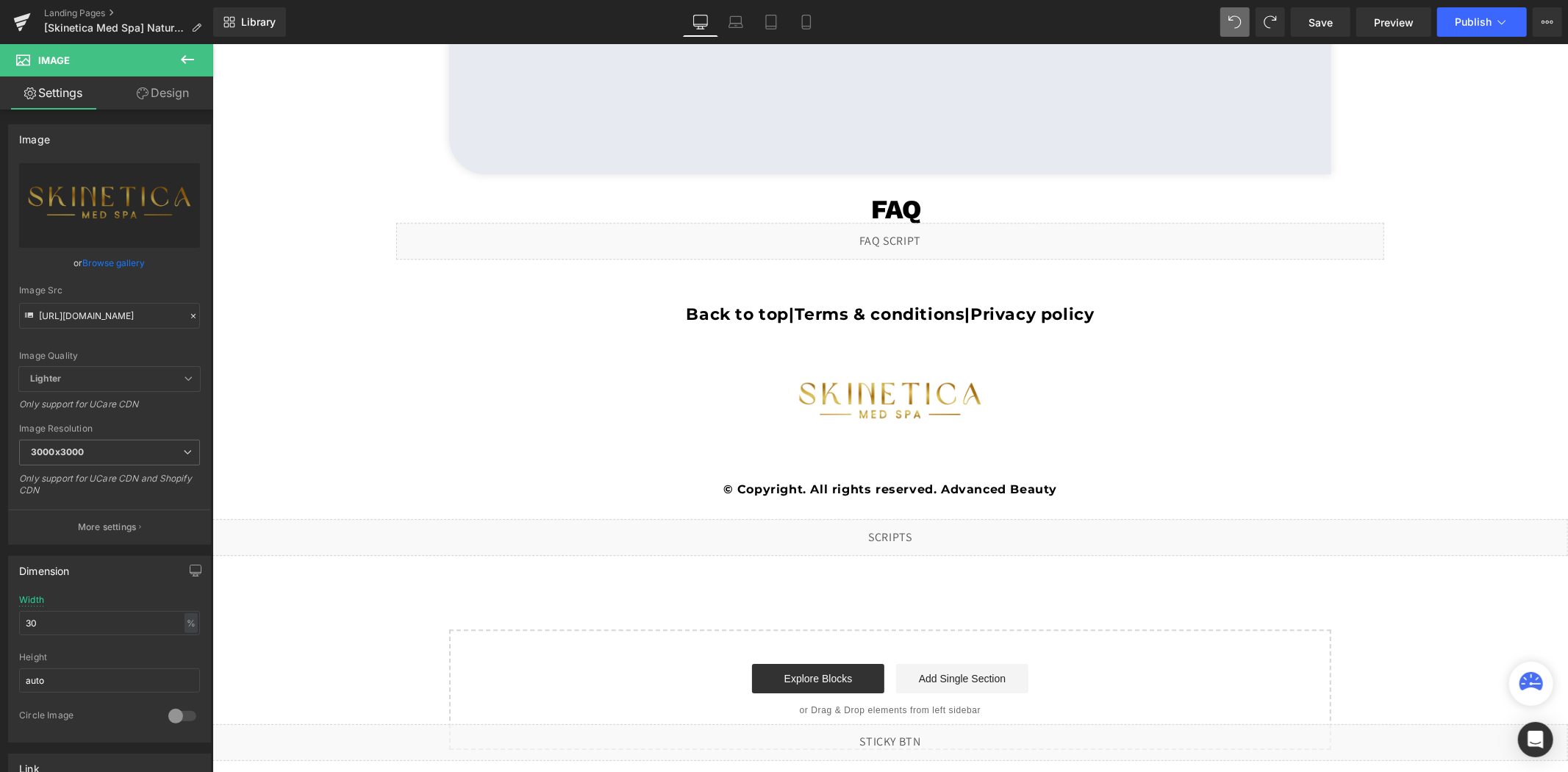
scroll to position [3496, 0]
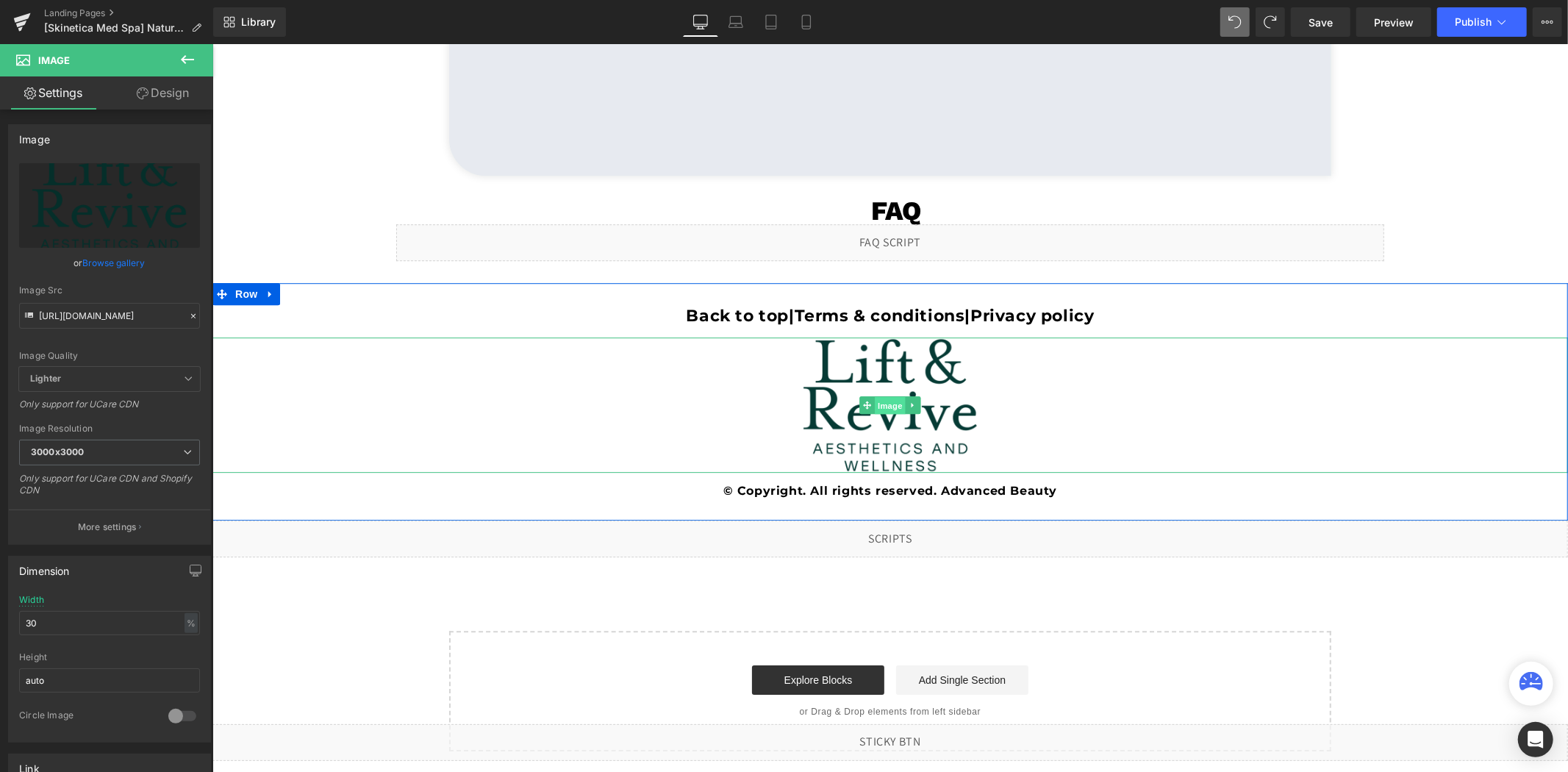
click at [879, 400] on span "Image" at bounding box center [889, 404] width 31 height 18
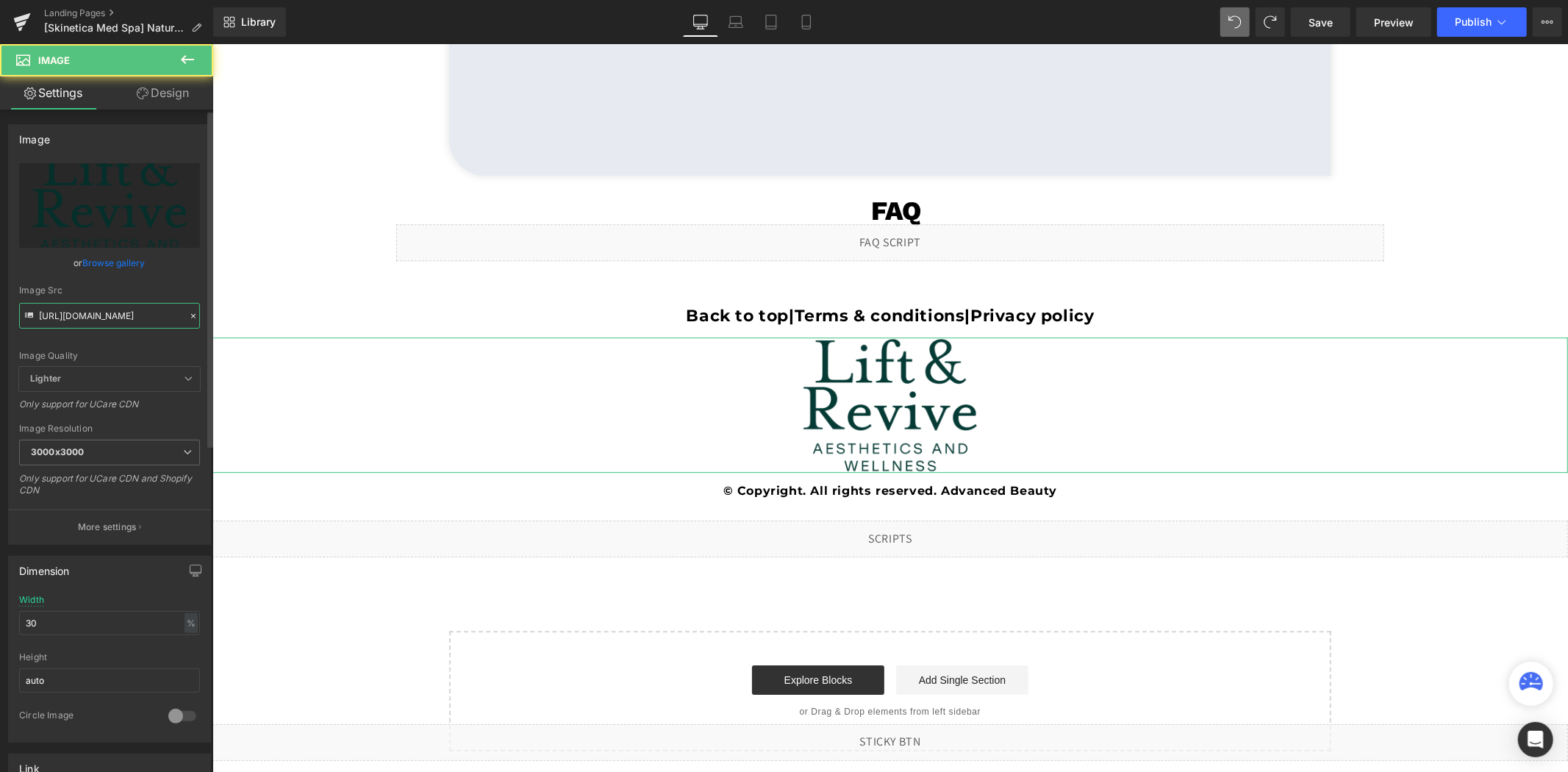
click at [106, 309] on input "[URL][DOMAIN_NAME]" at bounding box center [110, 316] width 181 height 26
paste input "PNG-2b_-_Skinetica_Med_spa.png?v=1756065293"
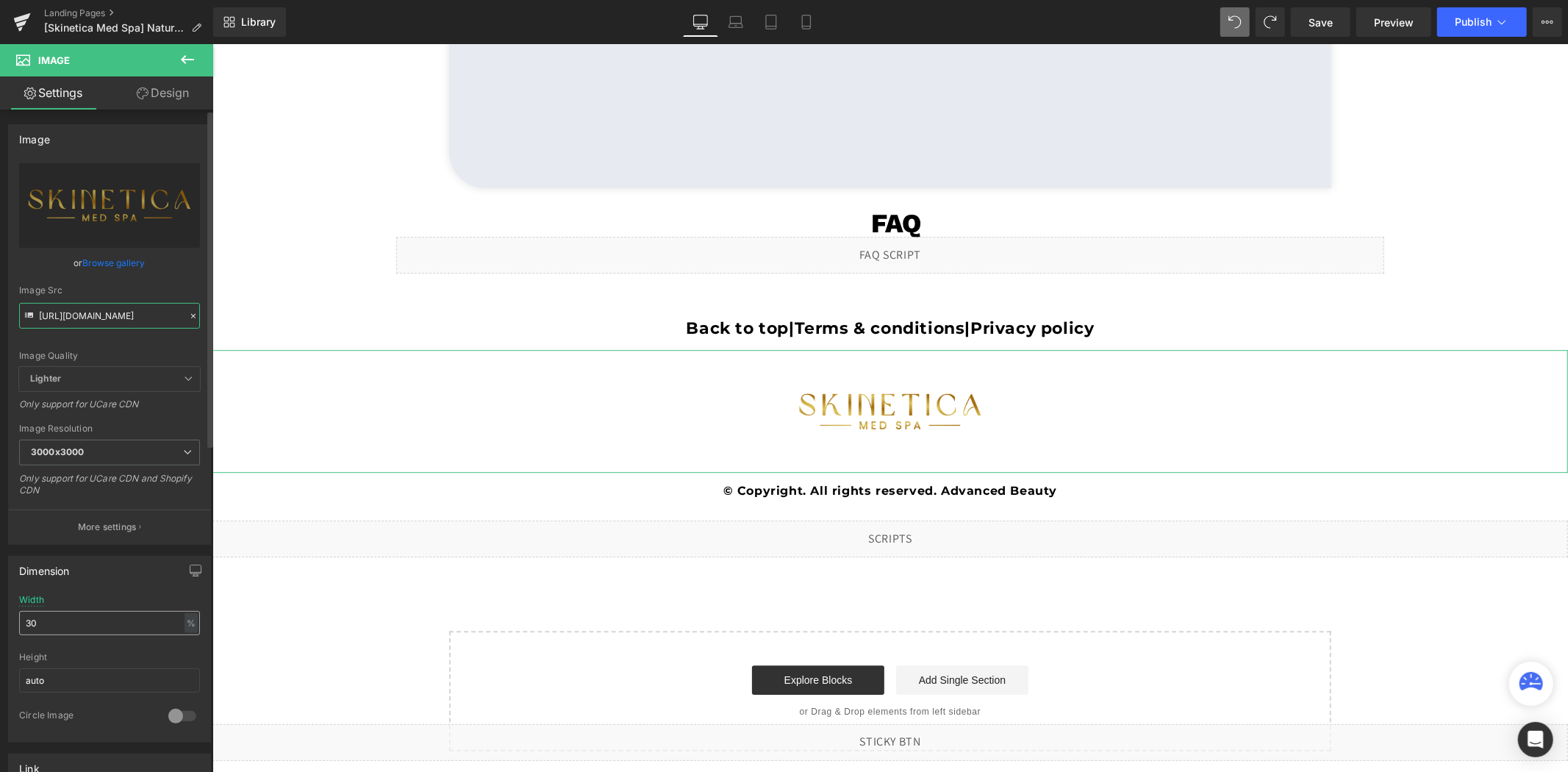
type input "[URL][DOMAIN_NAME]"
click at [116, 616] on input "30" at bounding box center [110, 623] width 181 height 24
type input "25"
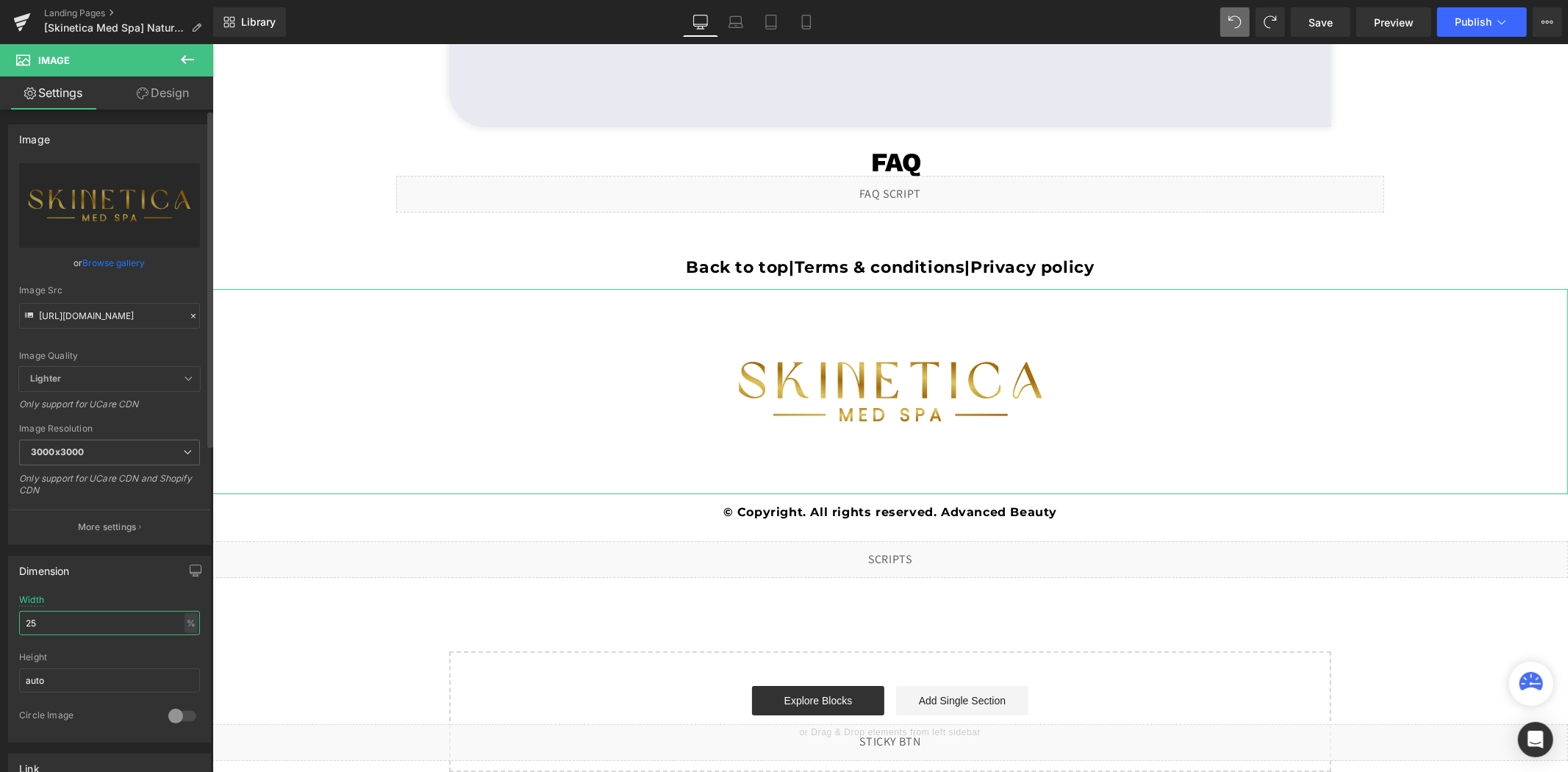
scroll to position [3551, 0]
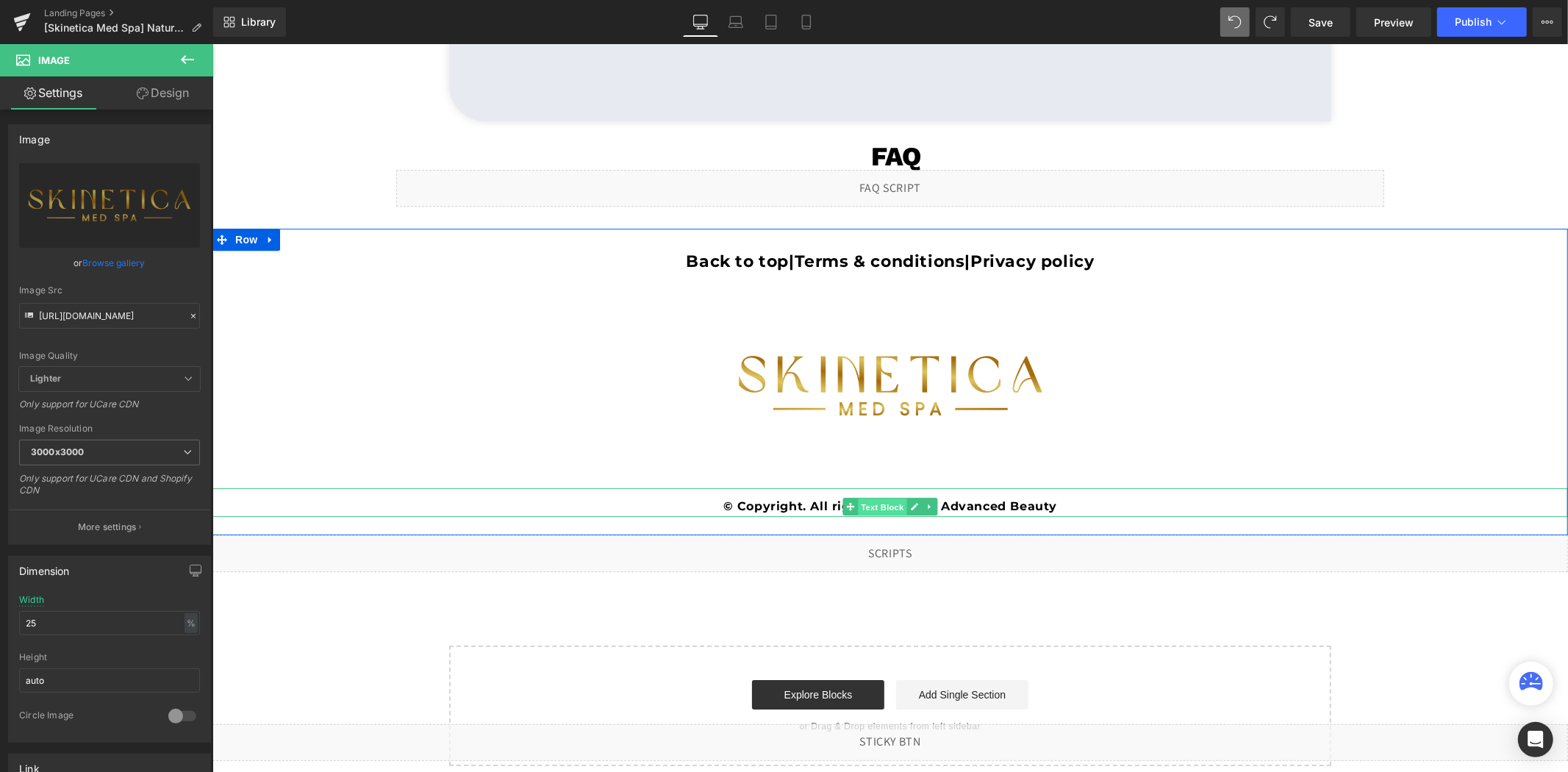
click at [880, 509] on span "Text Block" at bounding box center [882, 506] width 48 height 18
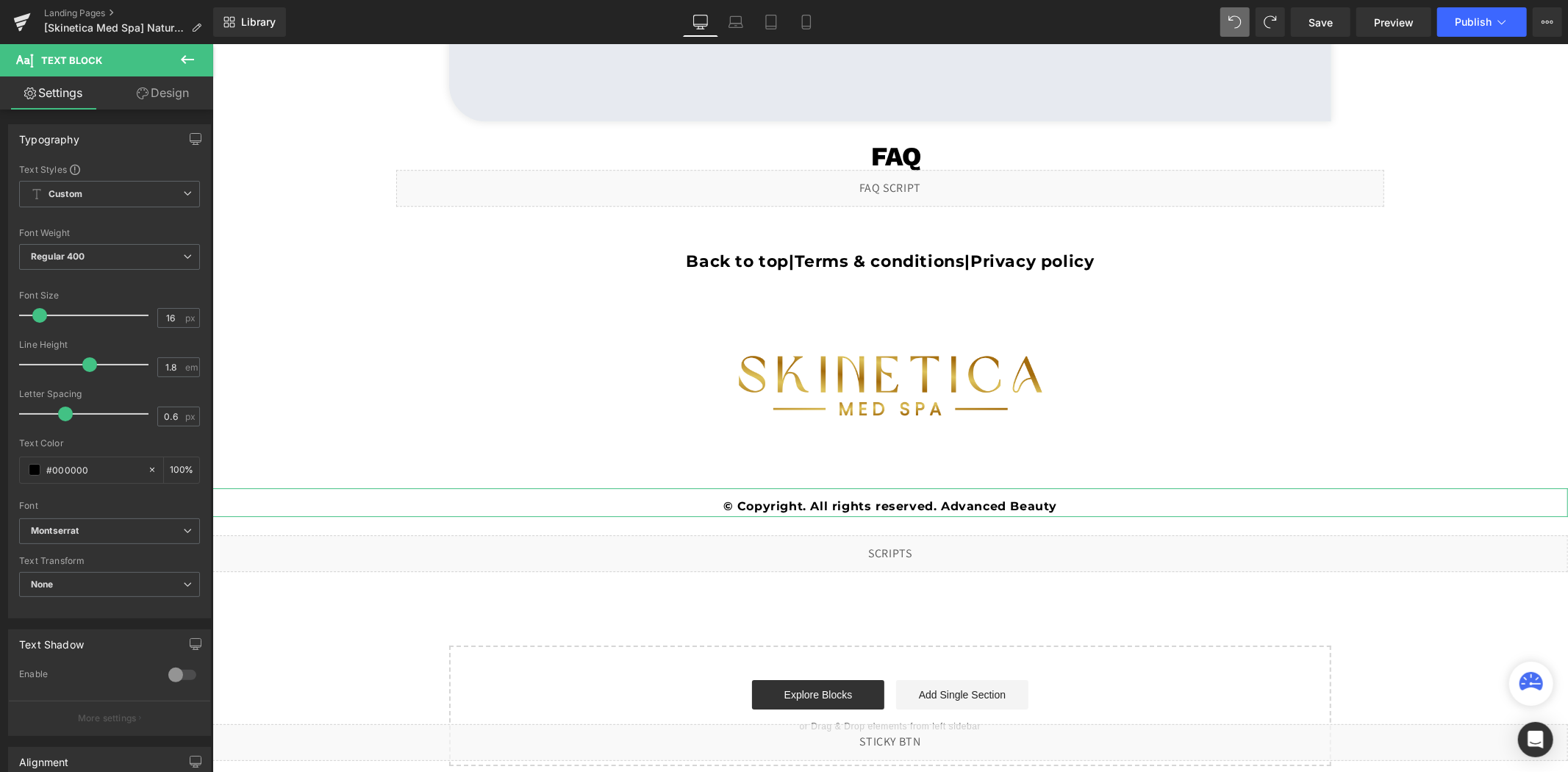
click at [162, 92] on link "Design" at bounding box center [163, 93] width 106 height 34
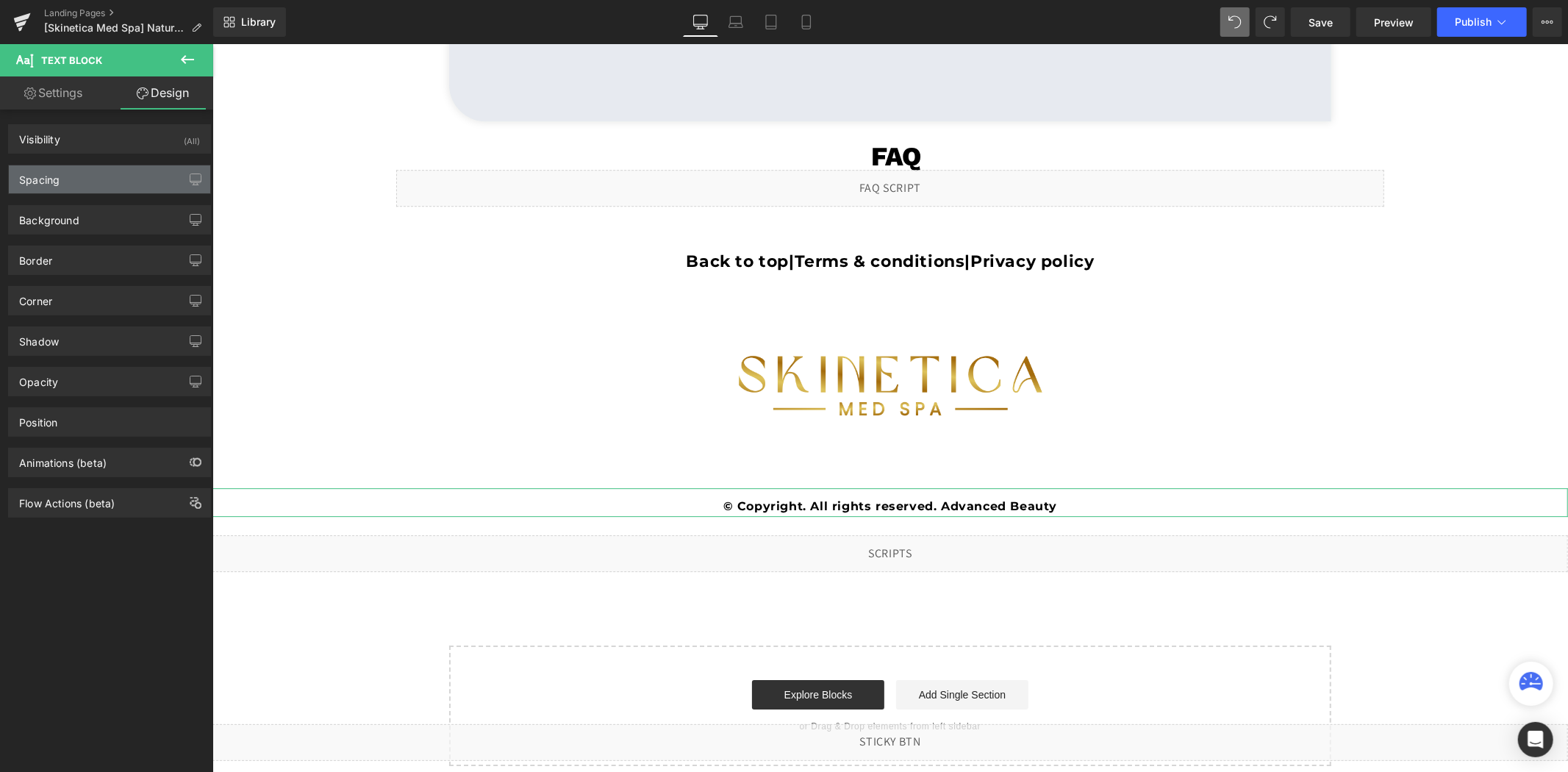
click at [123, 174] on div "Spacing" at bounding box center [109, 180] width 201 height 28
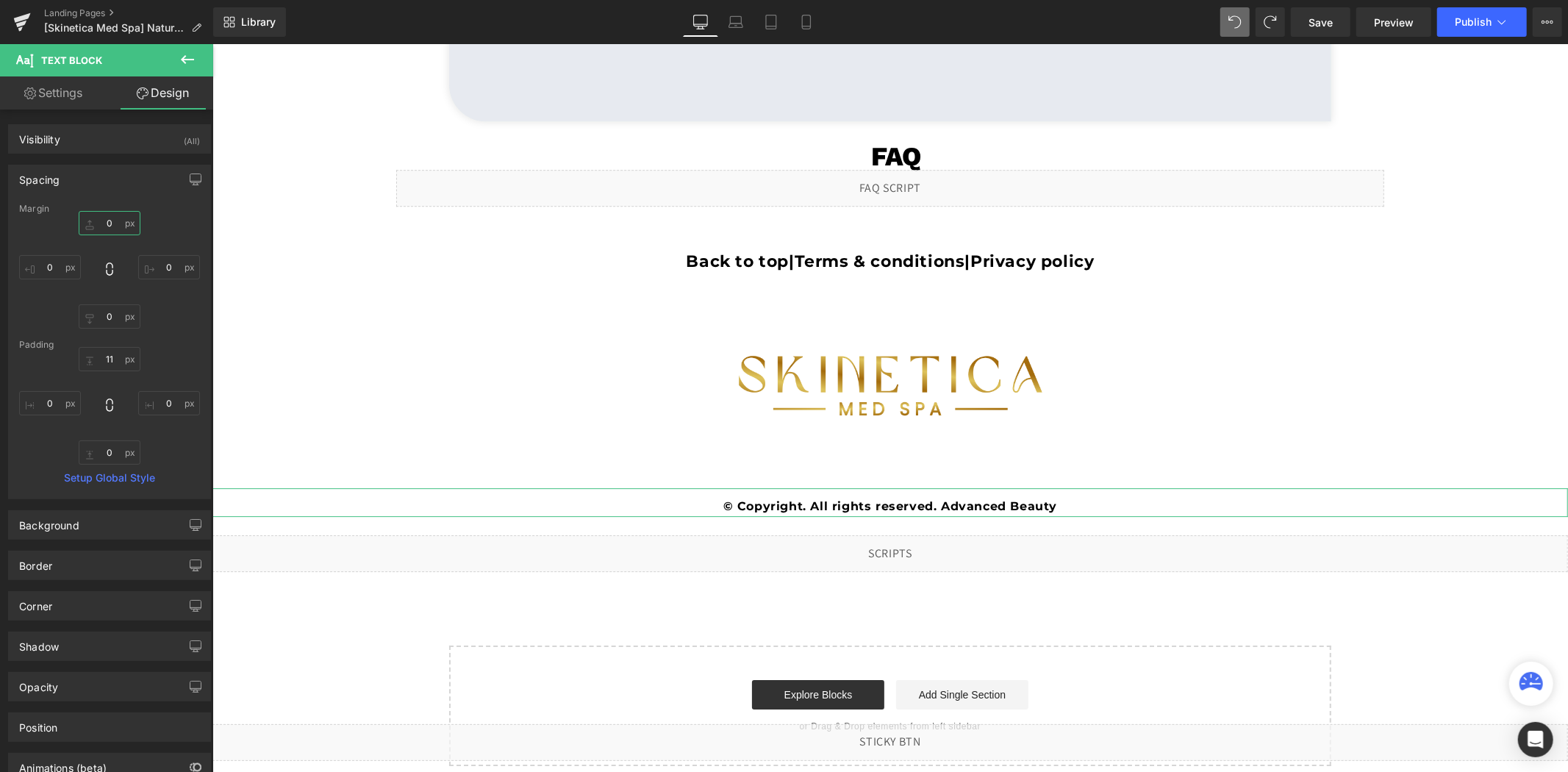
click at [120, 221] on input "0" at bounding box center [109, 223] width 61 height 24
type input "-5-"
type input "-50"
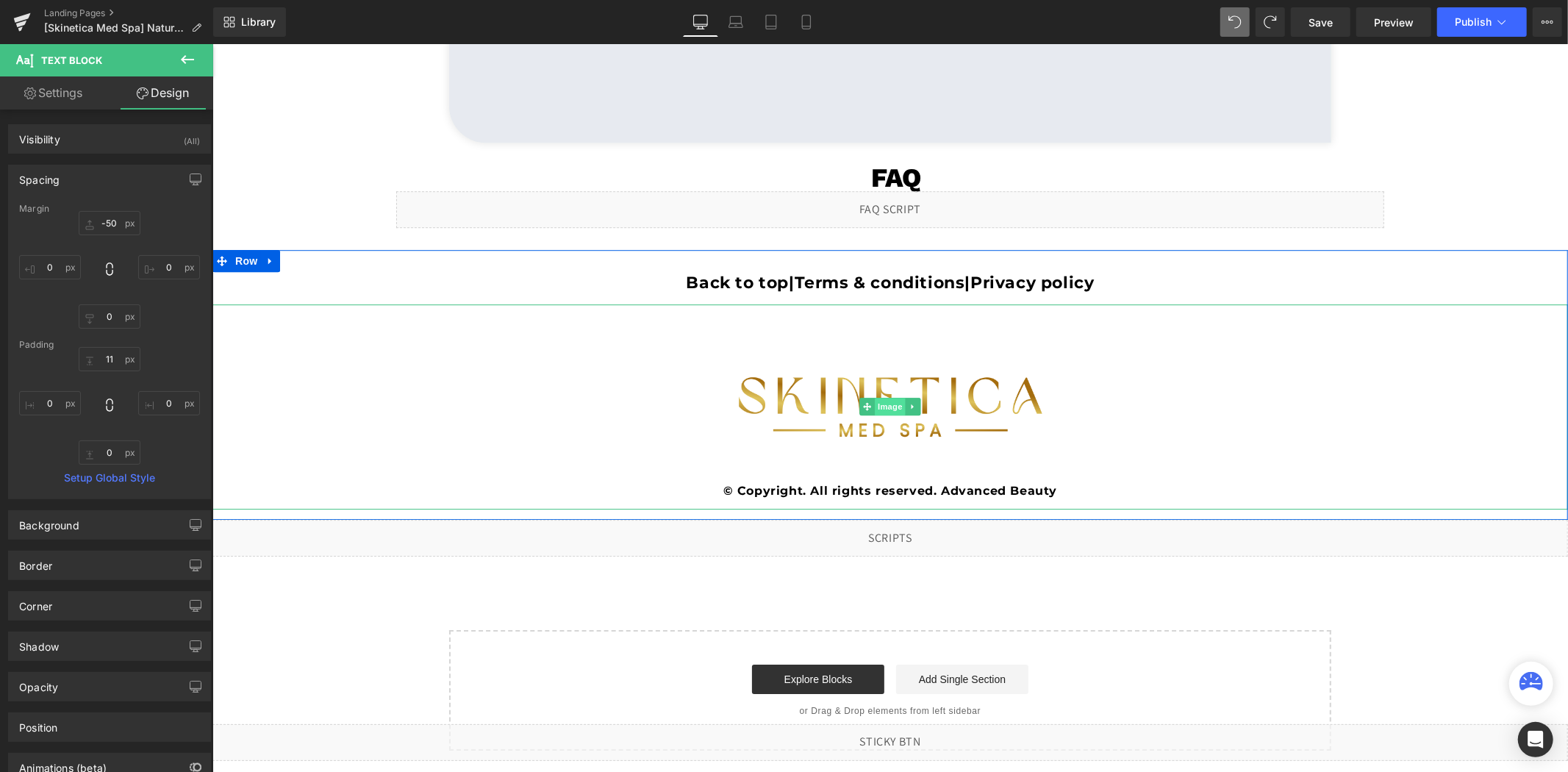
click at [874, 403] on span "Image" at bounding box center [889, 405] width 31 height 18
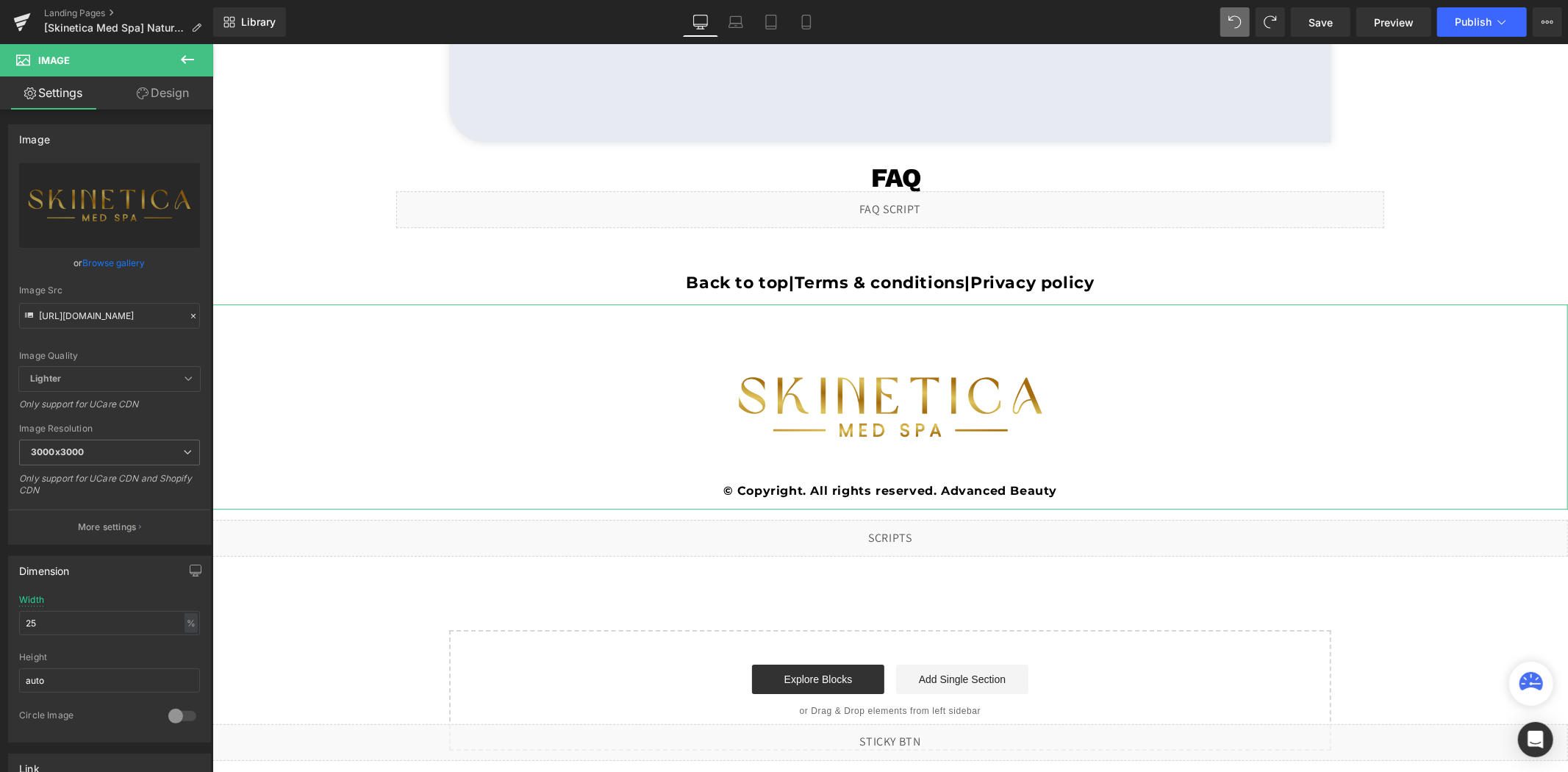
click at [168, 91] on link "Design" at bounding box center [163, 93] width 106 height 34
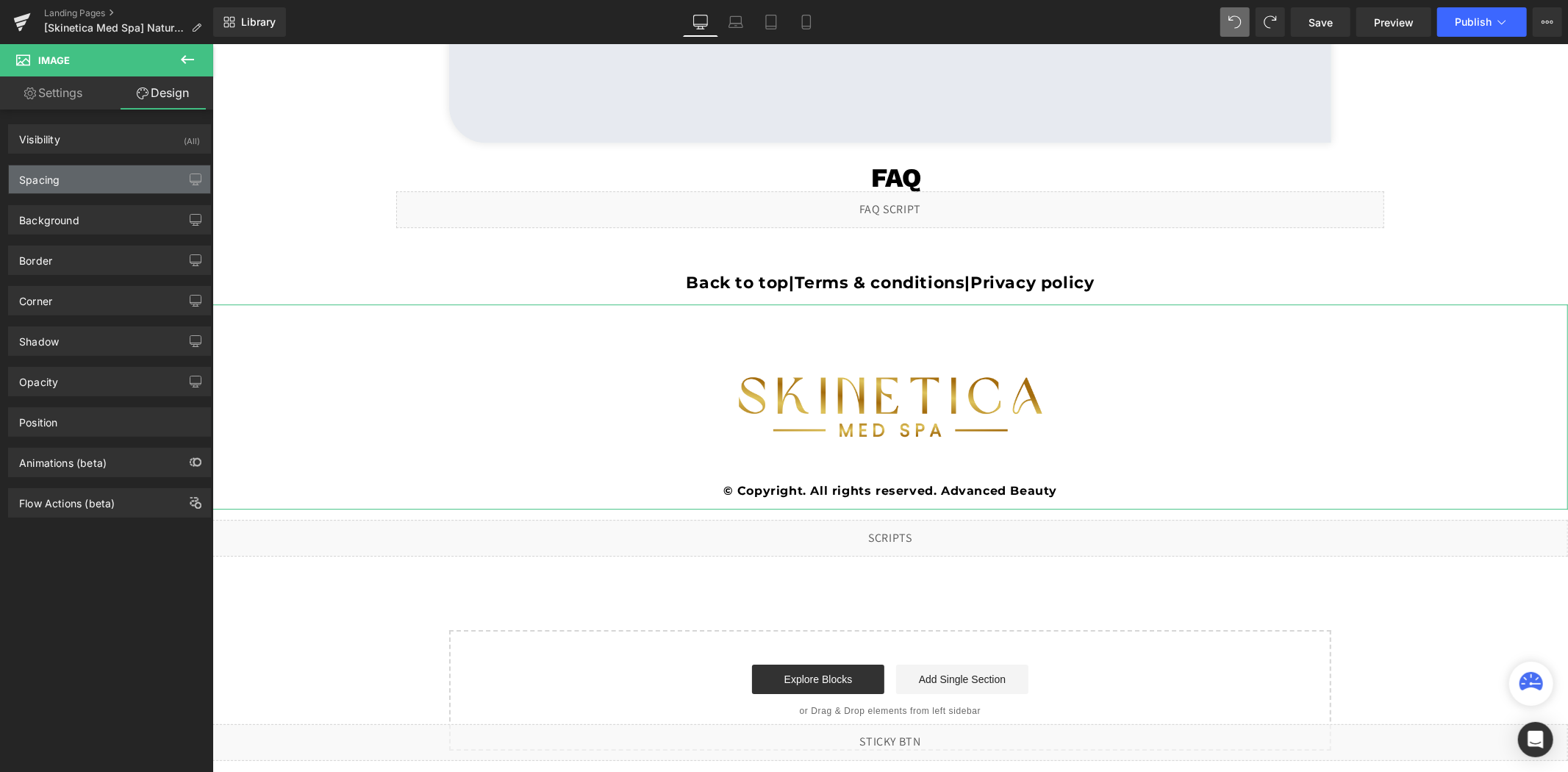
click at [90, 183] on div "Spacing" at bounding box center [109, 180] width 201 height 28
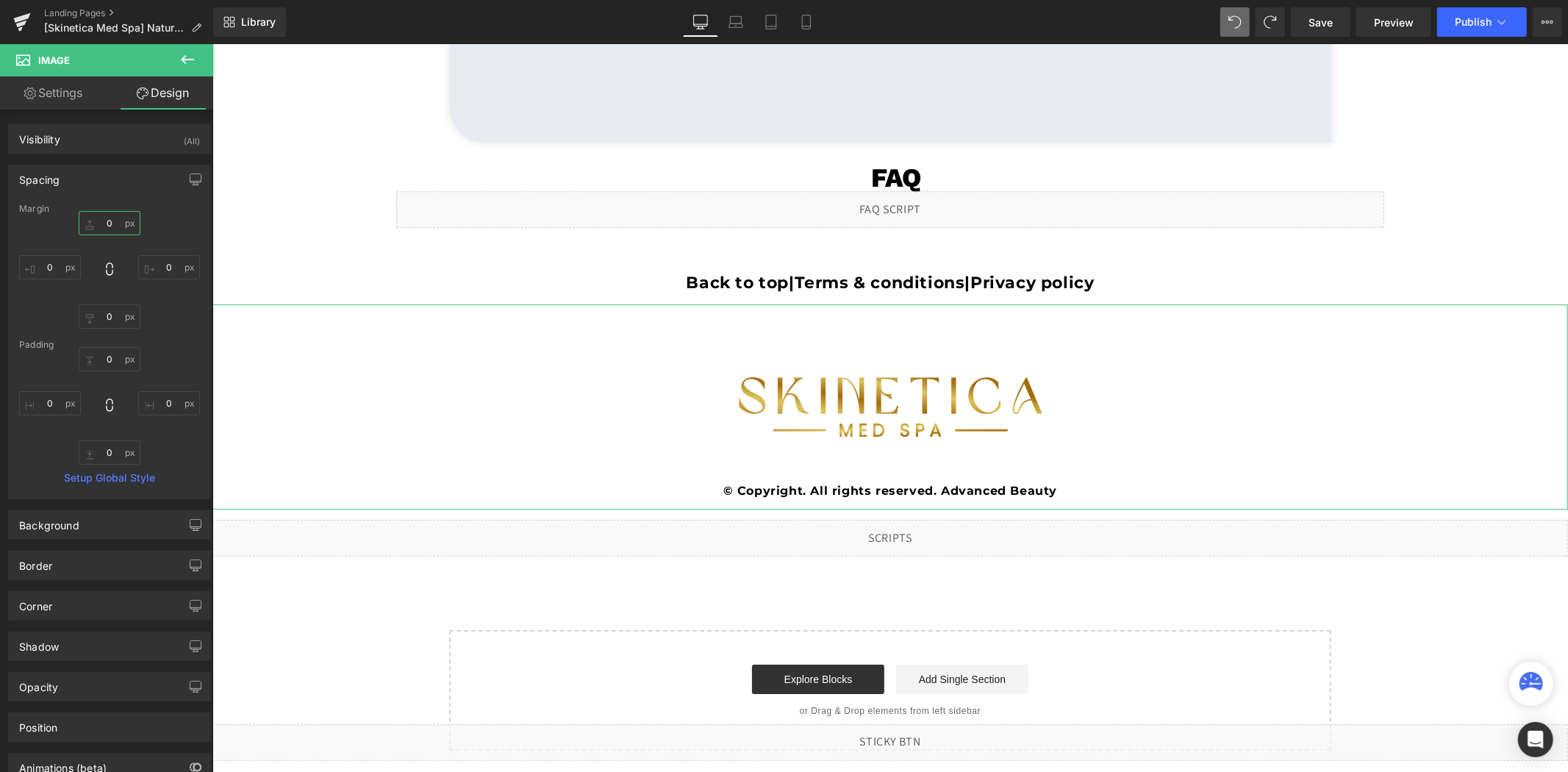
click at [125, 231] on input "text" at bounding box center [109, 223] width 61 height 24
type input "0"
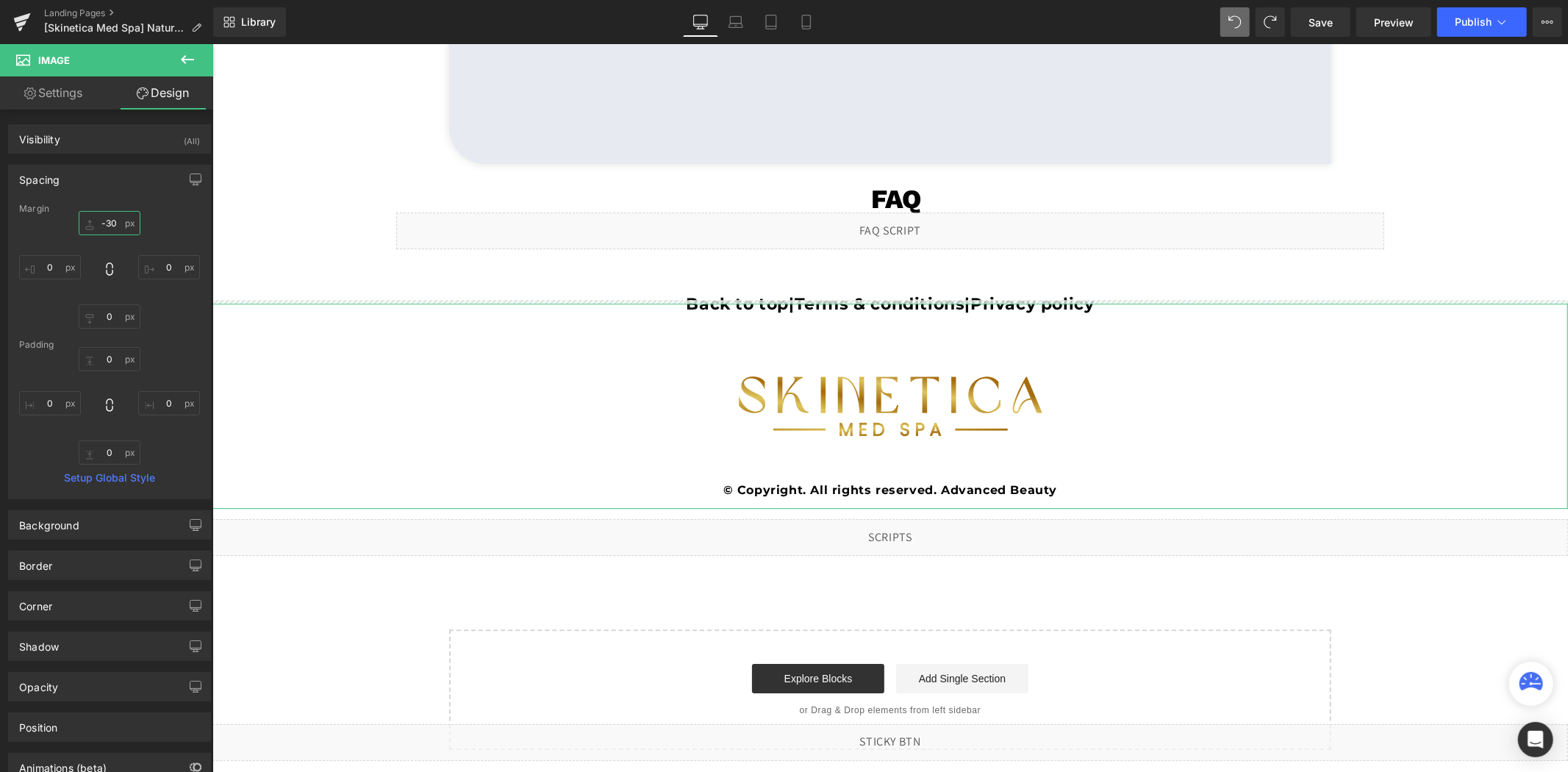
scroll to position [3507, 0]
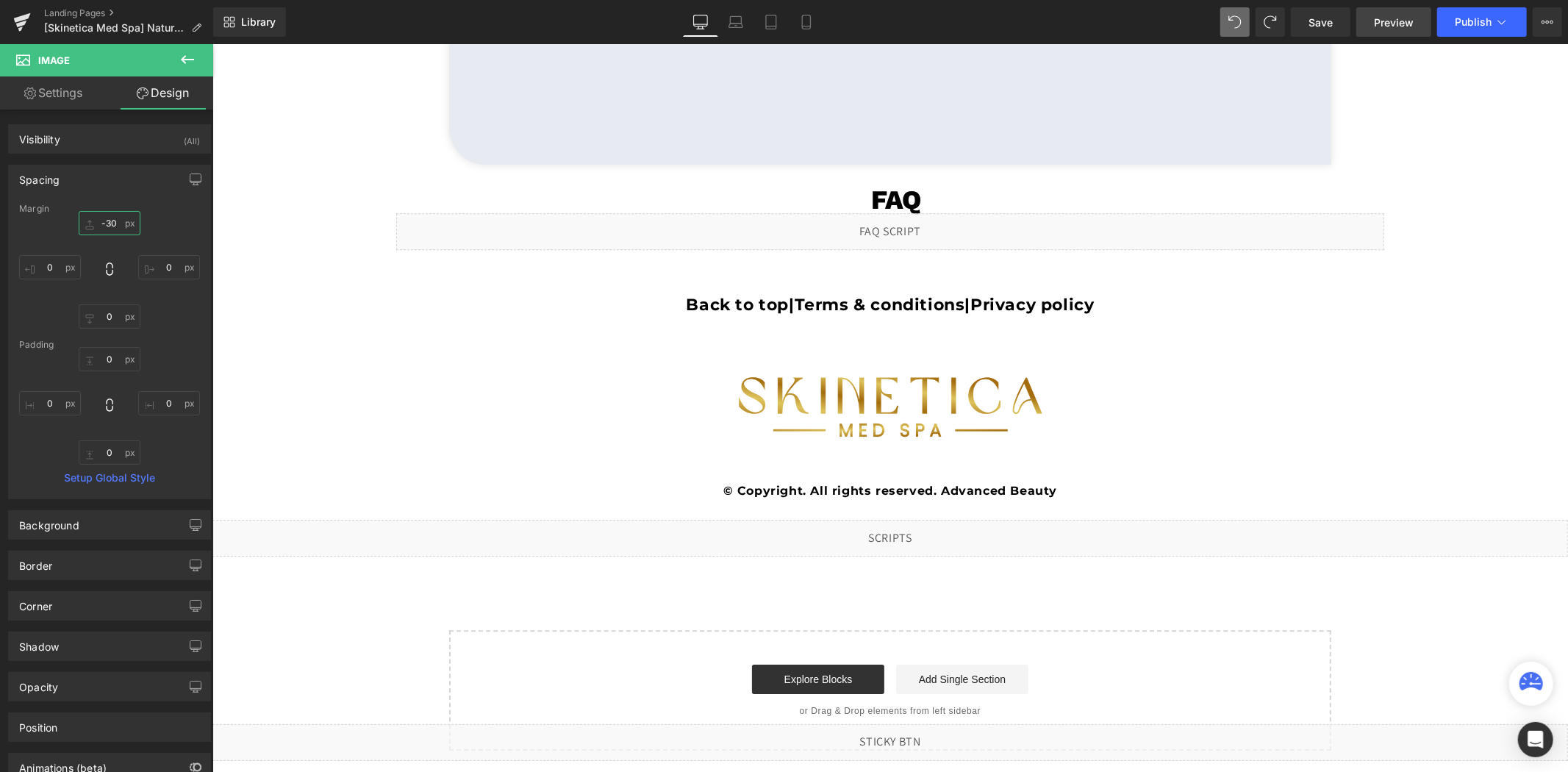
type input "-30"
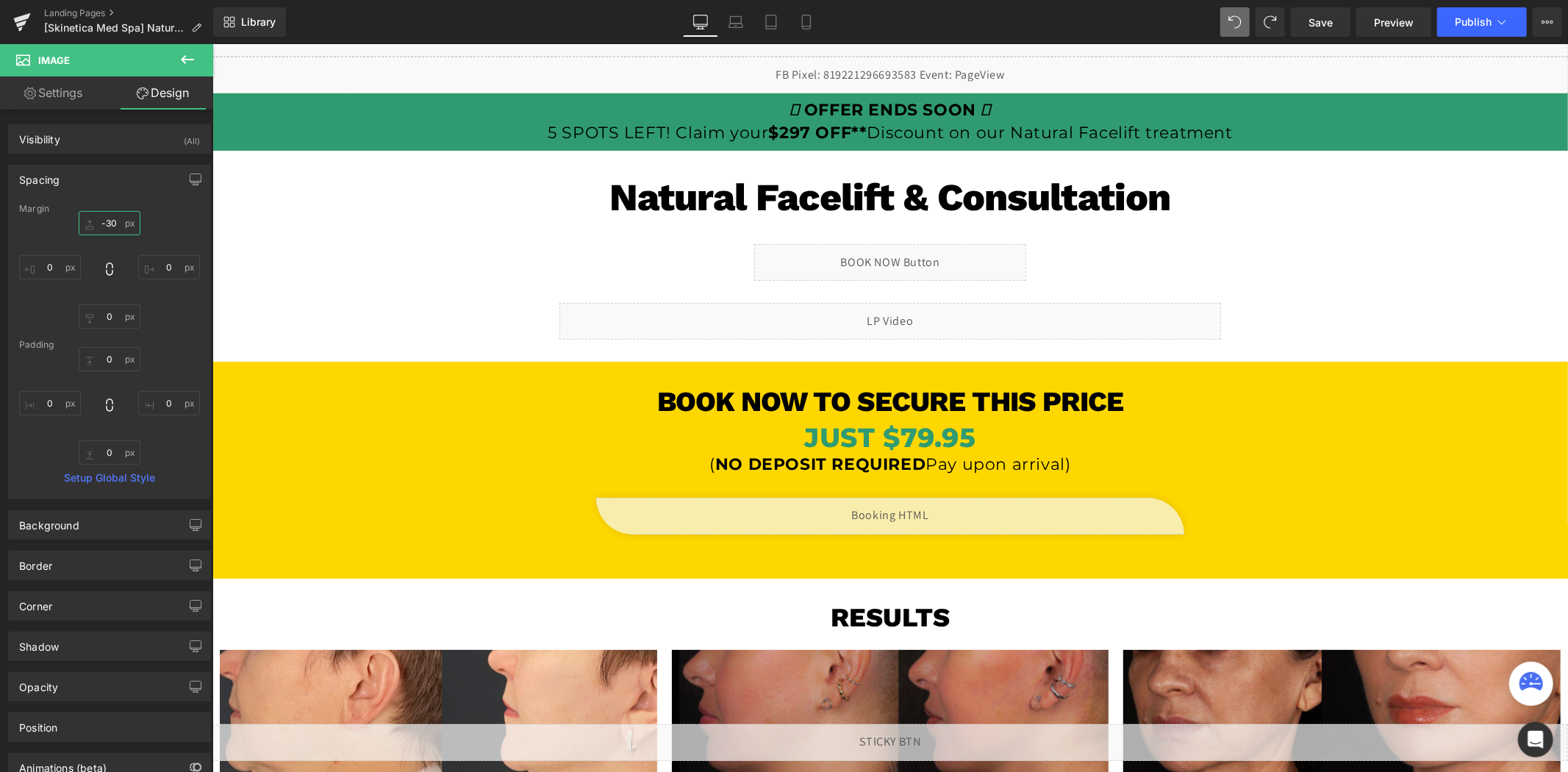
scroll to position [0, 0]
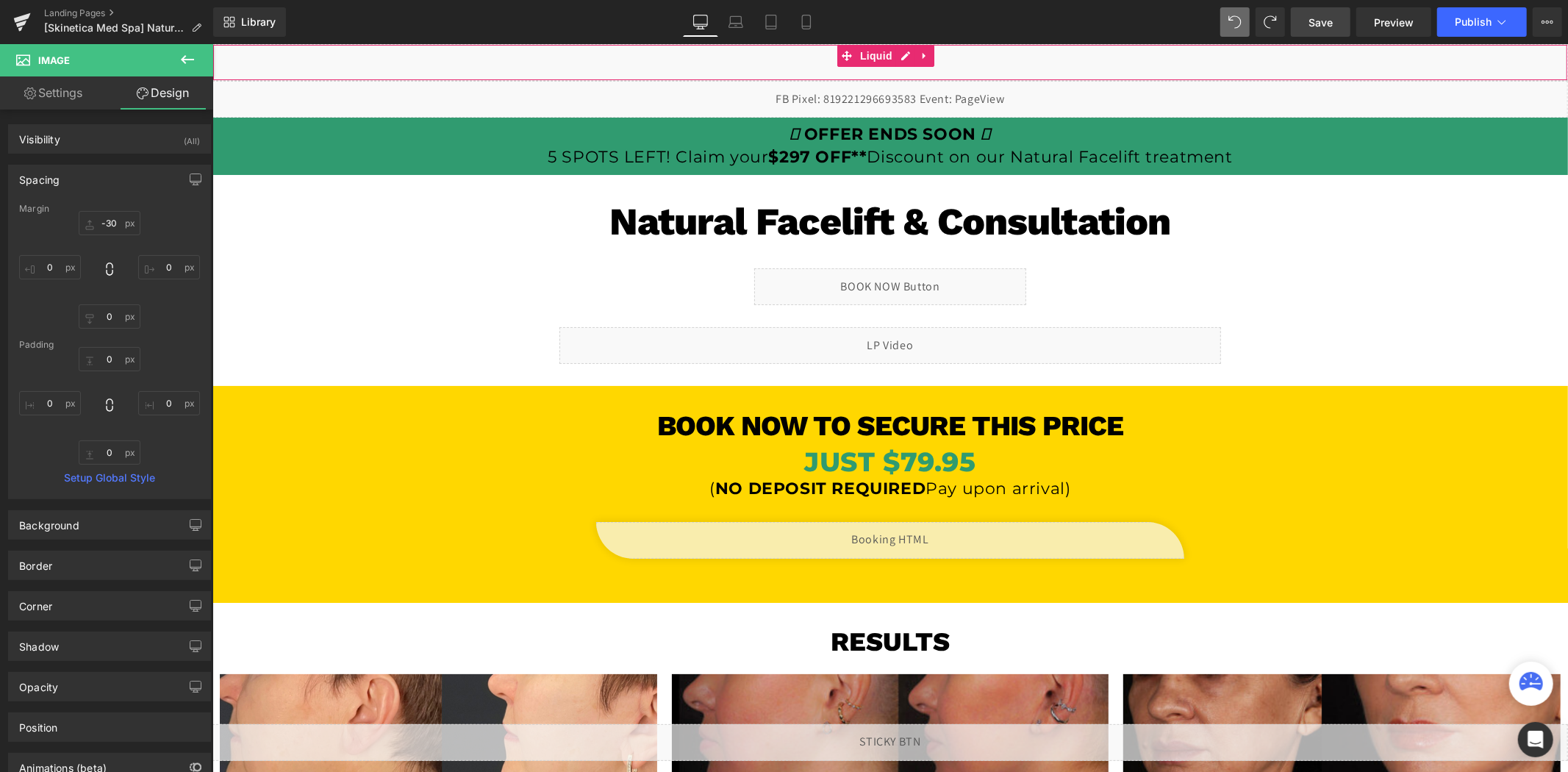
click at [1319, 19] on span "Save" at bounding box center [1321, 22] width 24 height 16
click at [1325, 19] on span "Save" at bounding box center [1321, 22] width 24 height 16
